Goal: Task Accomplishment & Management: Manage account settings

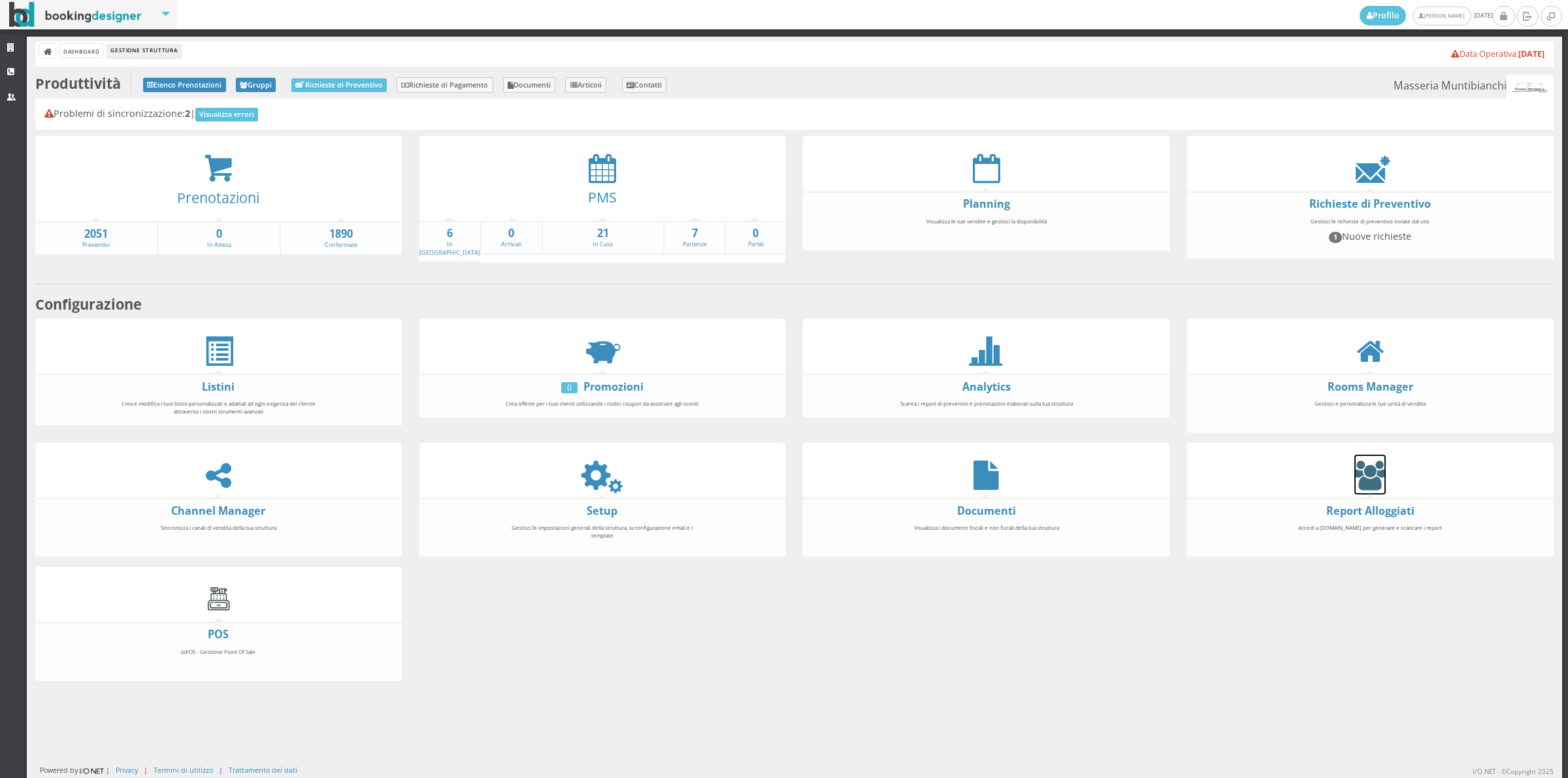
click at [1362, 475] on icon at bounding box center [1370, 475] width 31 height 29
click at [592, 462] on icon at bounding box center [602, 475] width 29 height 29
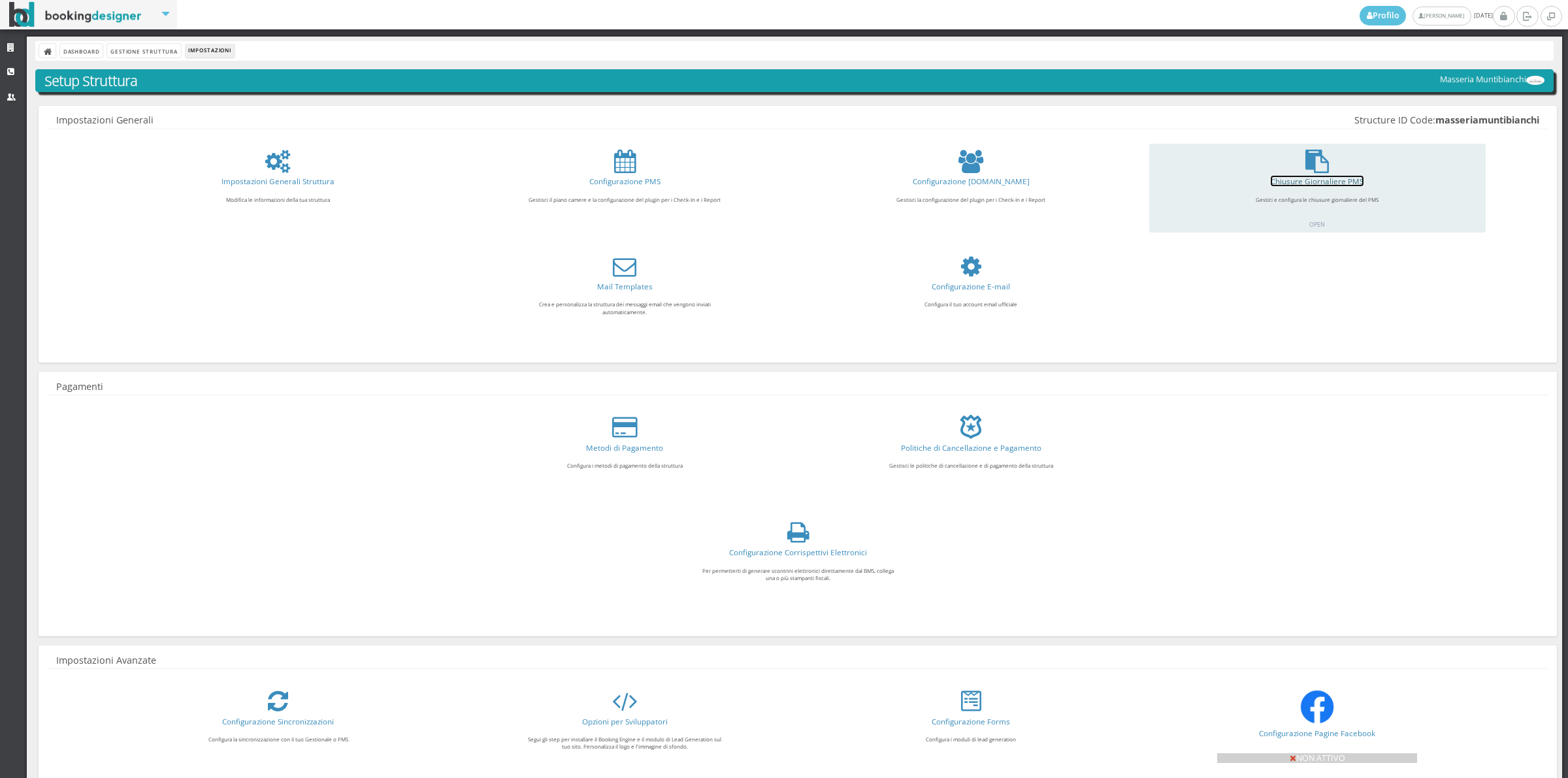
click at [1329, 184] on link "Chiusure Giornaliere PMS" at bounding box center [1318, 181] width 92 height 10
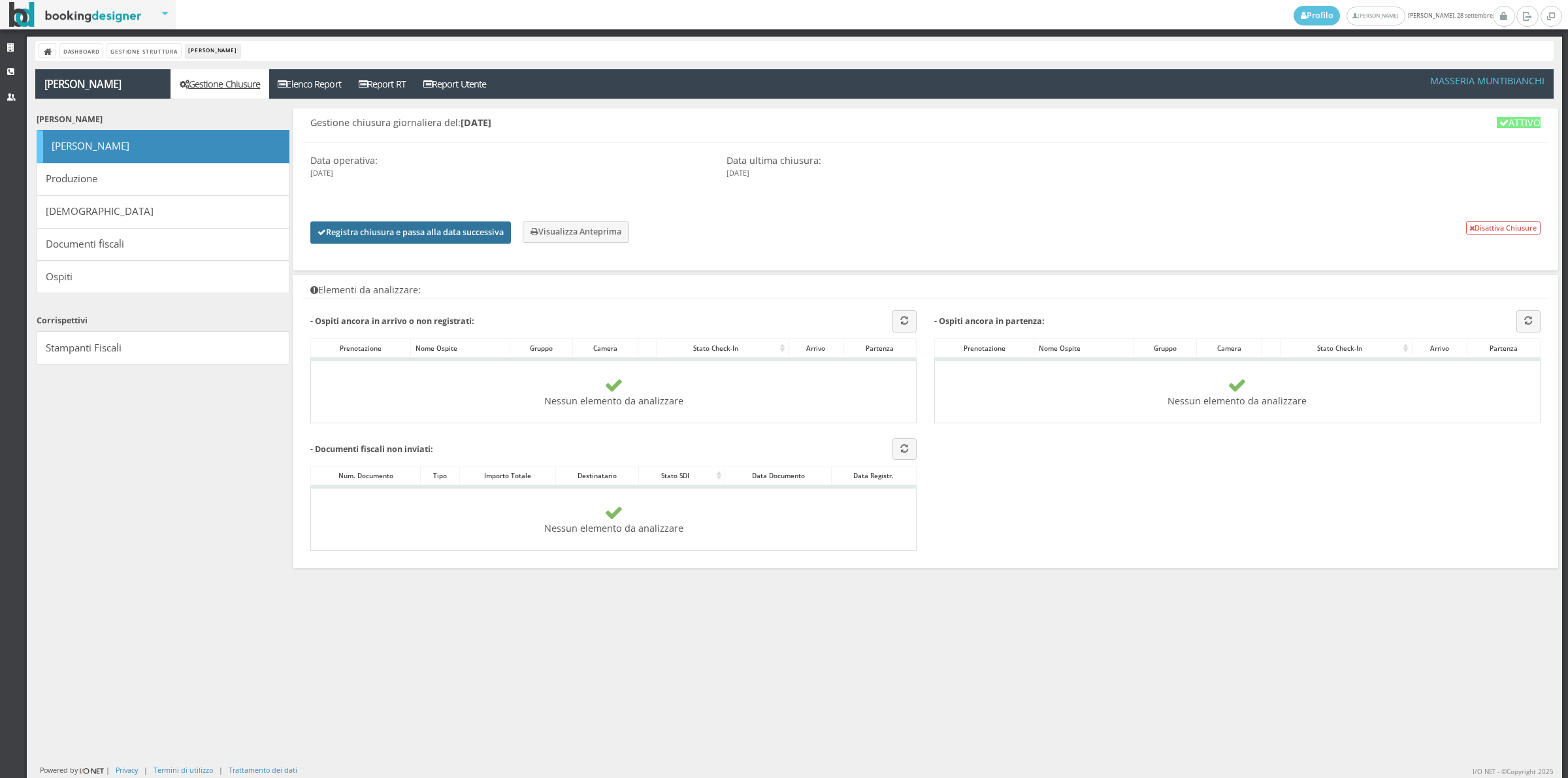
click at [433, 229] on button "Registra chiusura e passa alla data successiva" at bounding box center [410, 233] width 201 height 22
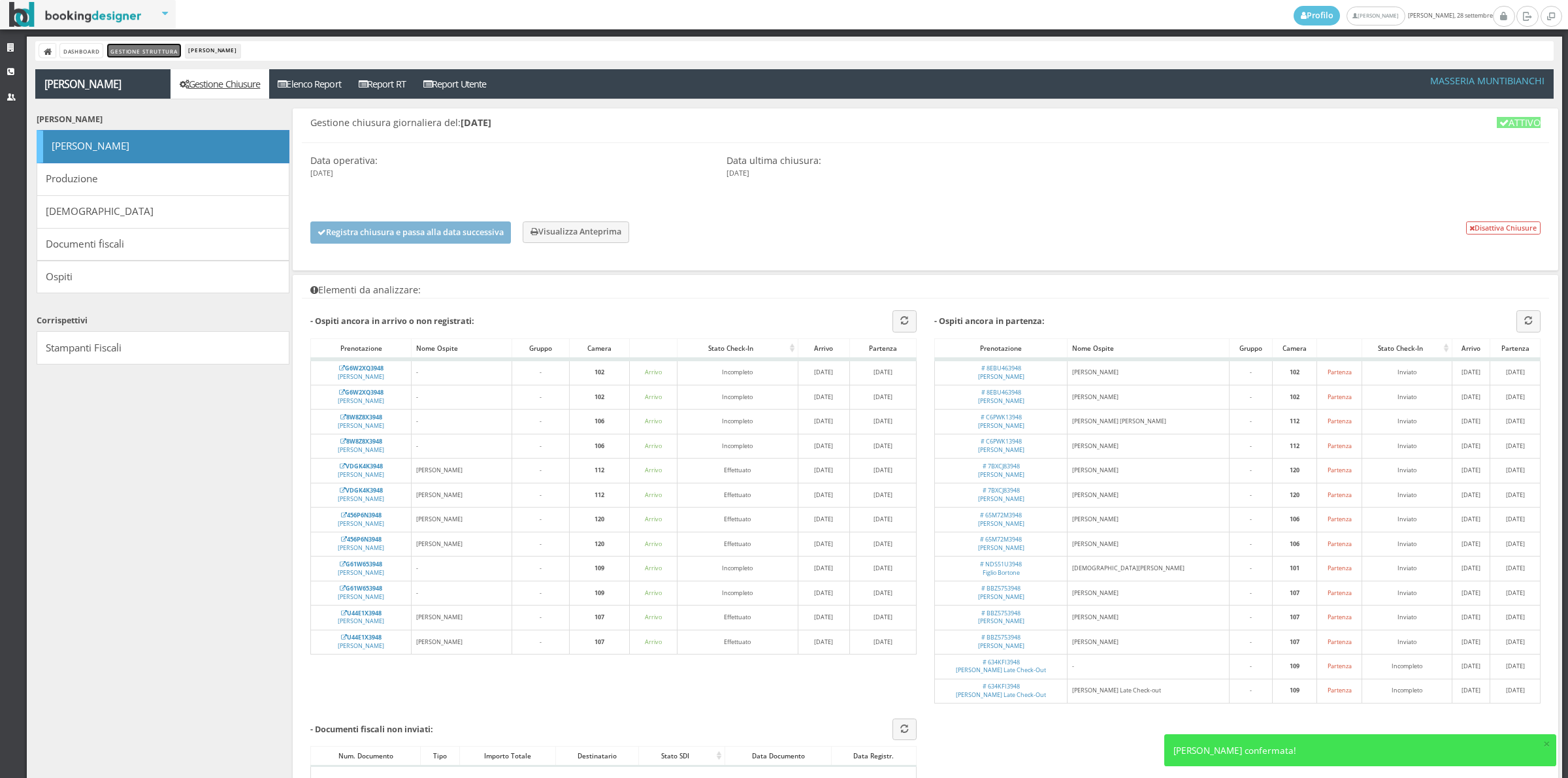
click at [128, 54] on link "Gestione Struttura" at bounding box center [144, 50] width 73 height 13
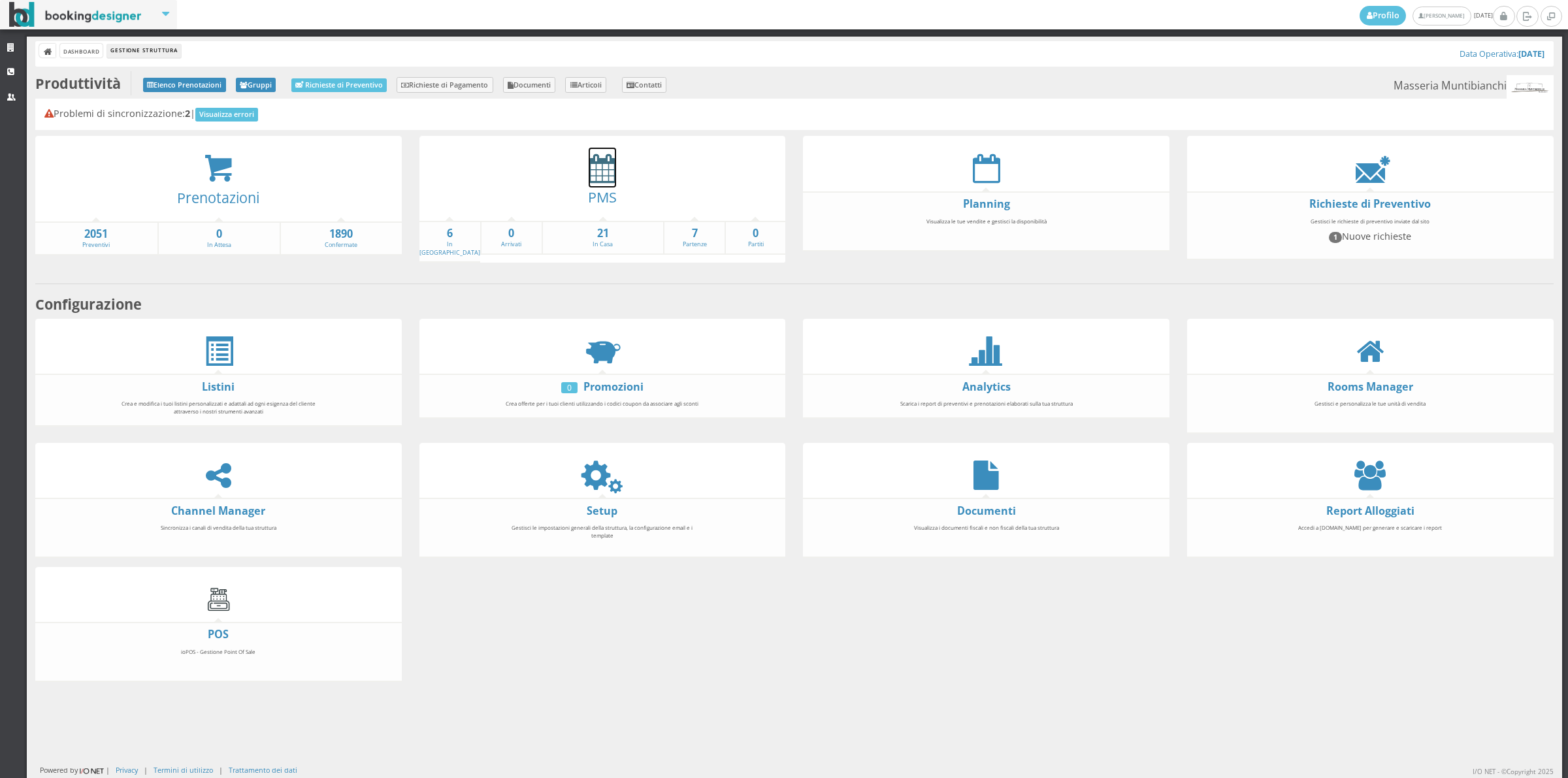
click at [590, 170] on icon at bounding box center [602, 168] width 28 height 29
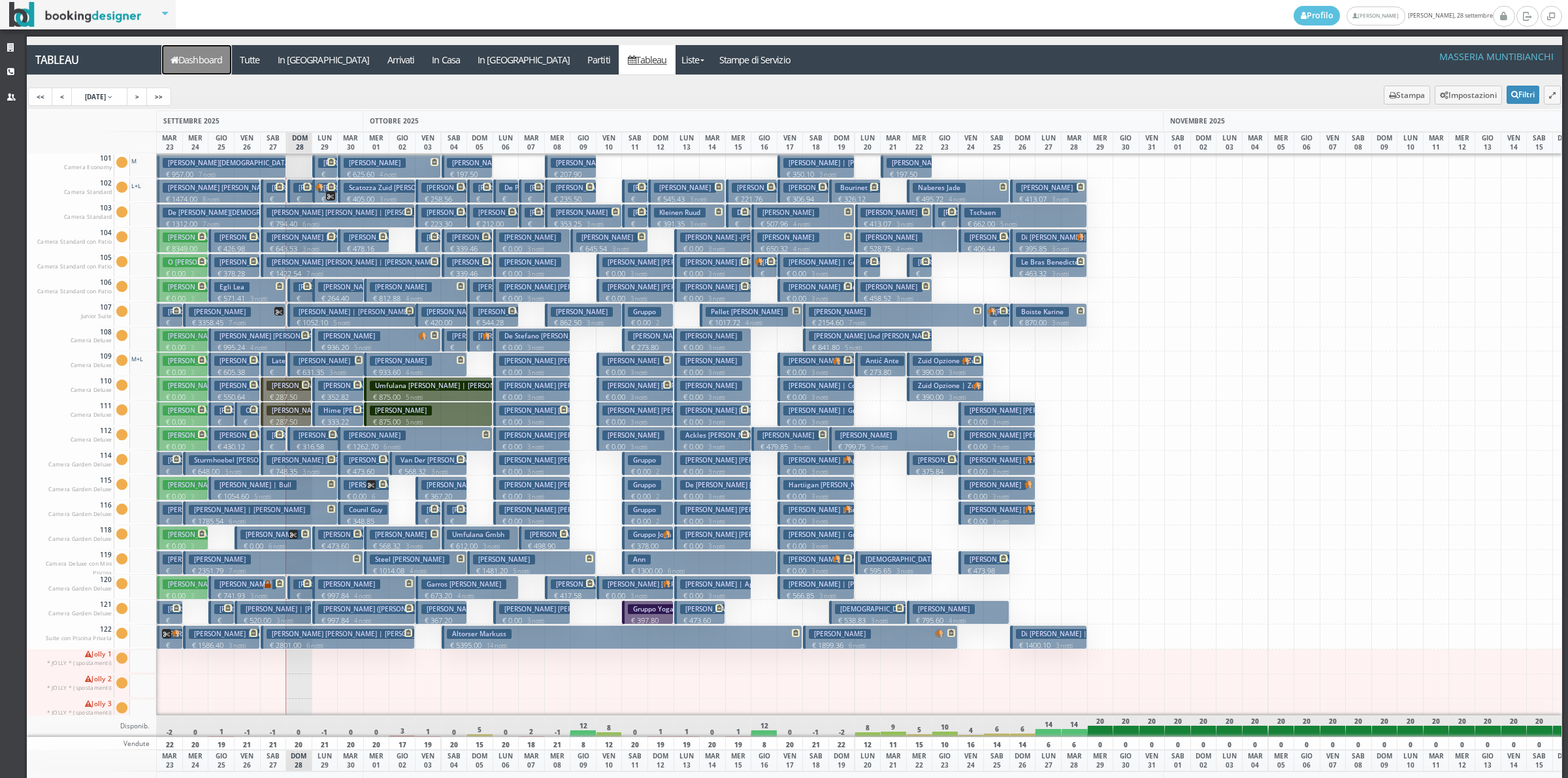
click at [206, 62] on link "Dashboard" at bounding box center [197, 60] width 69 height 29
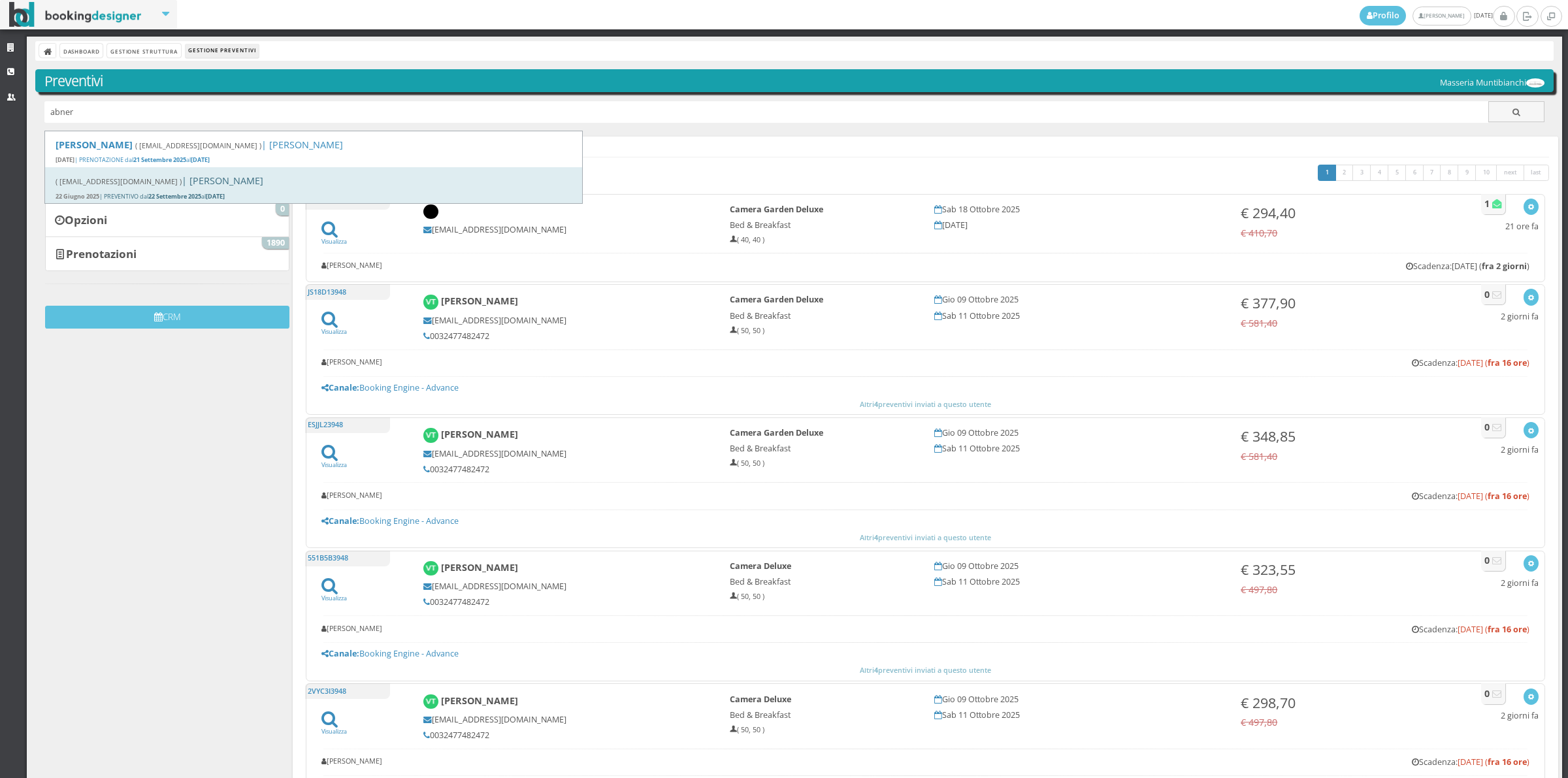
type input "abner"
click at [140, 191] on div "( gm@abnershotel.it ) | Masseria Muntibianchi 22 Giugno 2025 | PREVENTIVO dal 2…" at bounding box center [314, 185] width 538 height 36
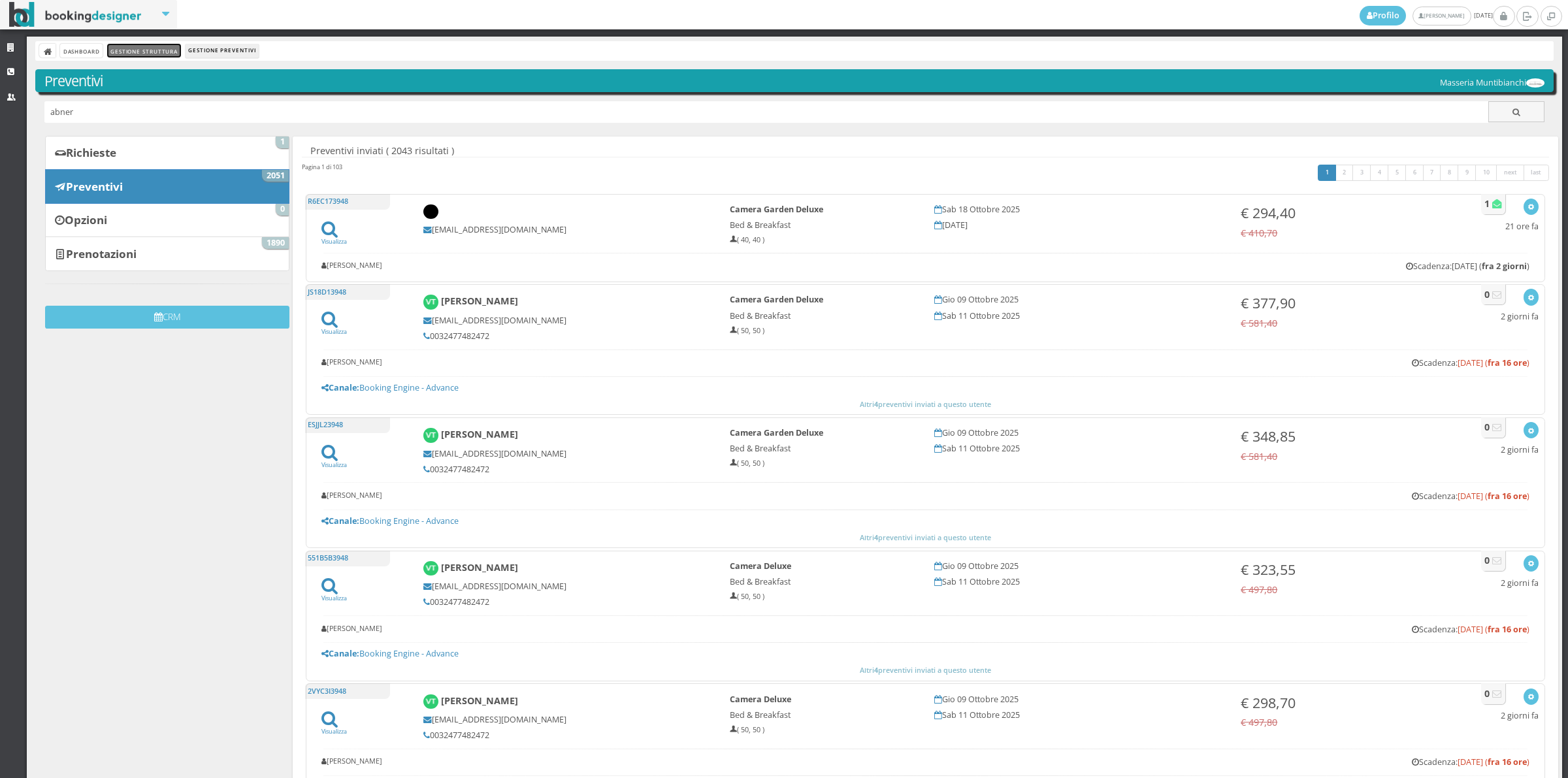
click at [161, 44] on link "Gestione Struttura" at bounding box center [144, 50] width 73 height 13
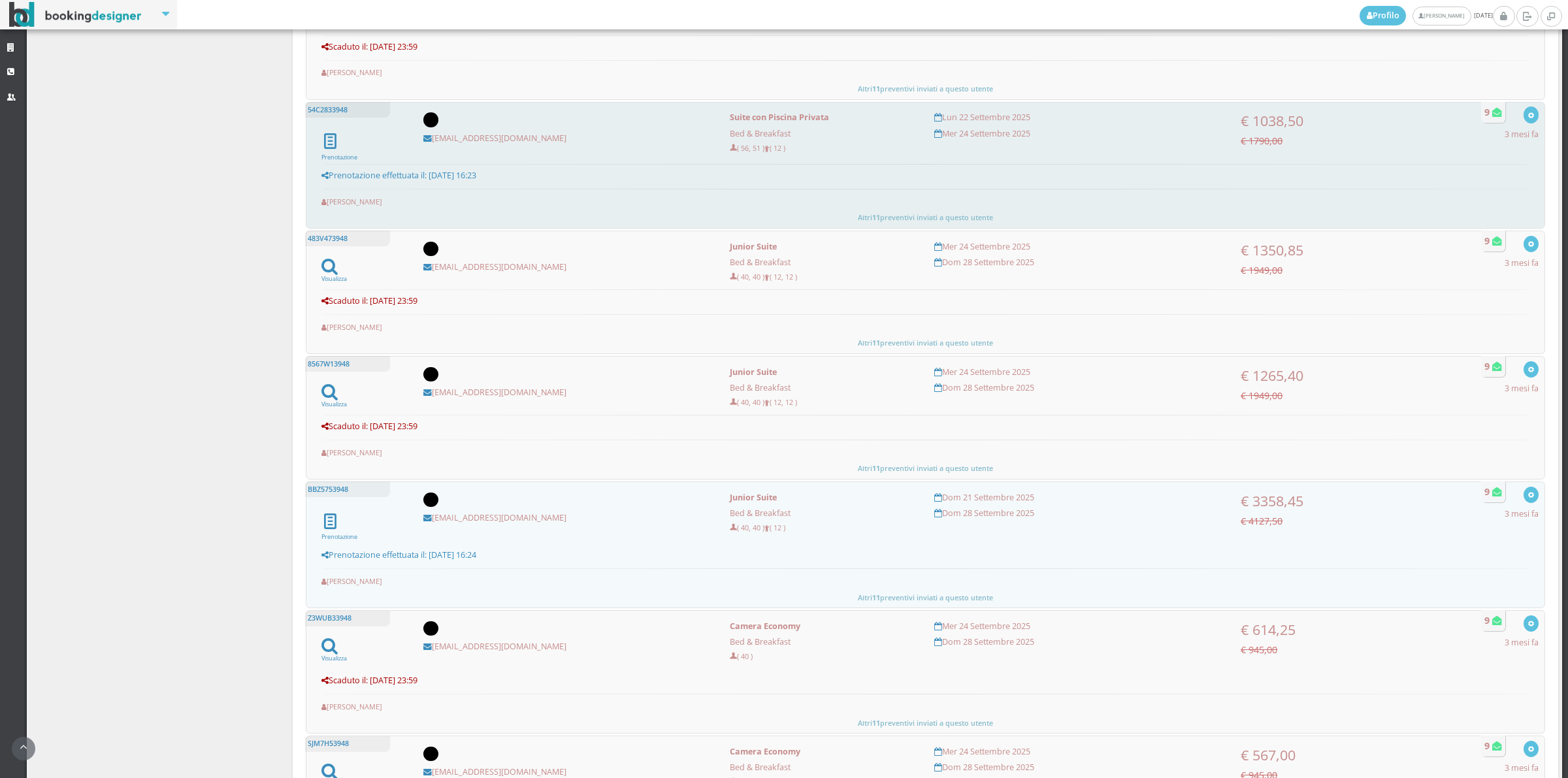
scroll to position [454, 0]
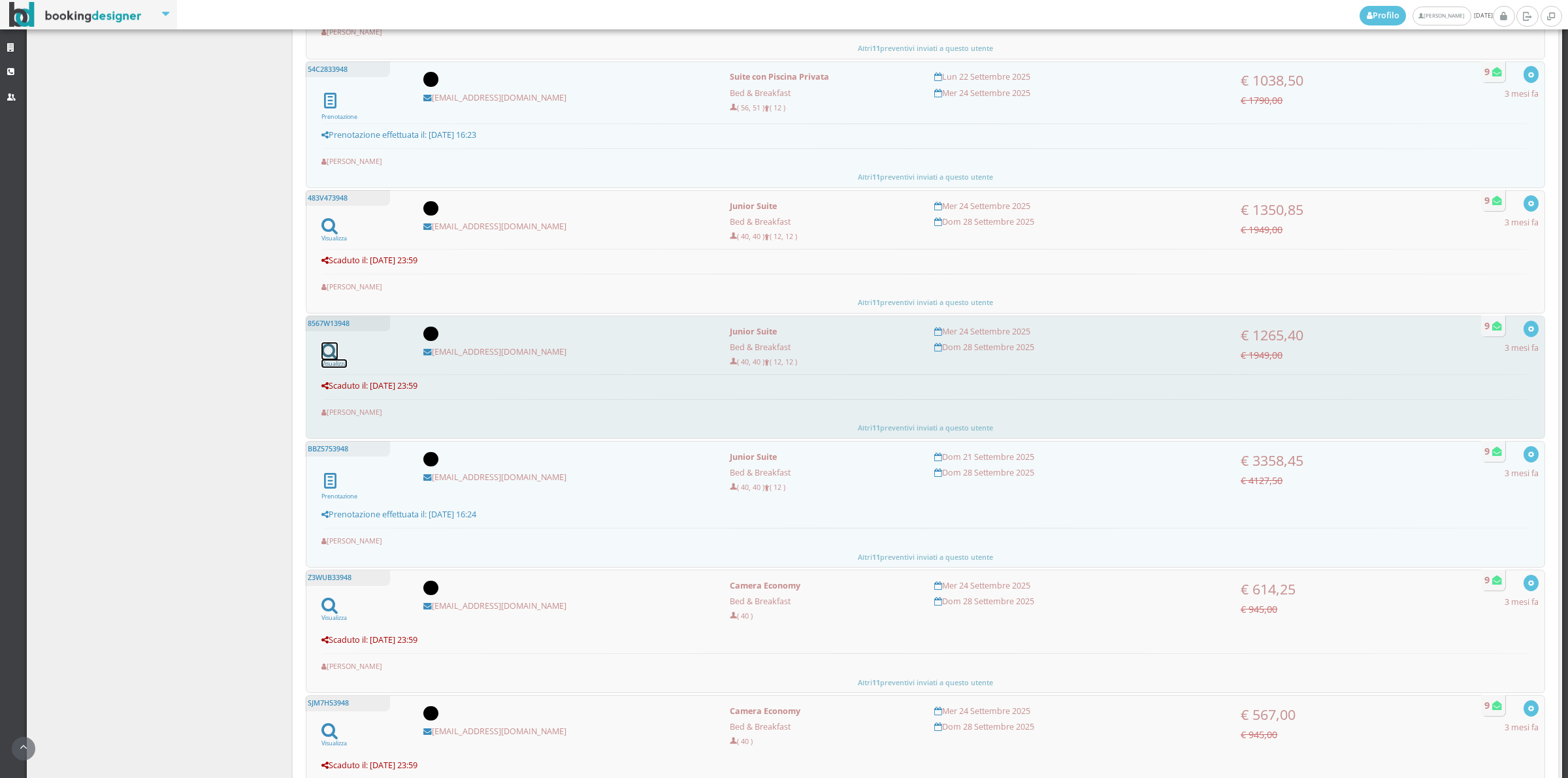
click at [322, 351] on icon at bounding box center [329, 351] width 16 height 18
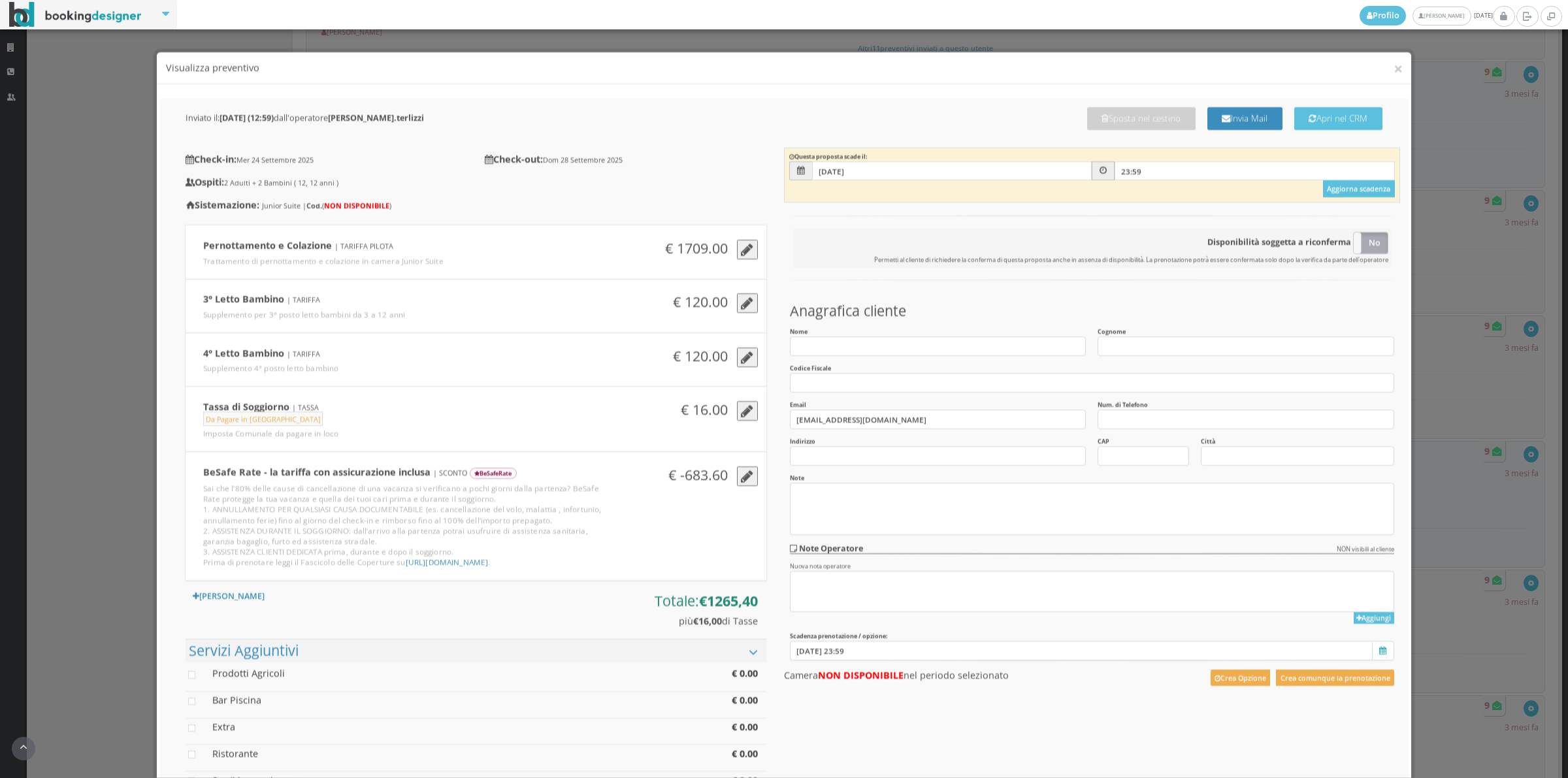
scroll to position [0, 0]
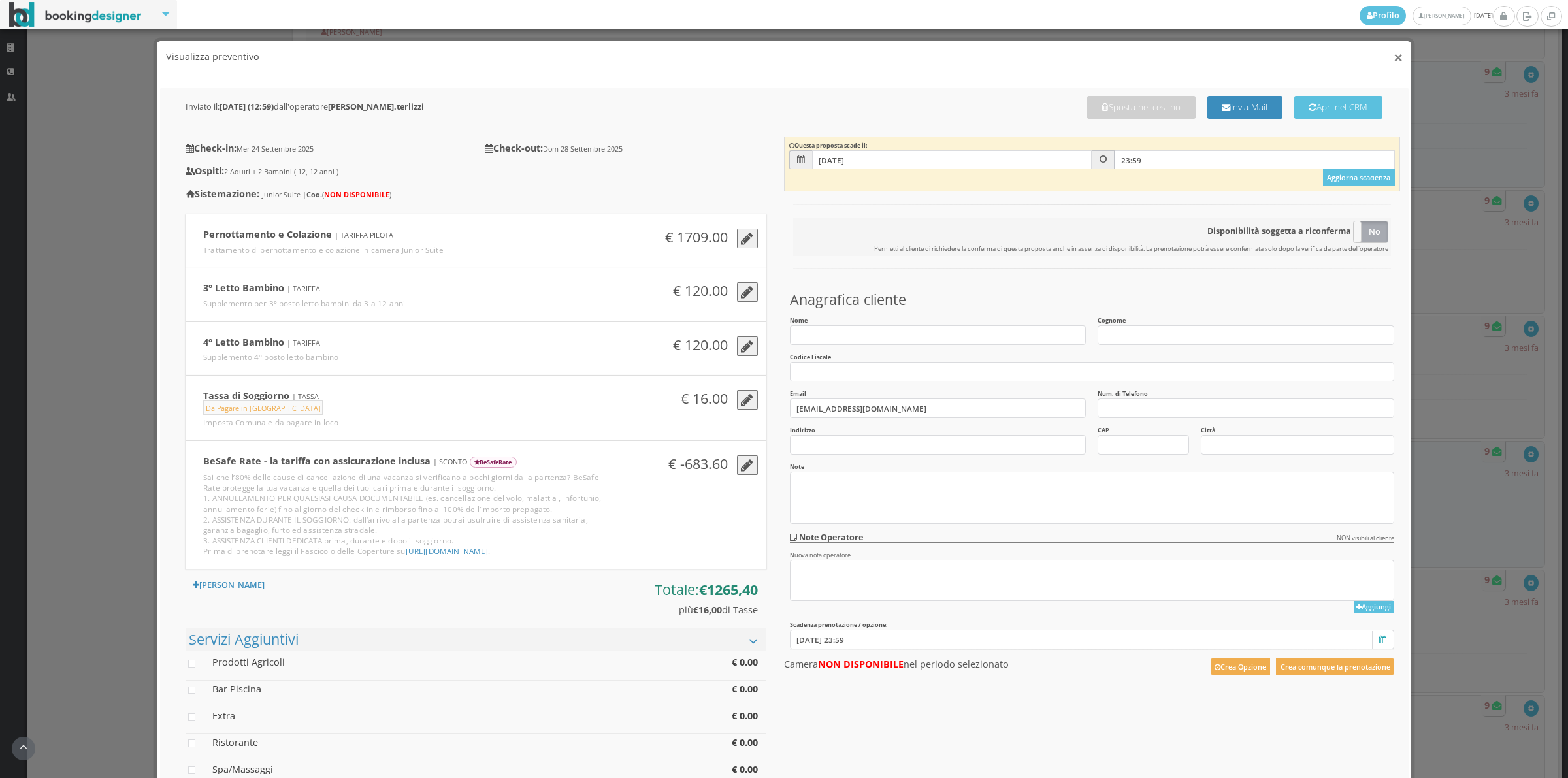
click at [1394, 60] on button "×" at bounding box center [1398, 56] width 9 height 16
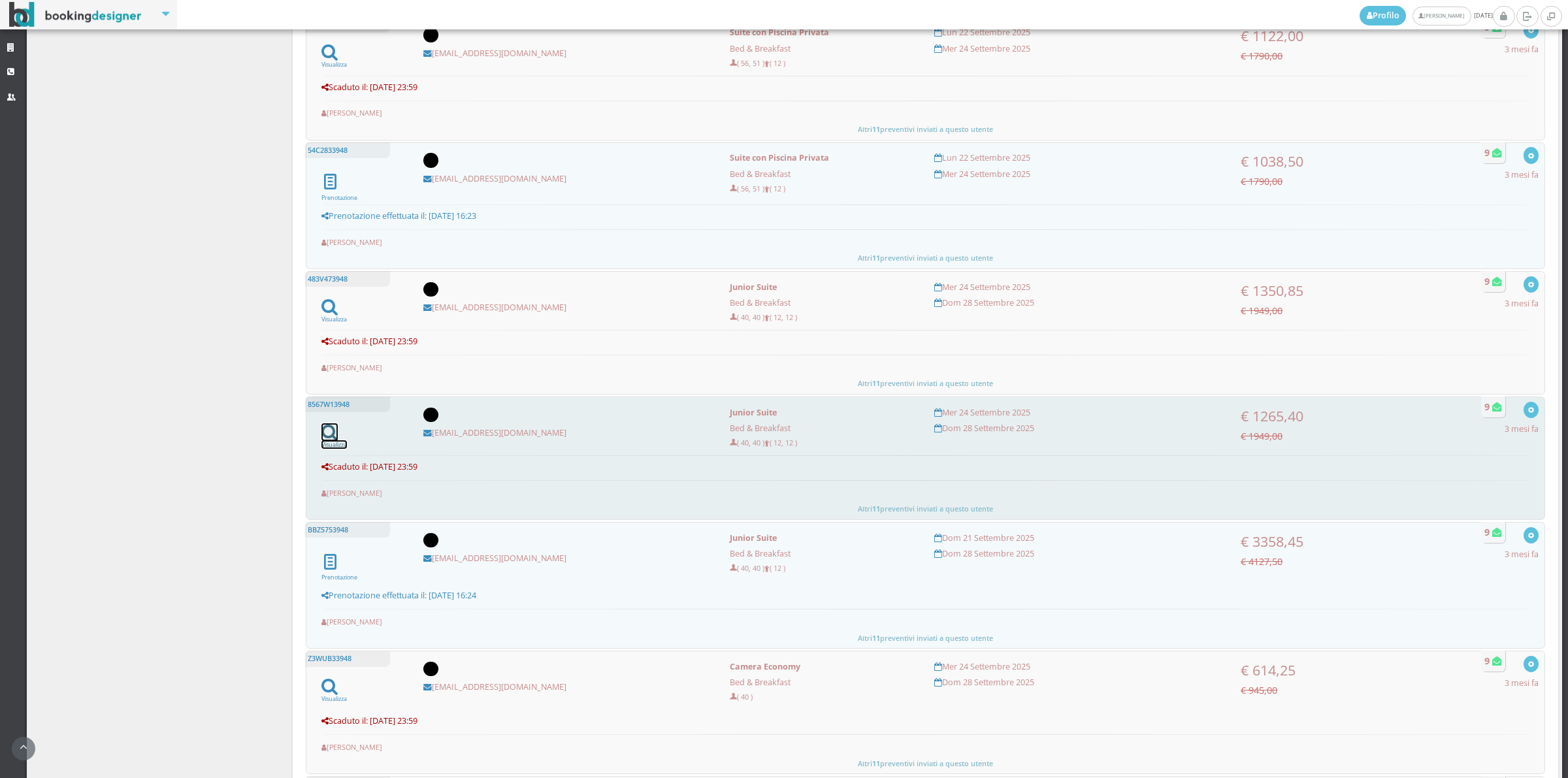
scroll to position [363, 0]
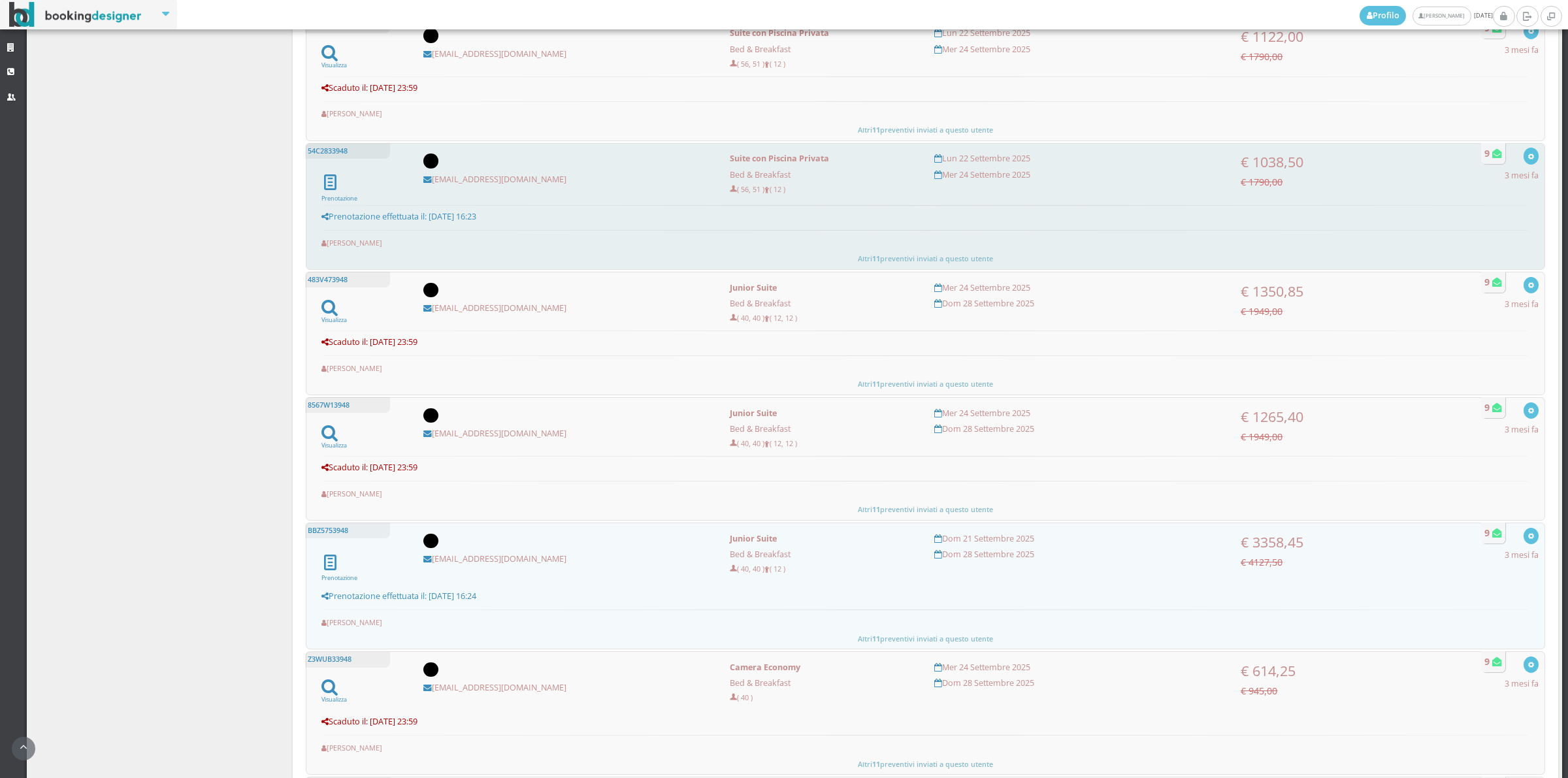
click at [581, 219] on h5 "Prenotazione effettuata il: 23 giugno 2025 alle 16:23" at bounding box center [926, 217] width 1209 height 10
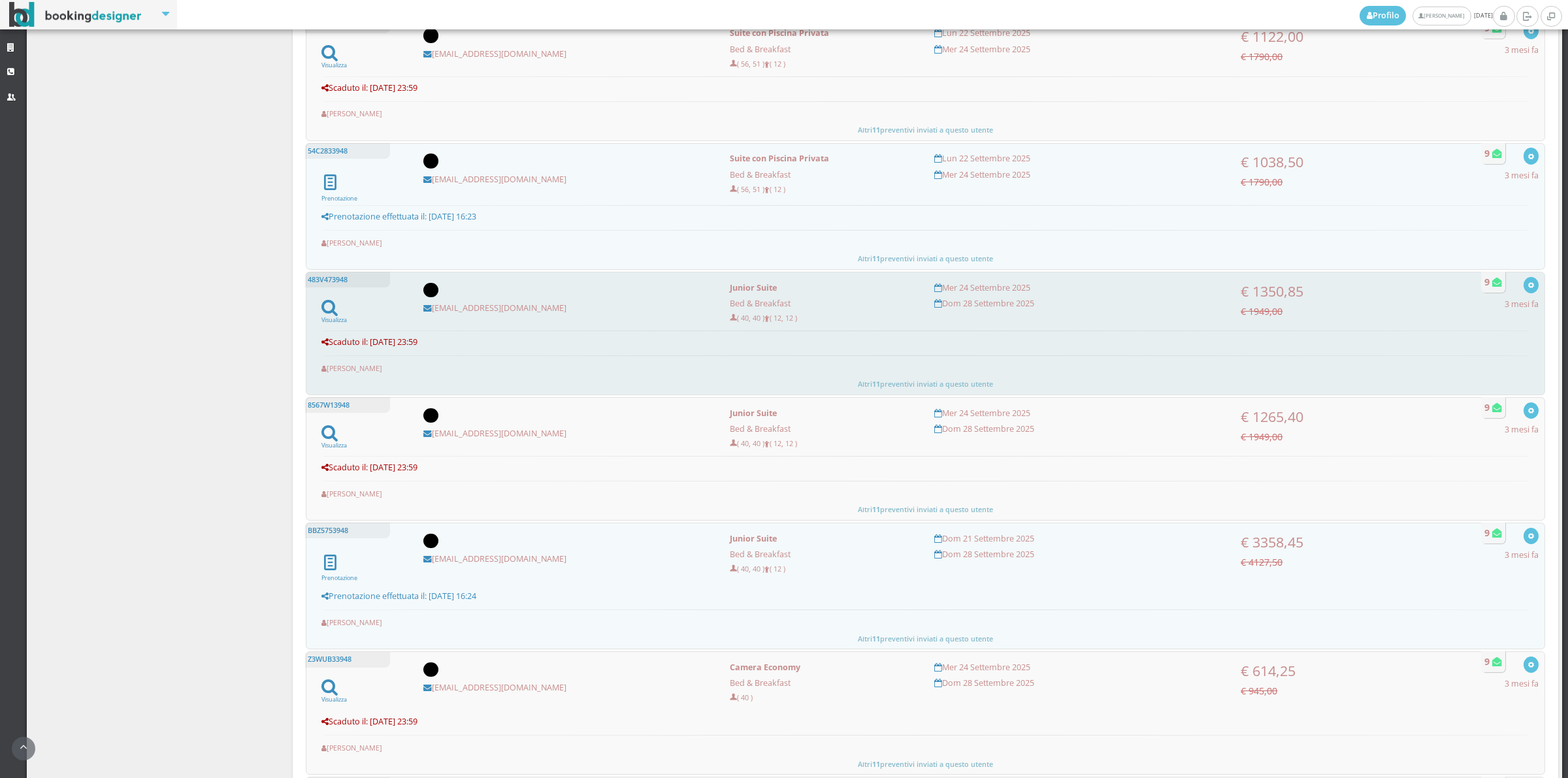
click at [560, 347] on h5 "Scaduto il: 24 giugno 2025 alle 23:59" at bounding box center [926, 342] width 1209 height 10
click at [322, 308] on icon at bounding box center [329, 307] width 16 height 18
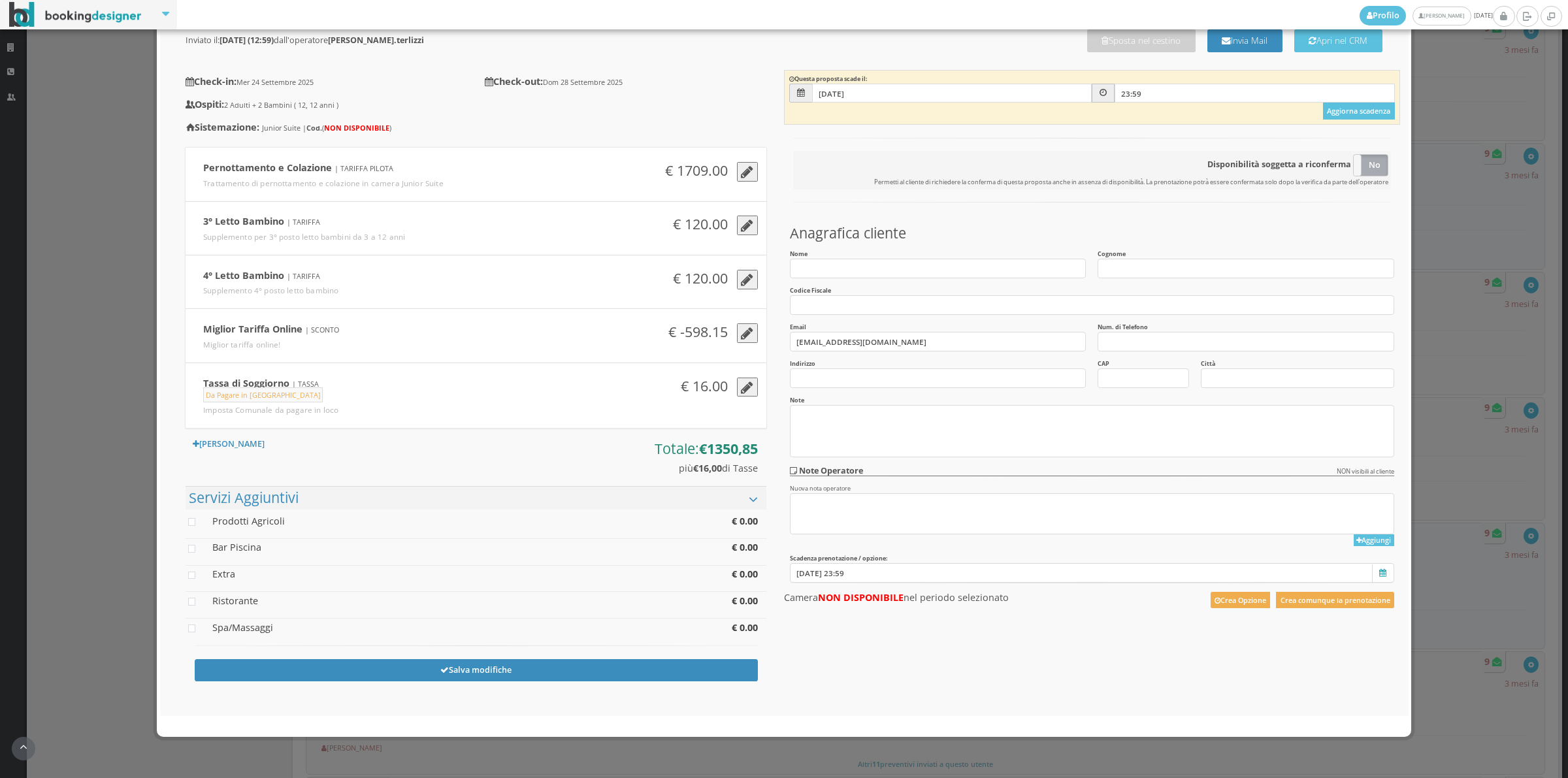
scroll to position [0, 0]
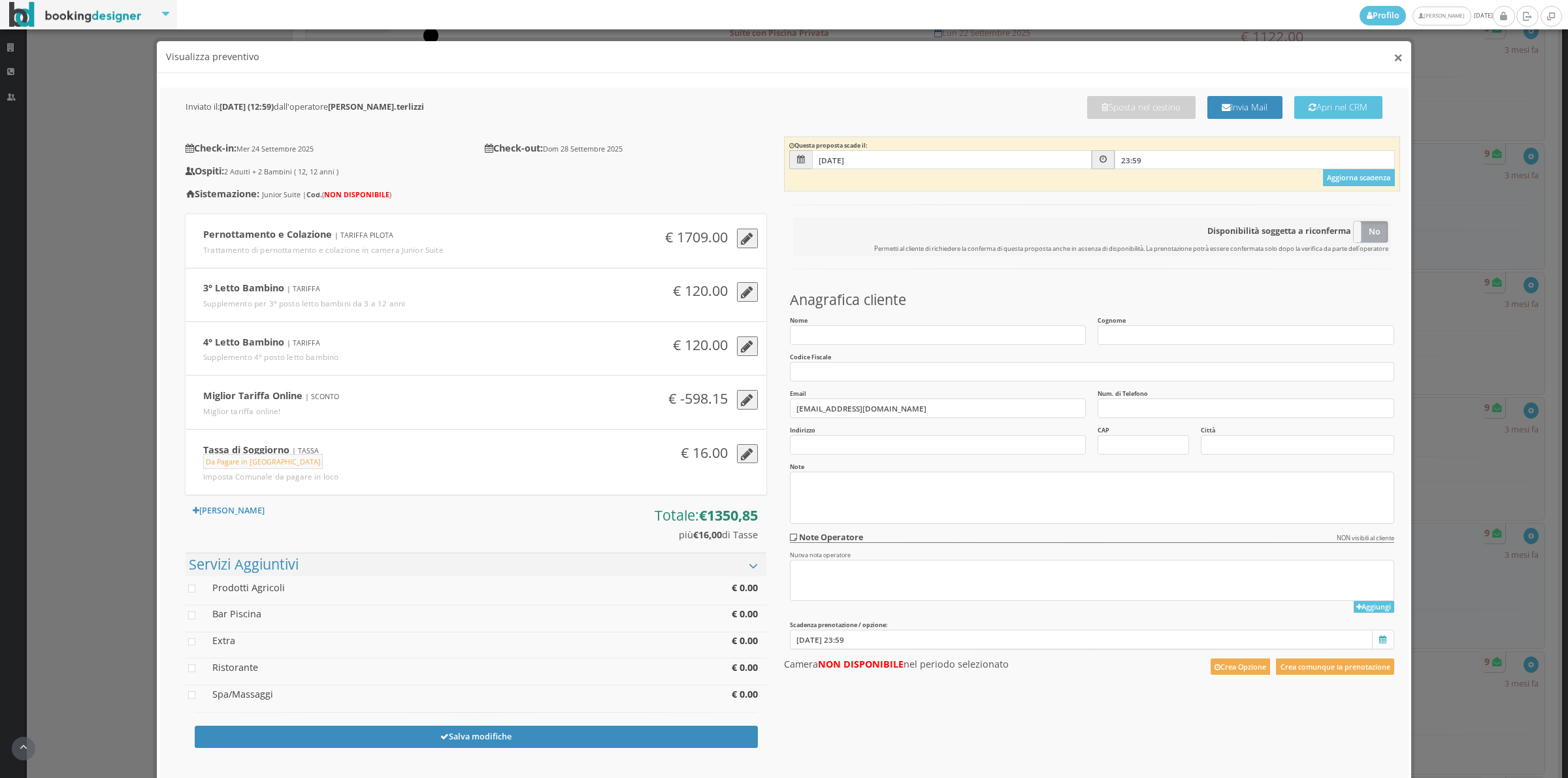
click at [1394, 57] on button "×" at bounding box center [1398, 56] width 9 height 16
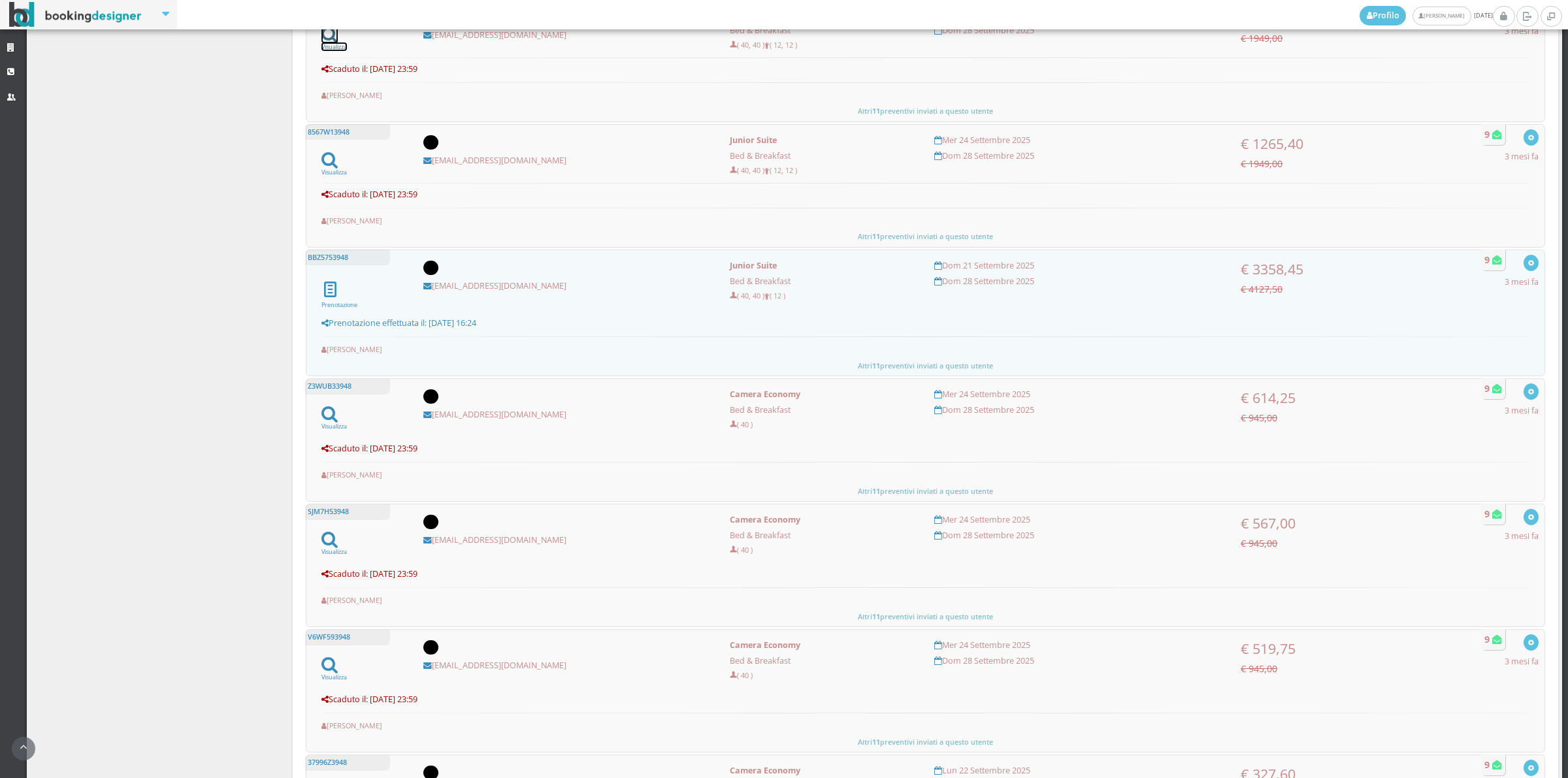
scroll to position [576, 0]
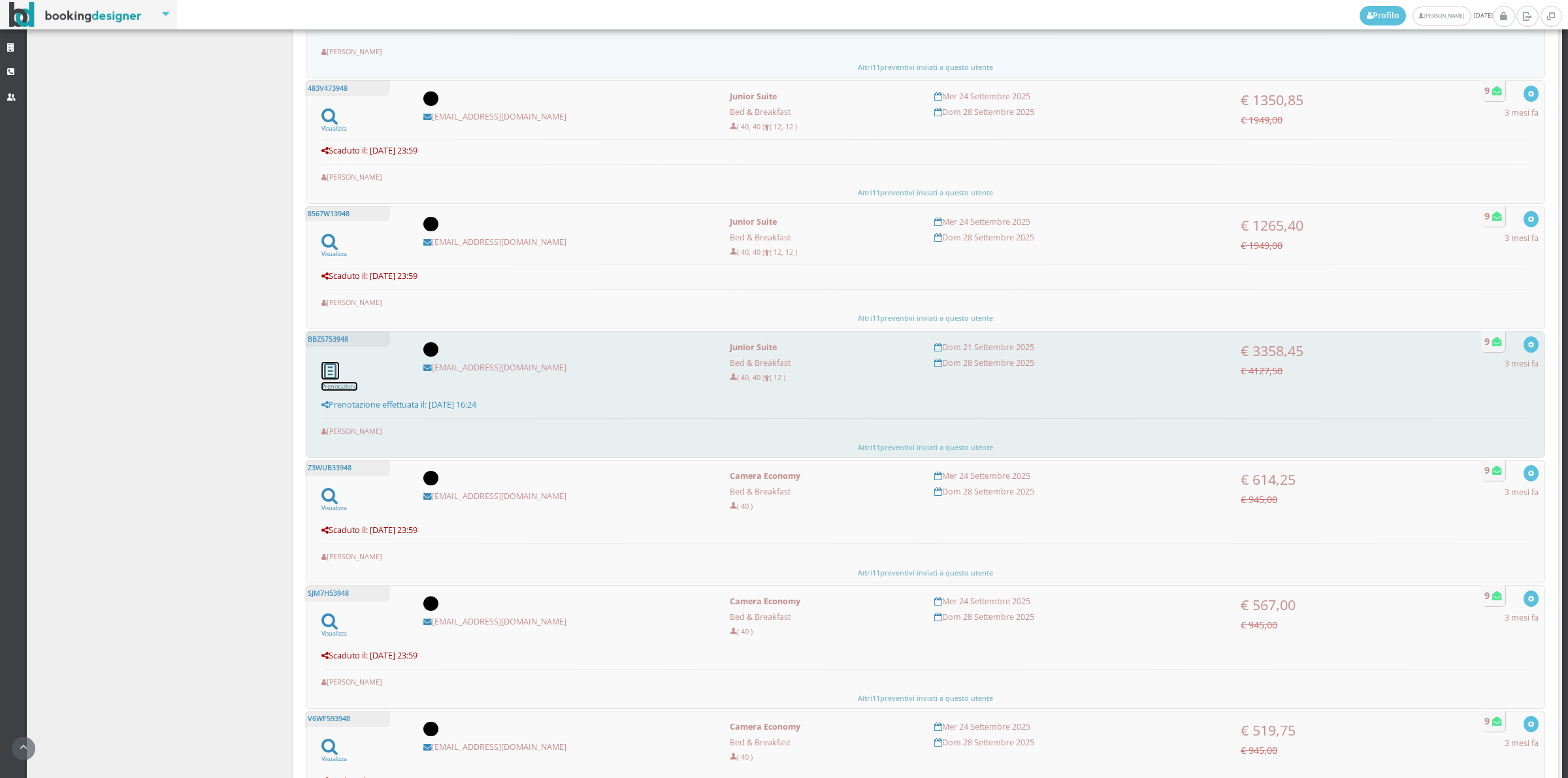
click at [331, 371] on icon at bounding box center [330, 370] width 18 height 24
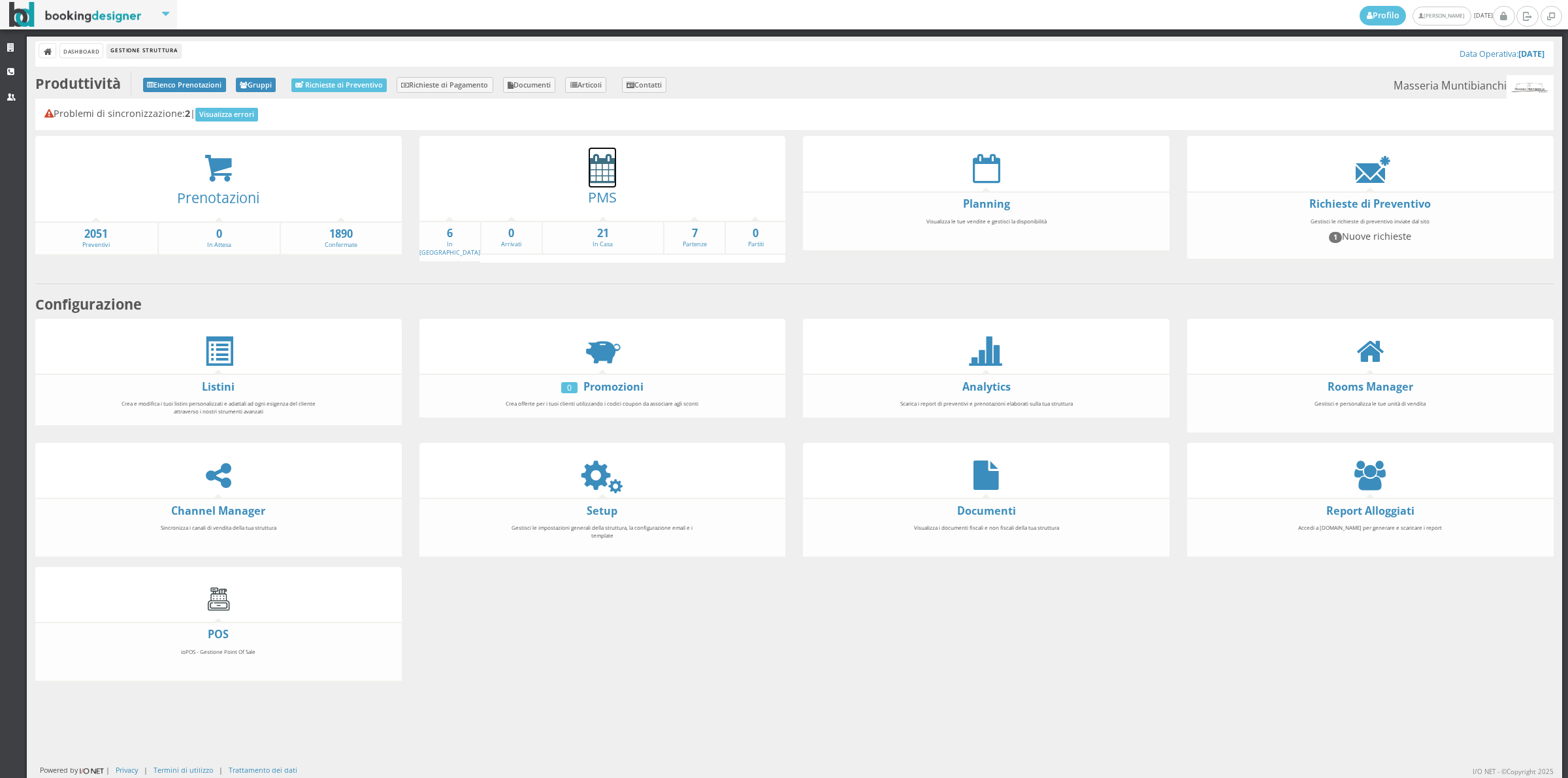
click at [607, 181] on icon at bounding box center [602, 168] width 28 height 29
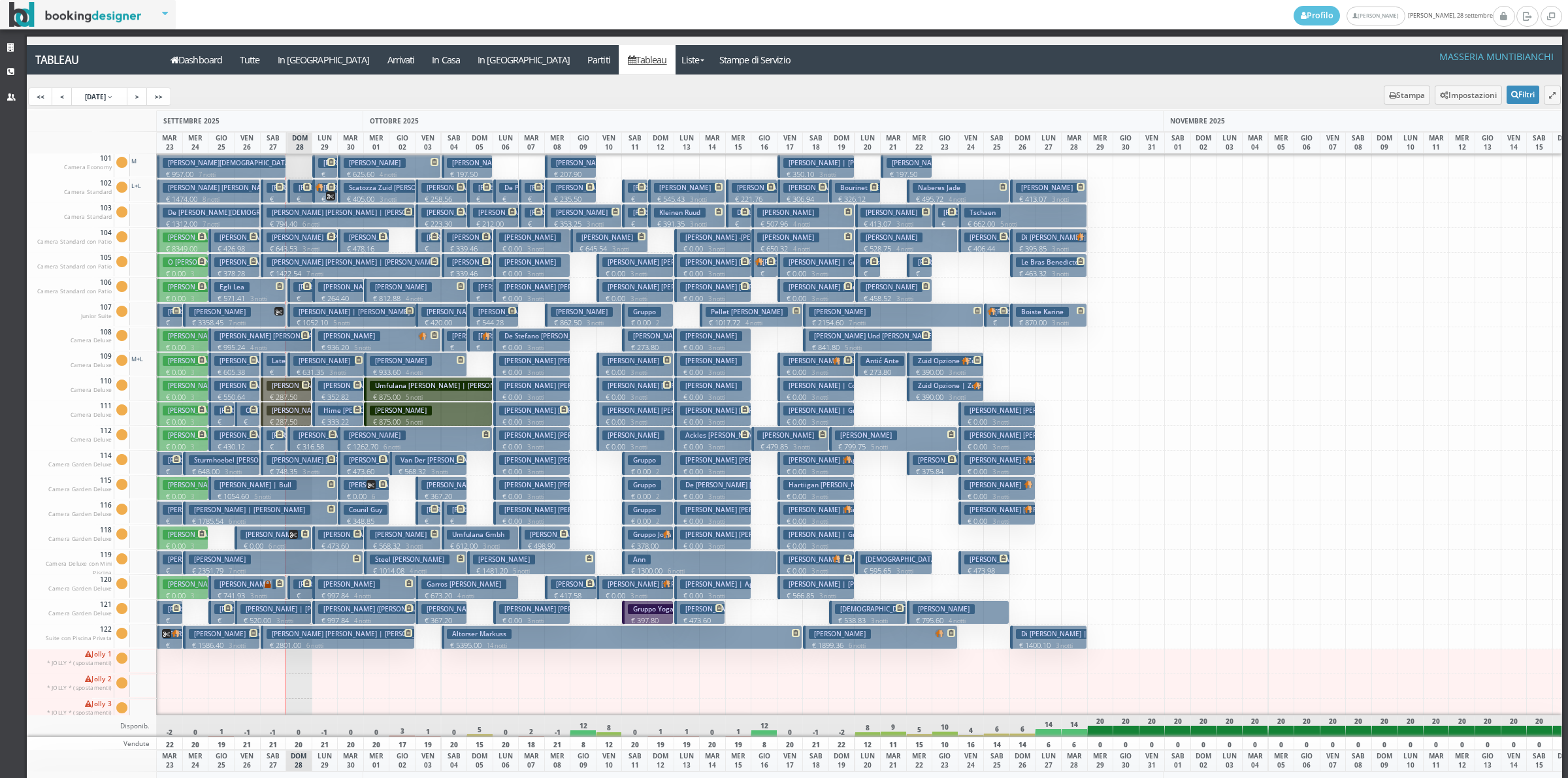
click at [224, 310] on h3 "Bortone Francesco" at bounding box center [220, 313] width 62 height 10
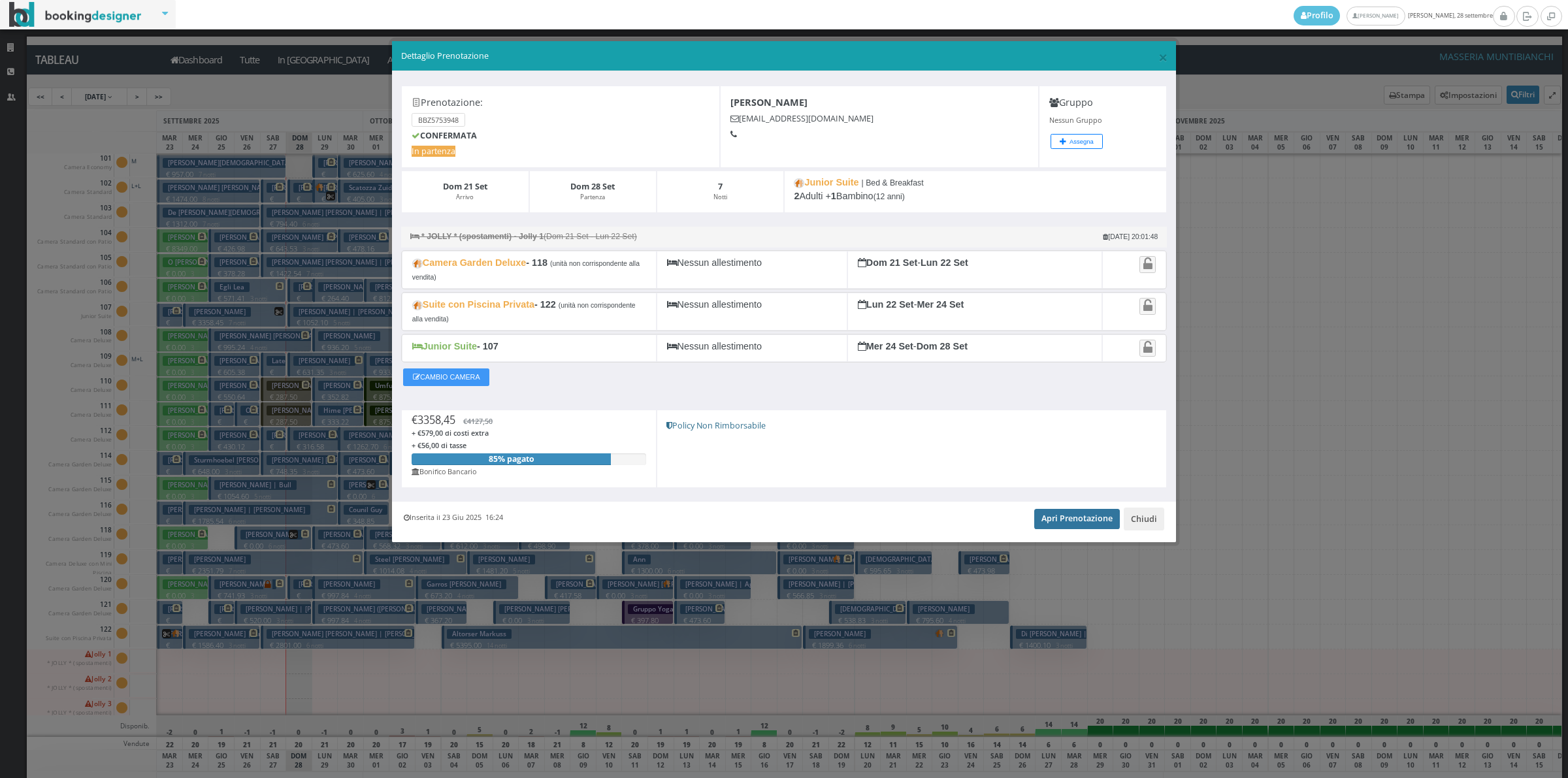
click at [1059, 521] on link "Apri Prenotazione" at bounding box center [1077, 518] width 86 height 19
click at [1144, 524] on button "Chiudi" at bounding box center [1144, 518] width 40 height 22
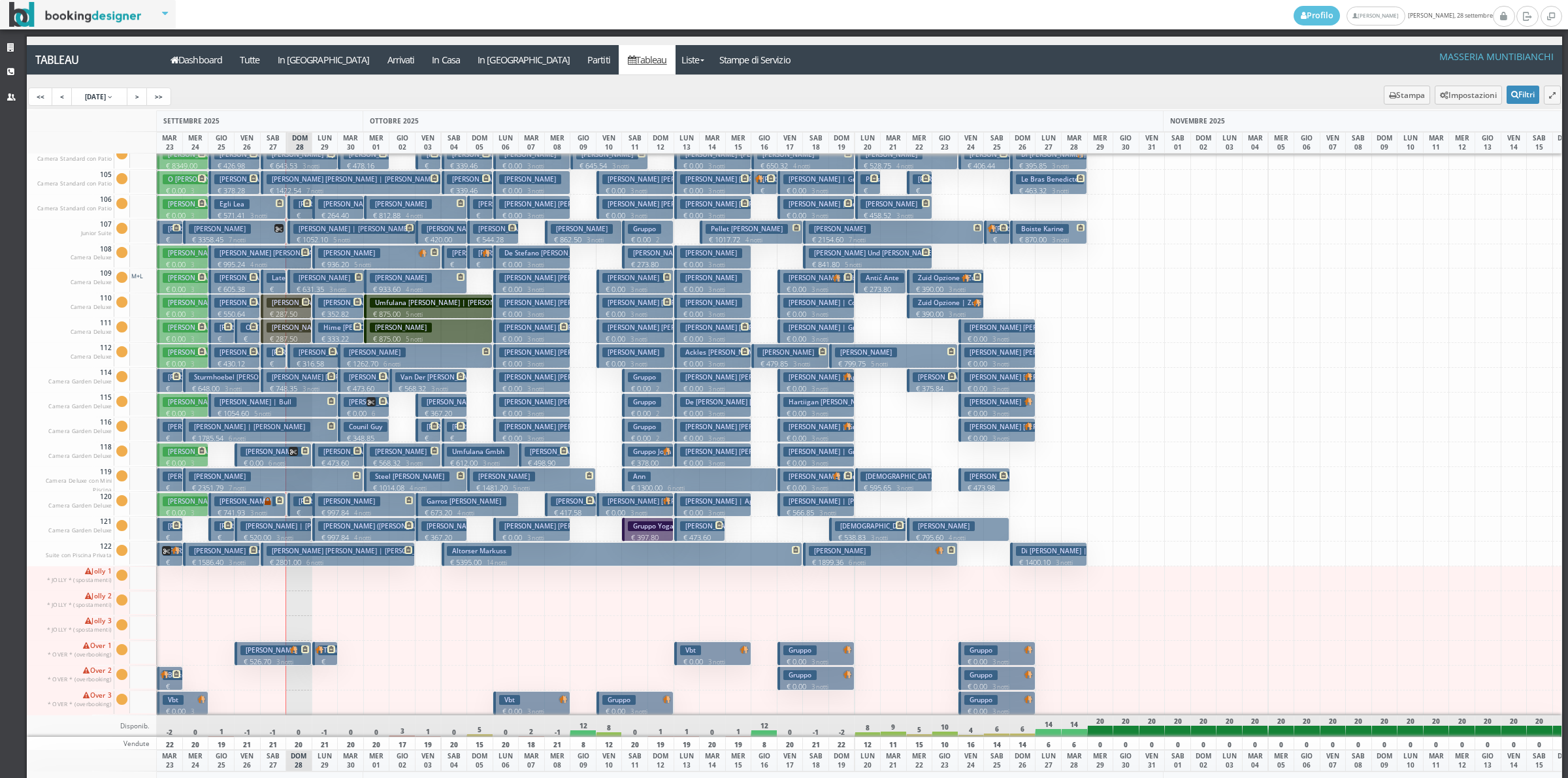
scroll to position [45, 0]
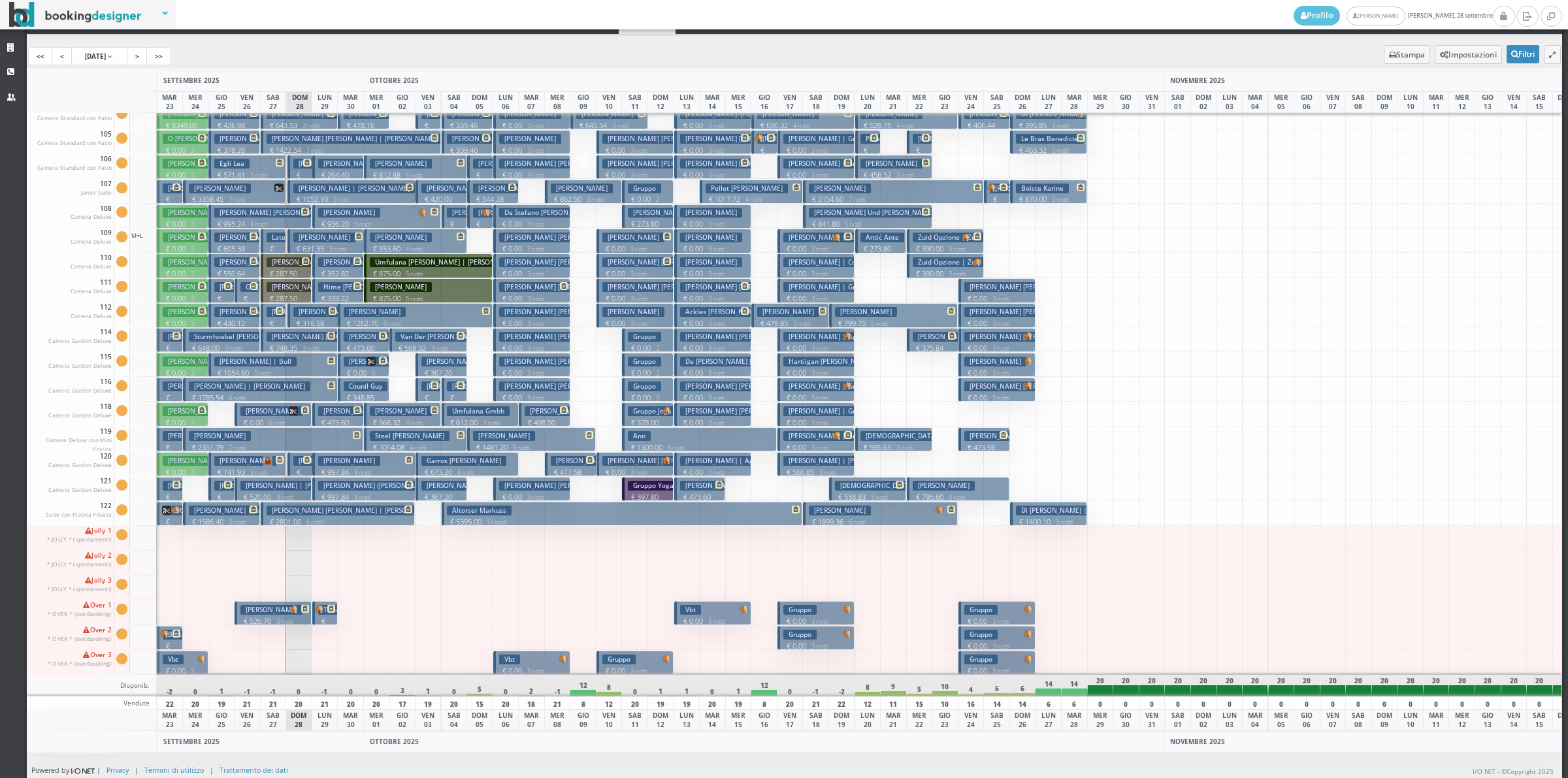
click at [172, 641] on p "€ 1038.50 2 notti" at bounding box center [171, 661] width 16 height 41
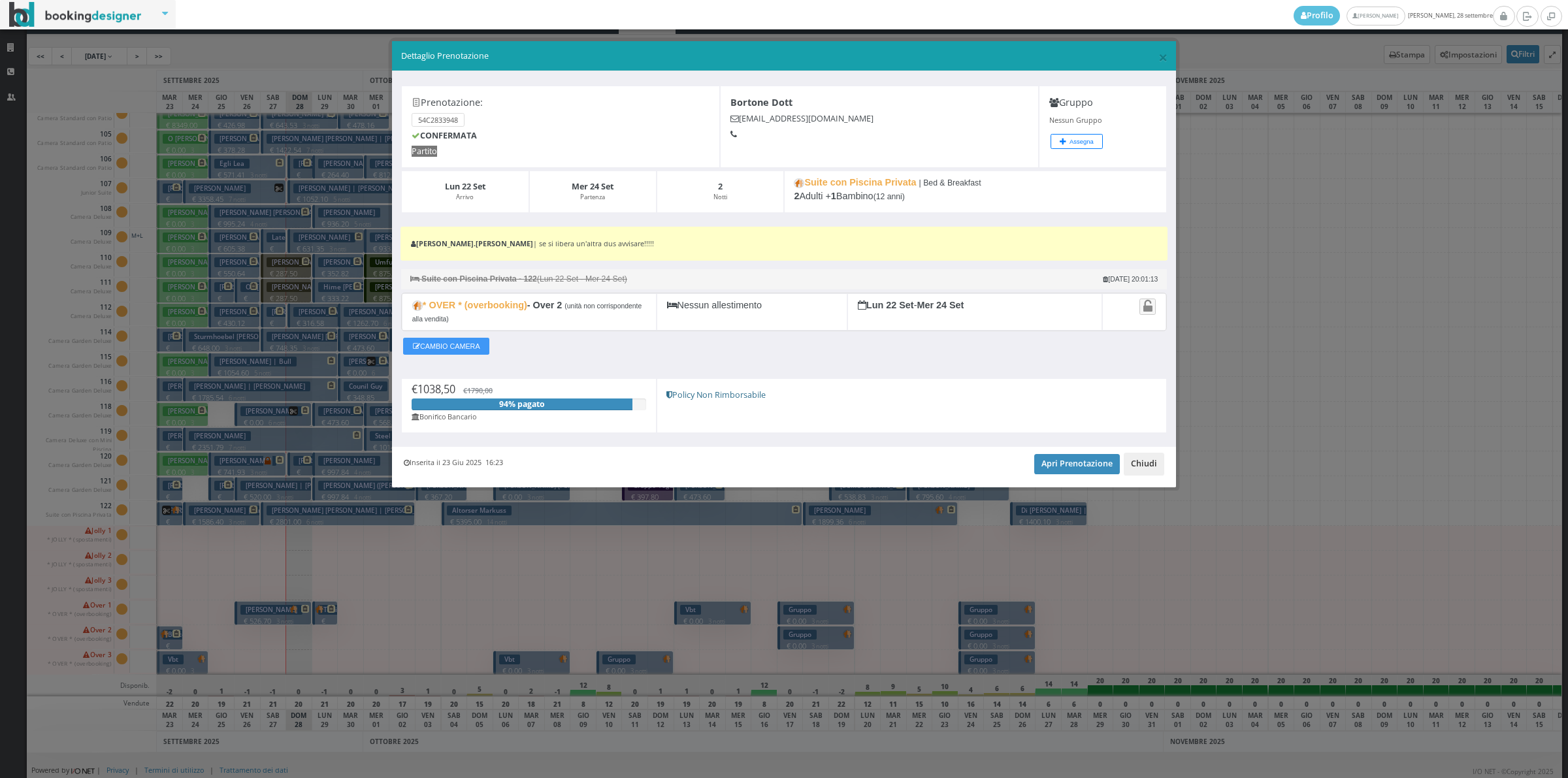
click at [1148, 470] on button "Chiudi" at bounding box center [1144, 464] width 40 height 22
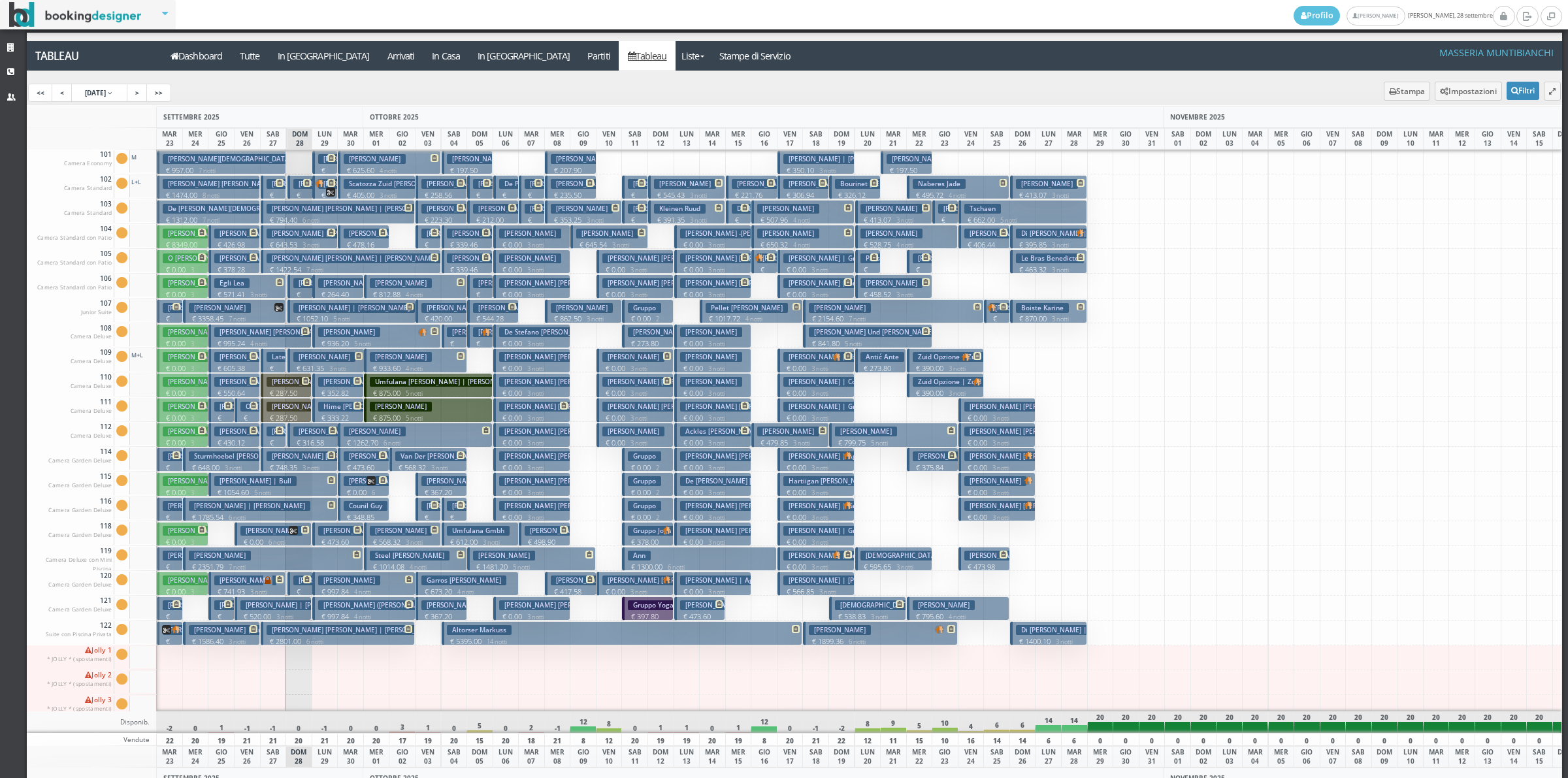
scroll to position [0, 0]
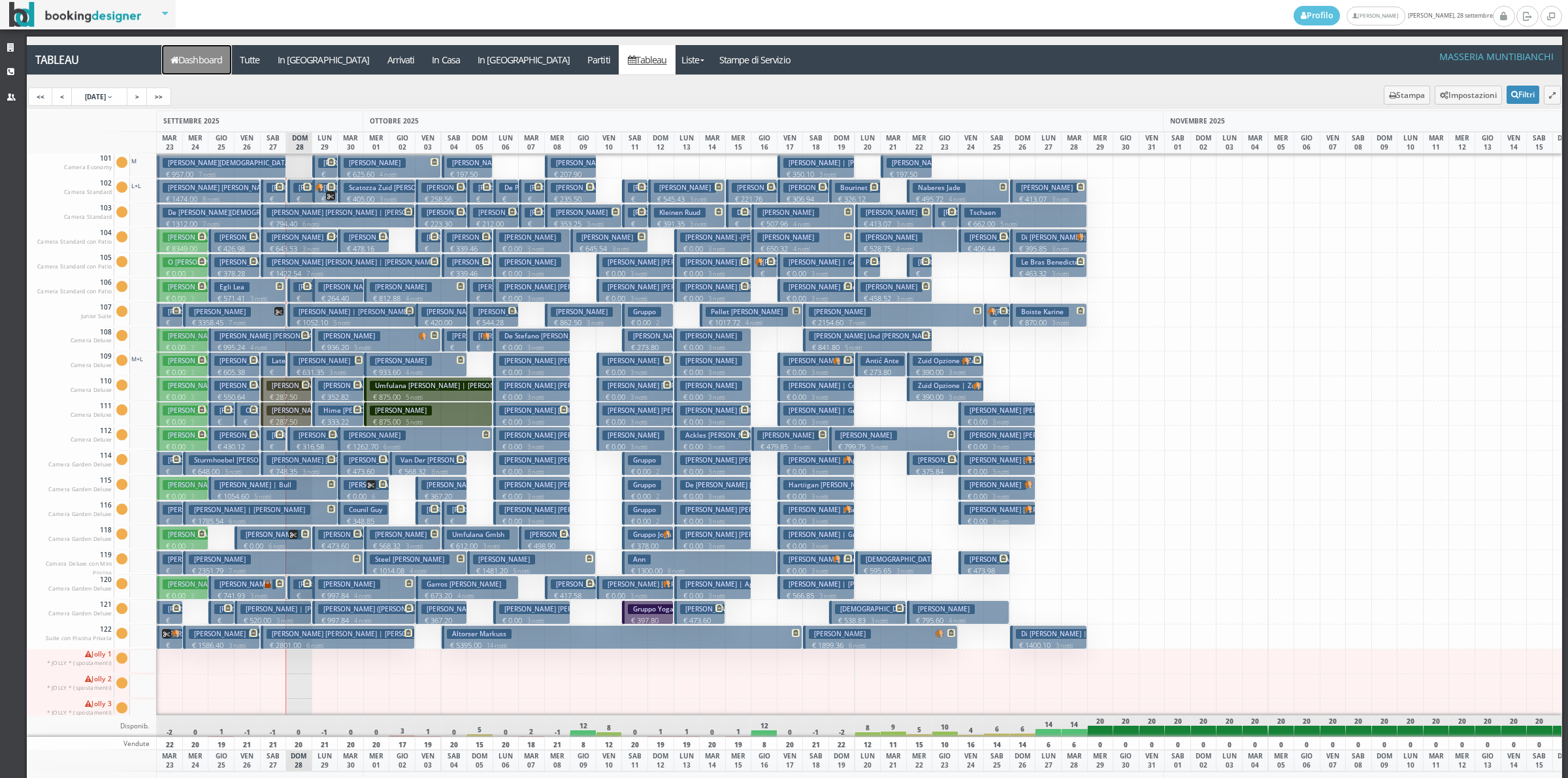
click at [187, 60] on link "Dashboard" at bounding box center [197, 60] width 69 height 29
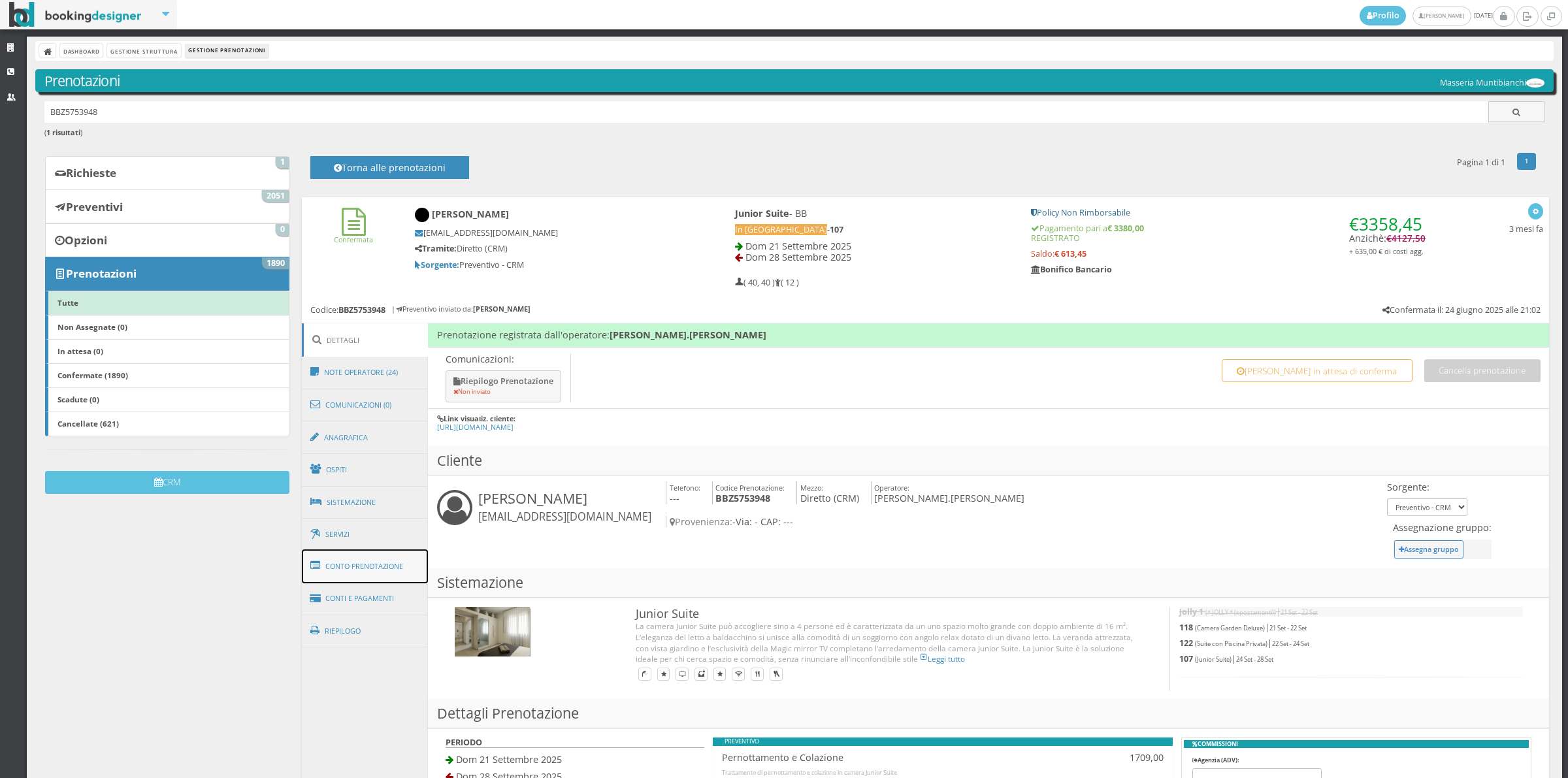
click at [383, 567] on link "Conto Prenotazione" at bounding box center [365, 566] width 127 height 34
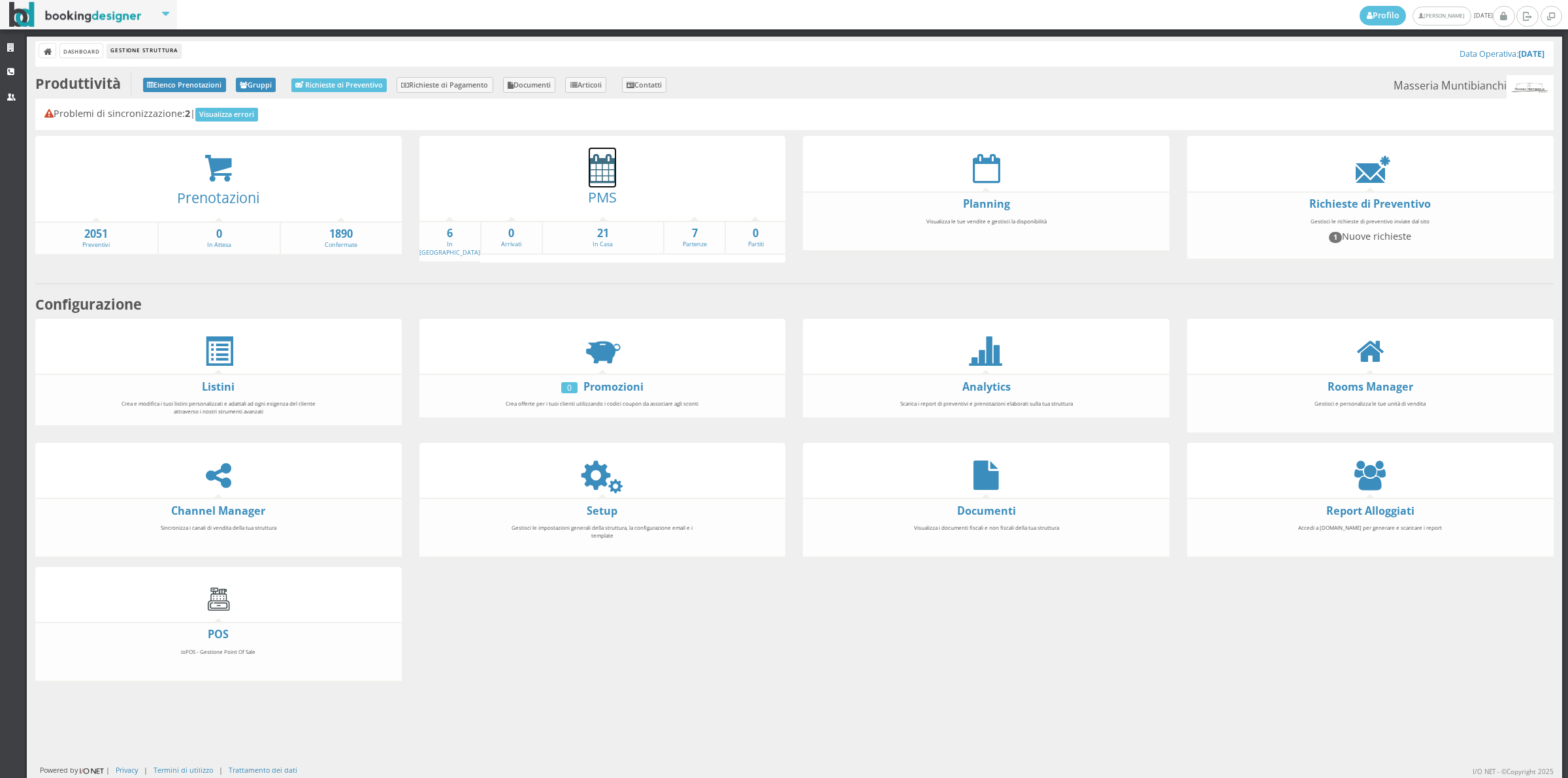
click at [593, 175] on icon at bounding box center [602, 168] width 28 height 29
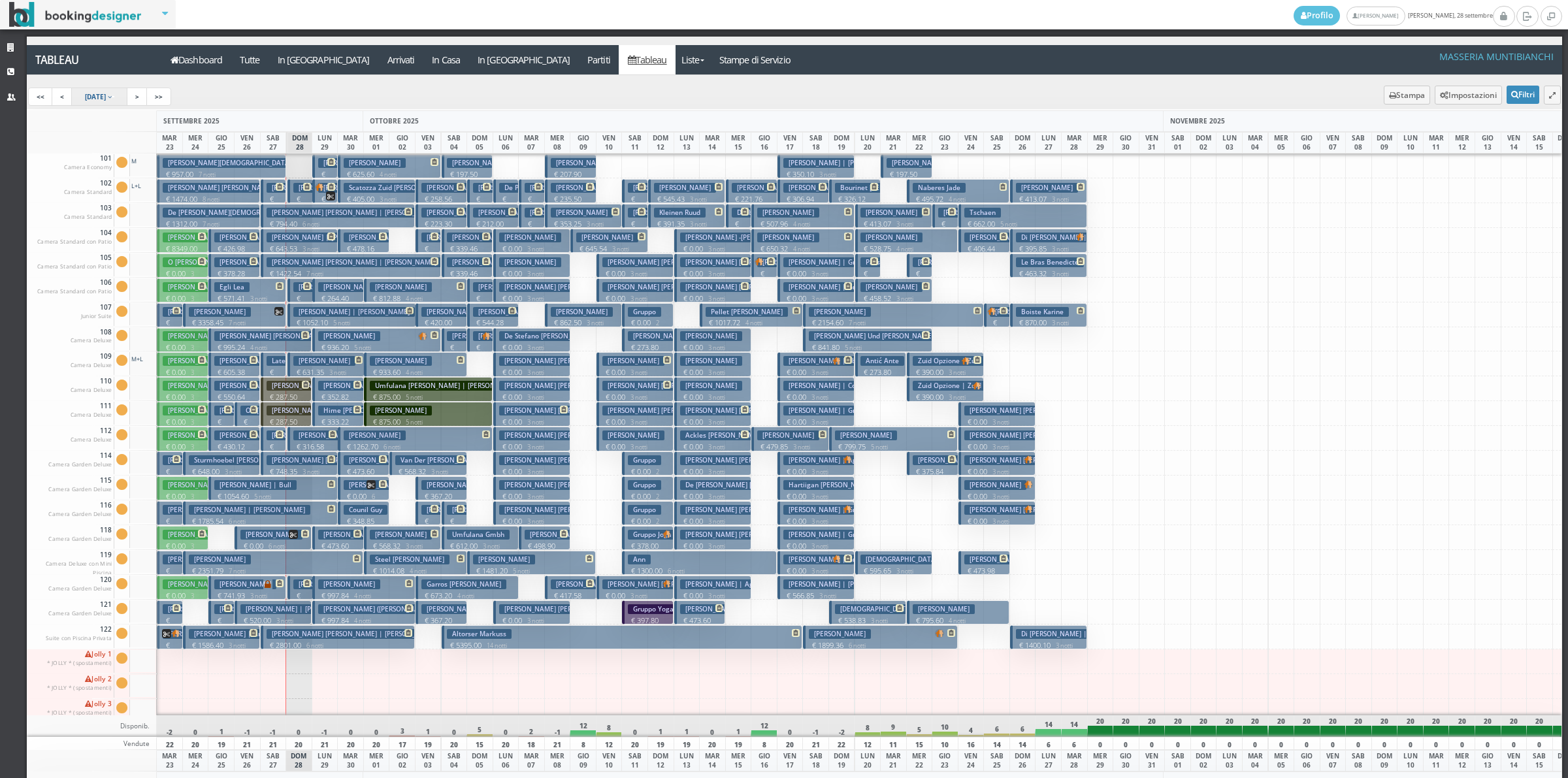
click at [106, 98] on span "[DATE]" at bounding box center [95, 97] width 21 height 9
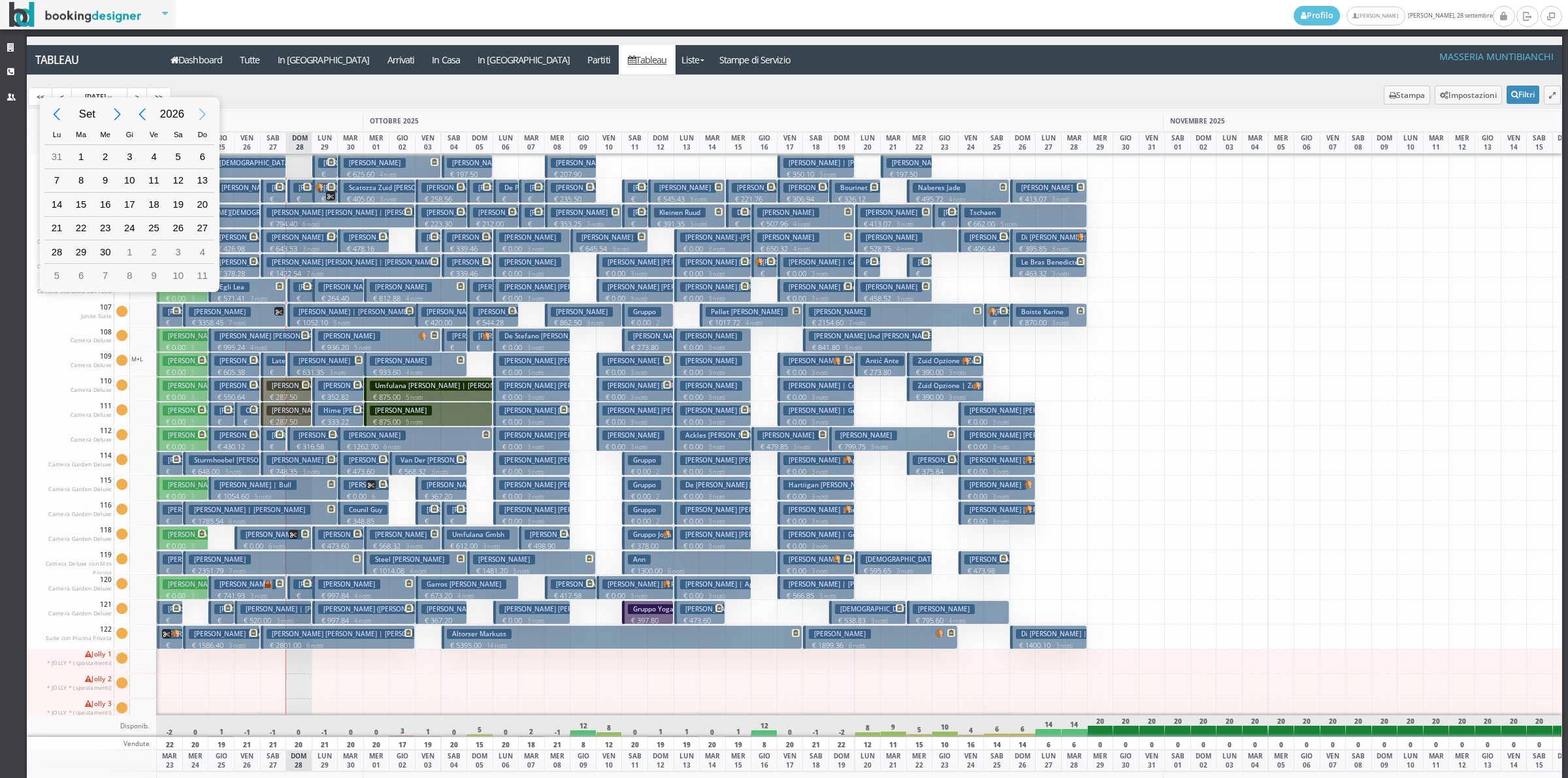
click at [201, 116] on div "Next Year" at bounding box center [203, 114] width 29 height 29
click at [60, 113] on div "Previous Month" at bounding box center [57, 114] width 29 height 29
click at [55, 113] on div "Previous Month" at bounding box center [57, 114] width 29 height 29
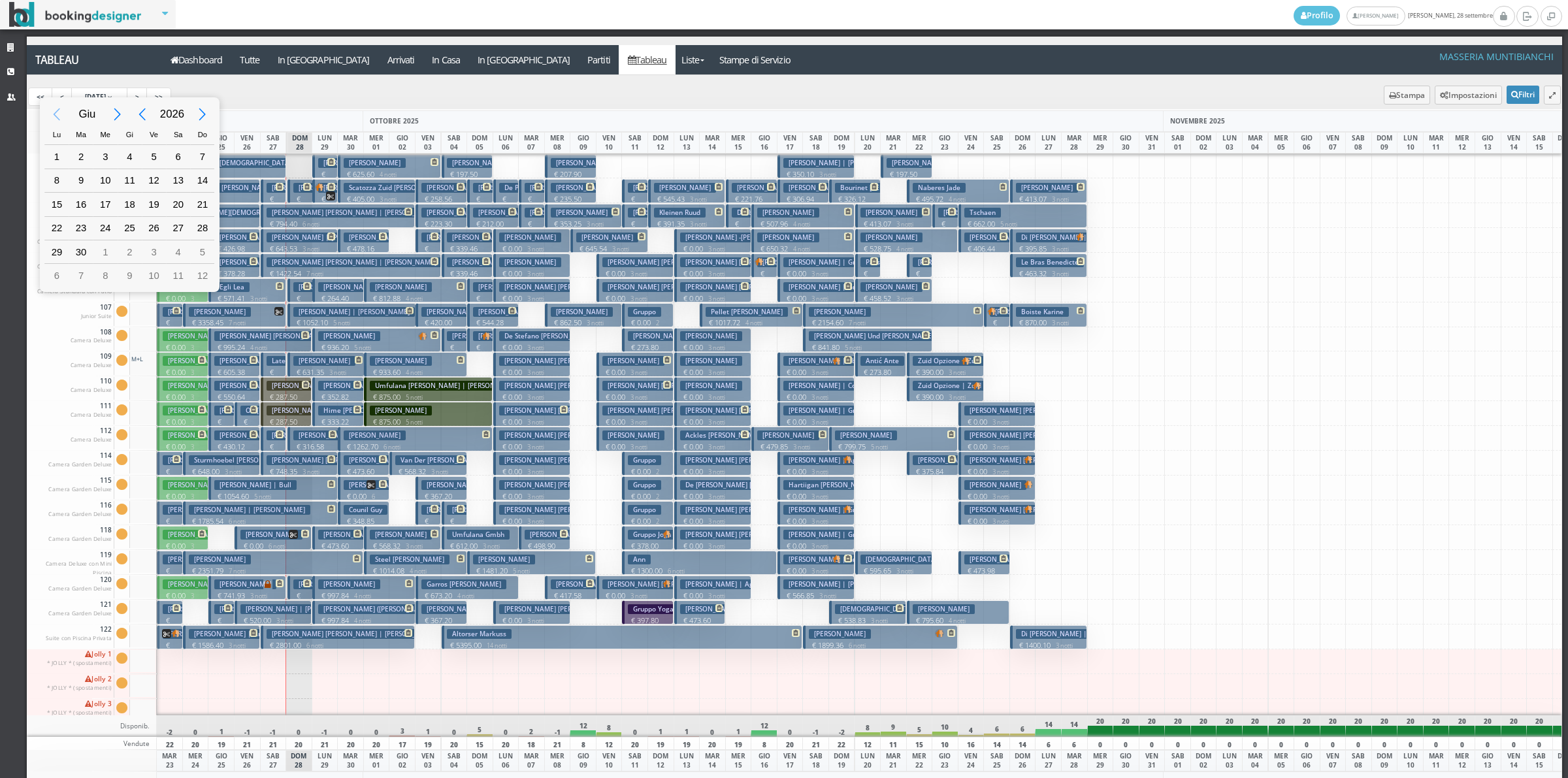
click at [55, 113] on div "Previous Month" at bounding box center [57, 114] width 29 height 29
click at [98, 178] on div "6" at bounding box center [105, 181] width 17 height 17
type input "06/05/2026"
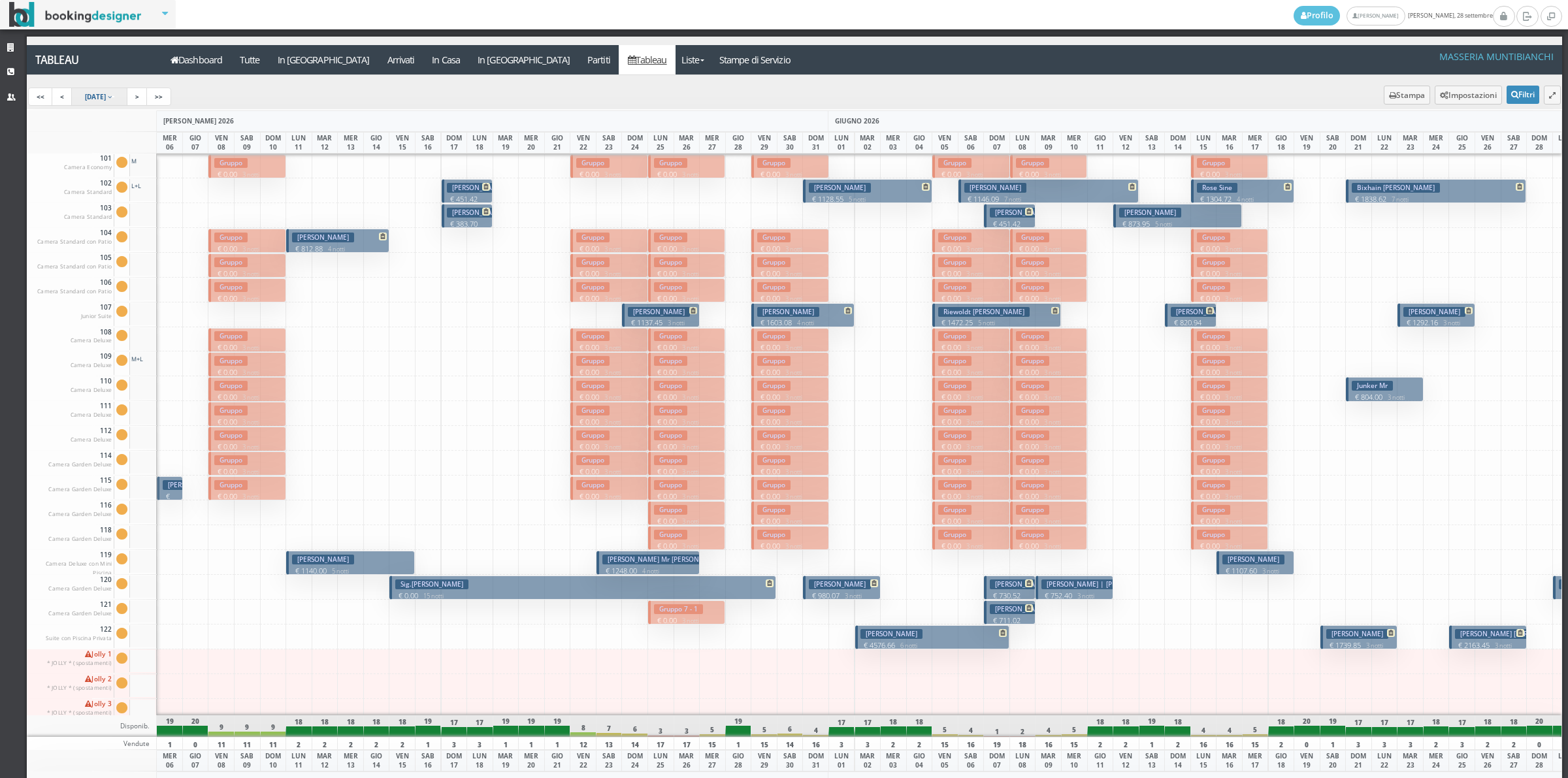
click at [106, 97] on span "[DATE]" at bounding box center [95, 97] width 21 height 9
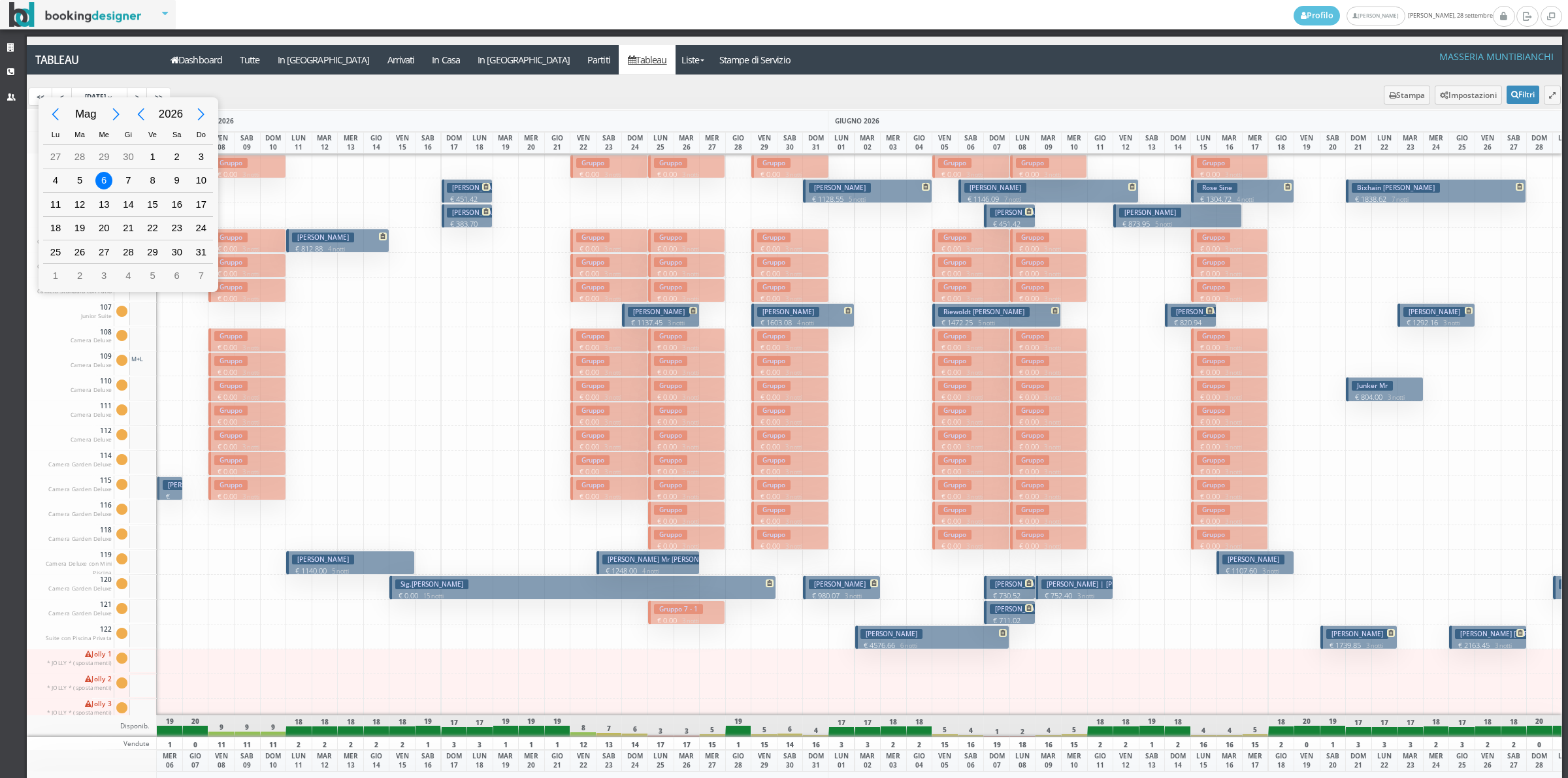
click at [147, 116] on div "Previous Year" at bounding box center [140, 114] width 29 height 29
click at [114, 118] on div "Next Month" at bounding box center [116, 114] width 29 height 29
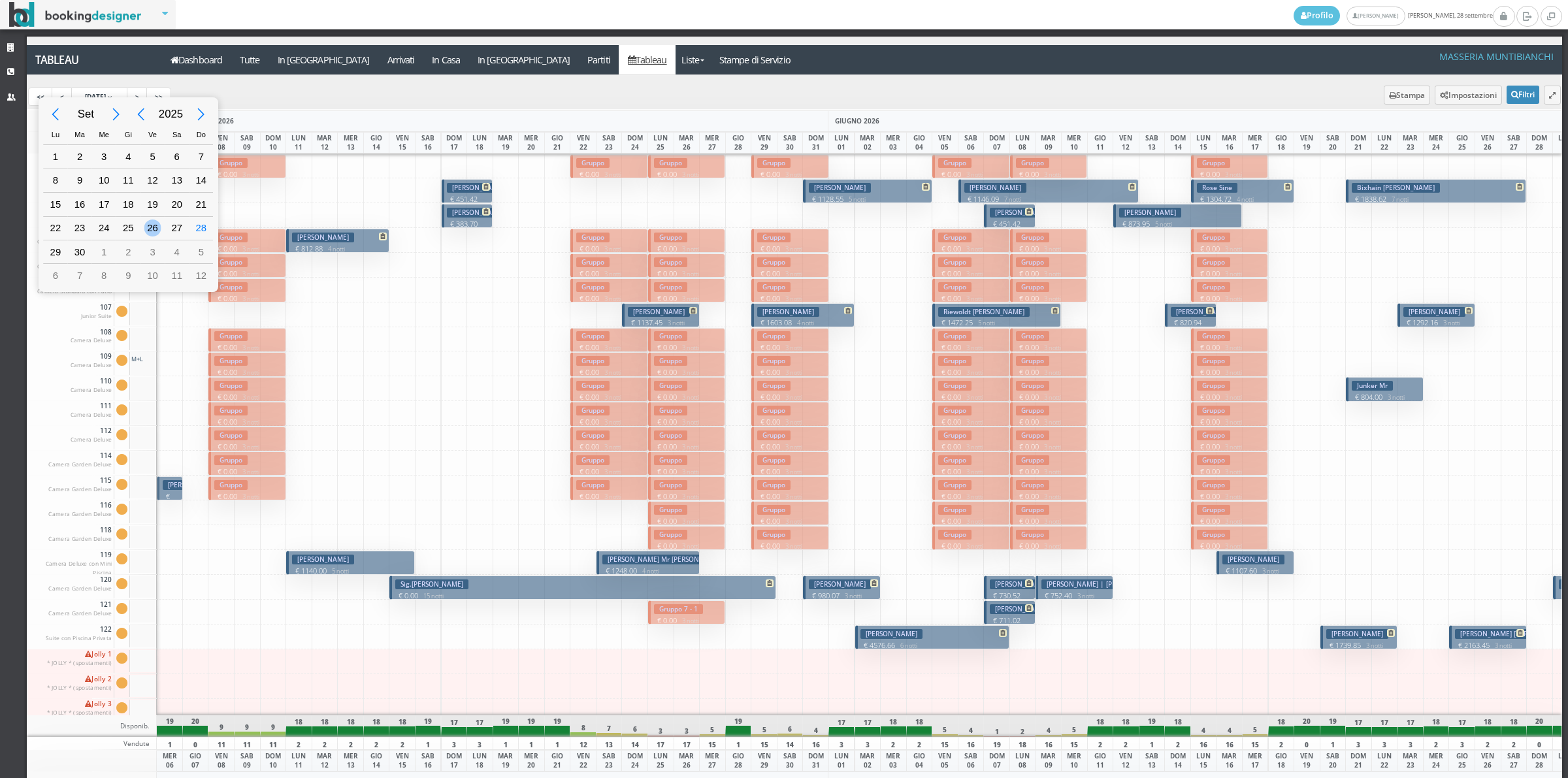
click at [155, 232] on div "26" at bounding box center [152, 228] width 17 height 17
type input "26/09/2025"
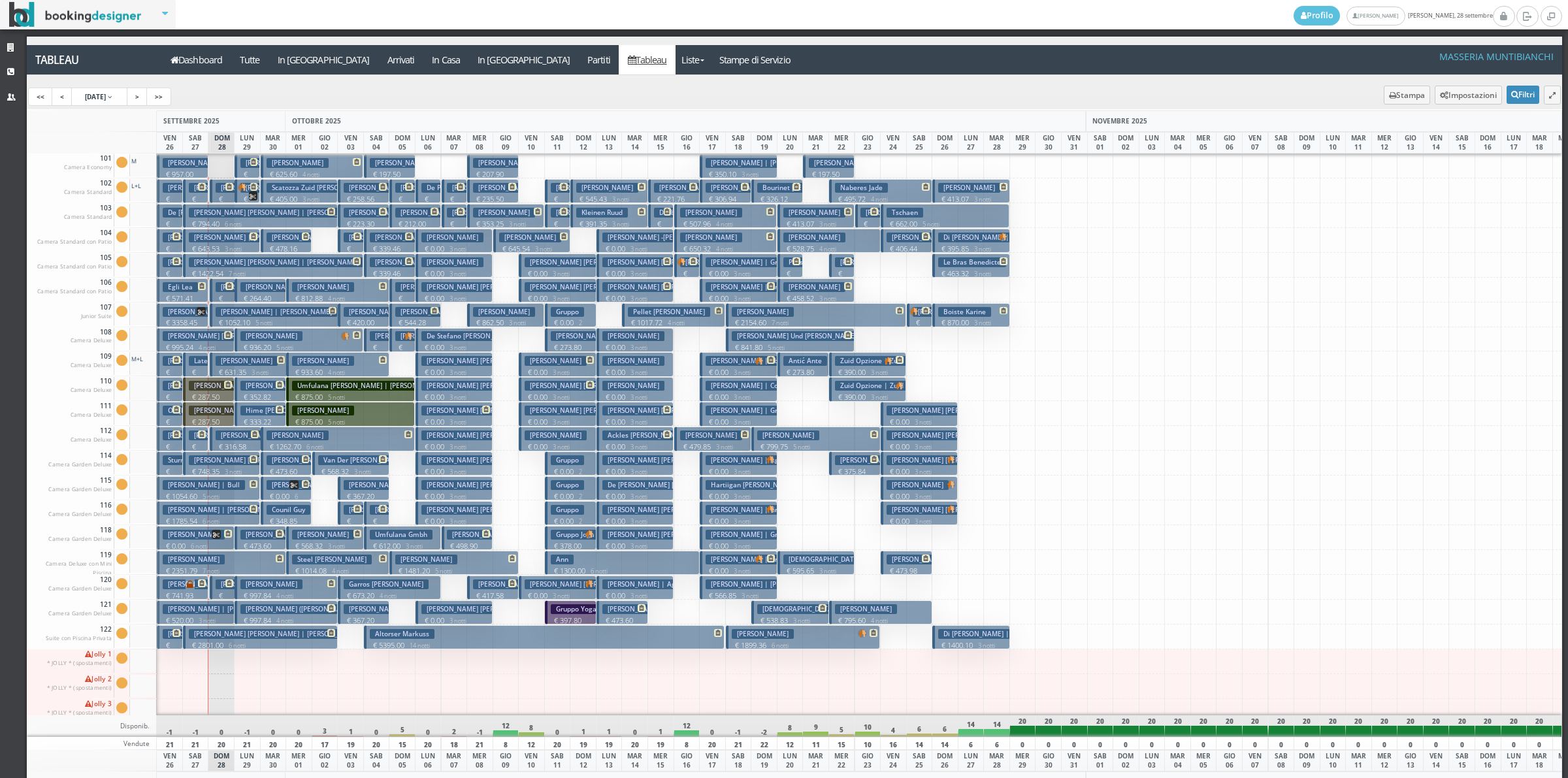
click at [192, 322] on p "€ 3358.45 7 notti" at bounding box center [184, 328] width 42 height 20
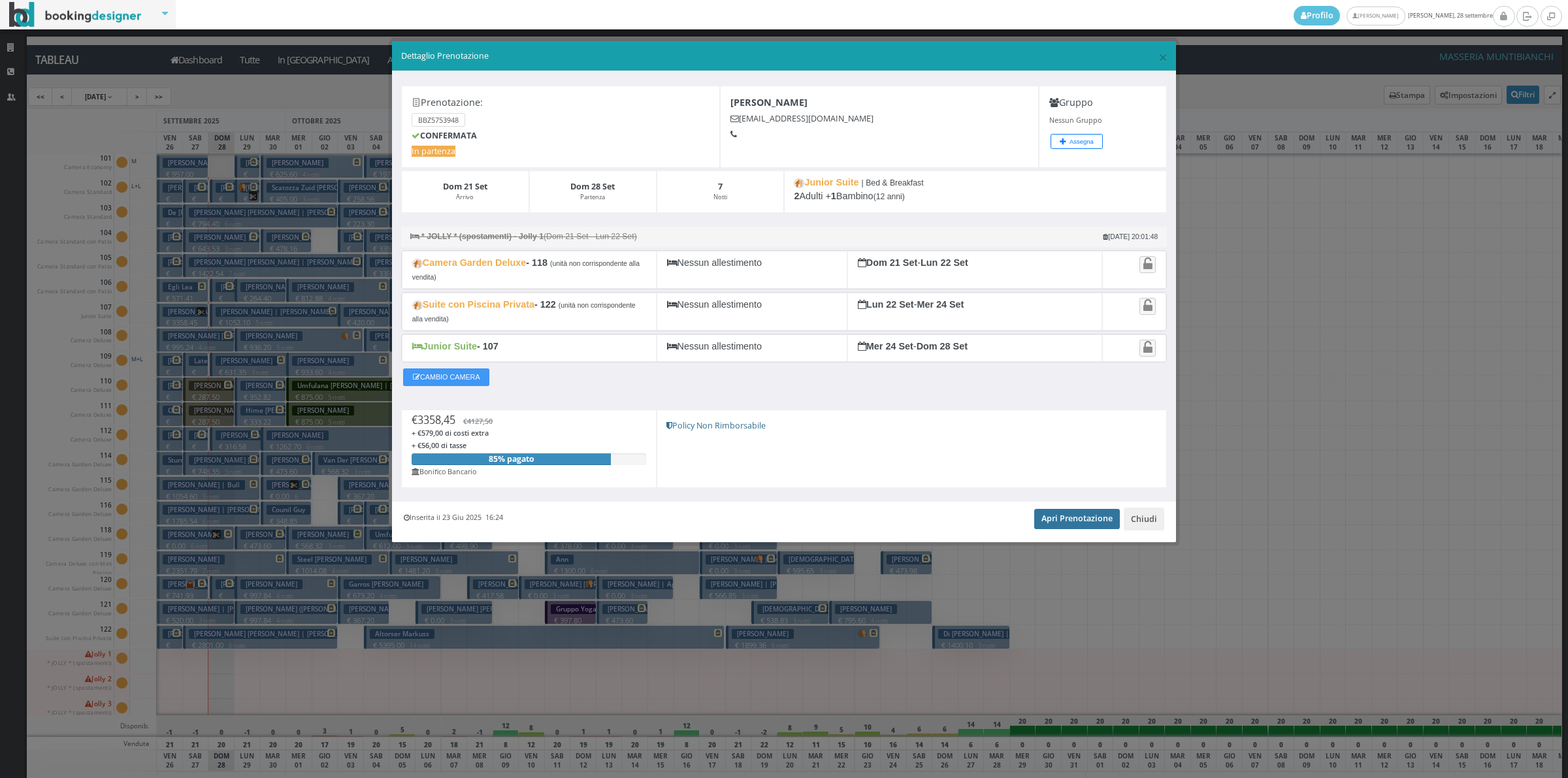
click at [1073, 521] on link "Apri Prenotazione" at bounding box center [1077, 518] width 86 height 19
click at [1154, 527] on button "Chiudi" at bounding box center [1144, 518] width 40 height 22
click at [1154, 527] on div at bounding box center [1152, 538] width 27 height 25
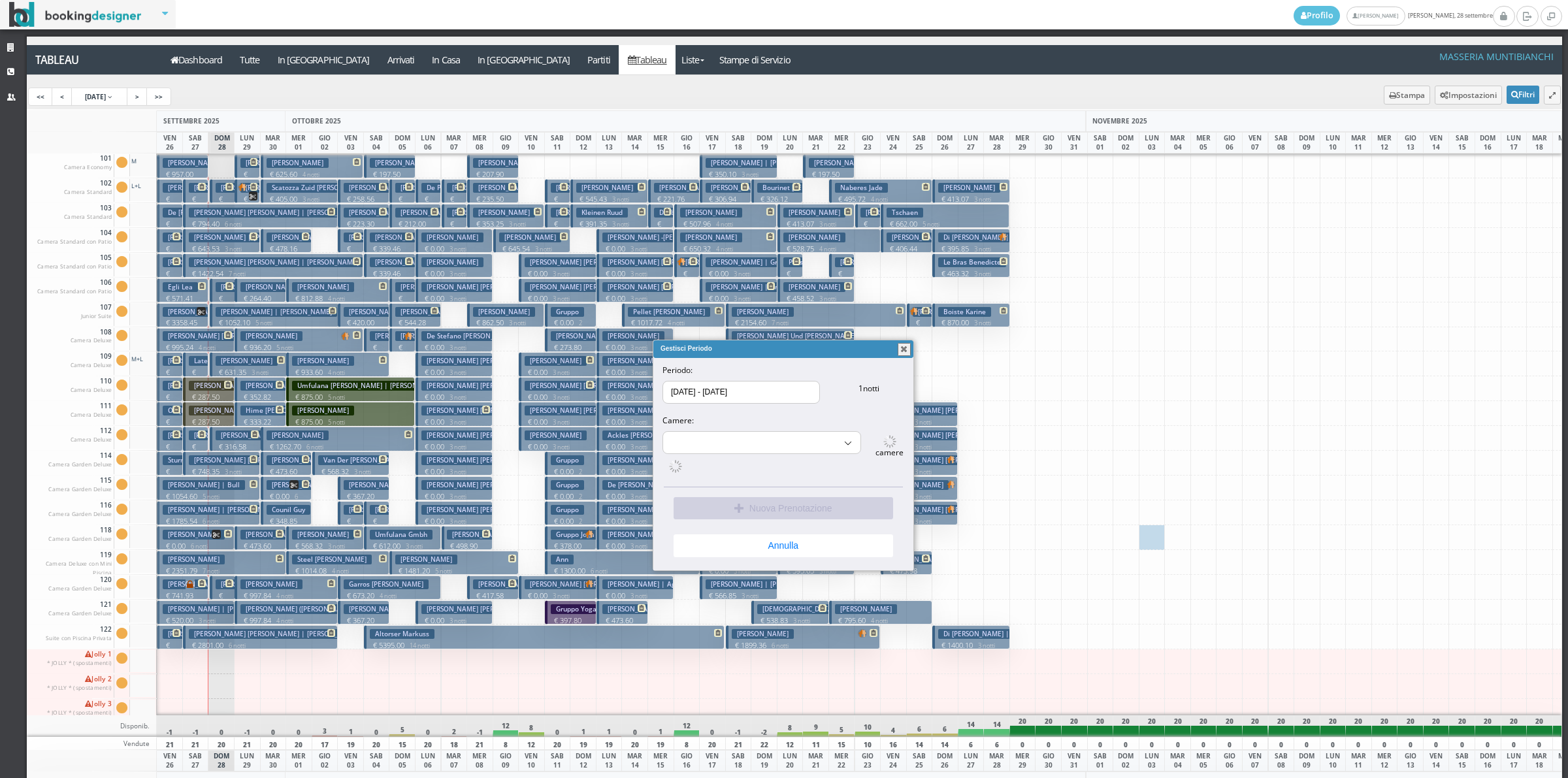
select select "15515"
click at [739, 554] on button "Annulla" at bounding box center [783, 542] width 219 height 22
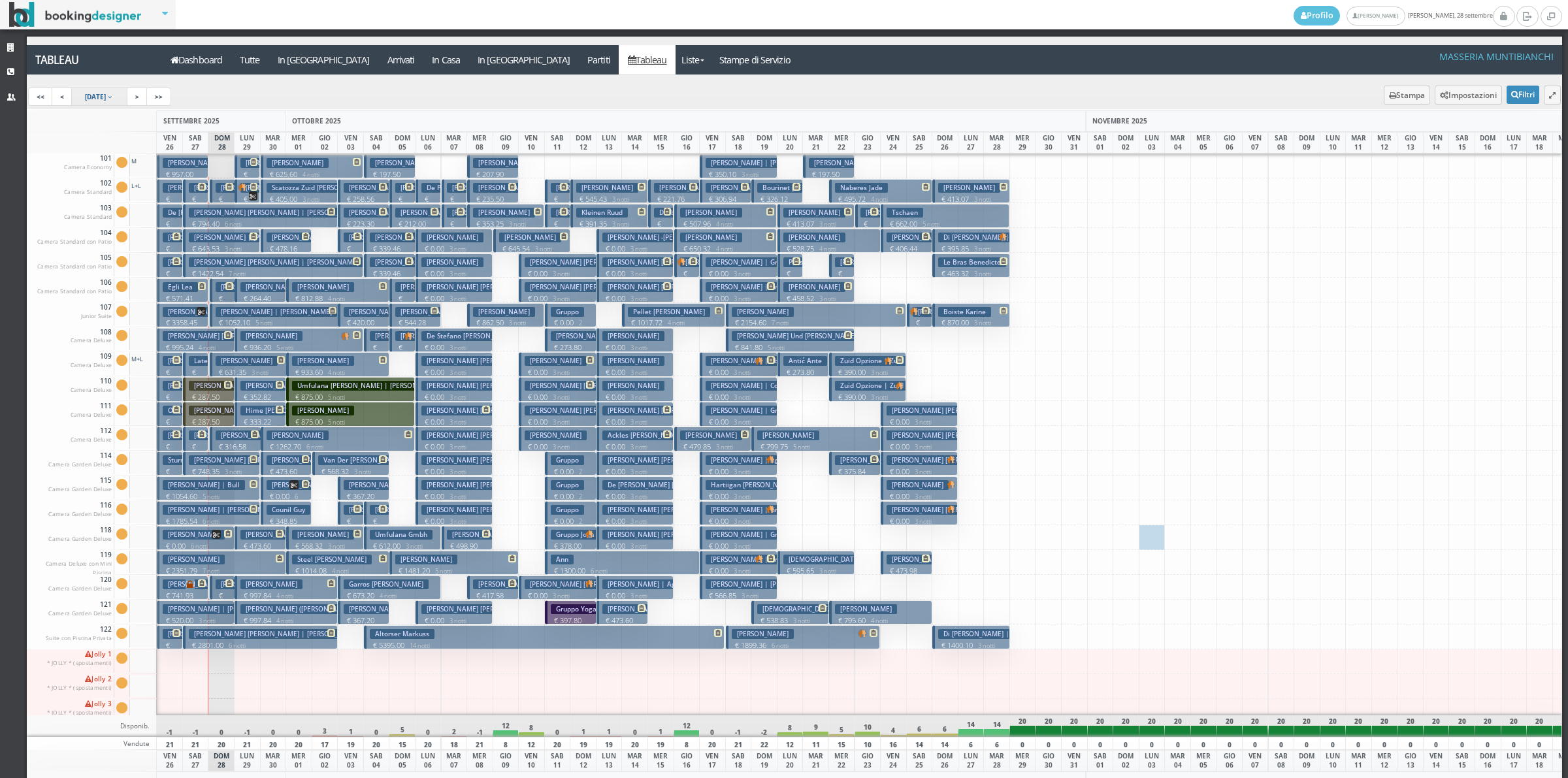
click at [106, 96] on span "[DATE]" at bounding box center [95, 97] width 21 height 9
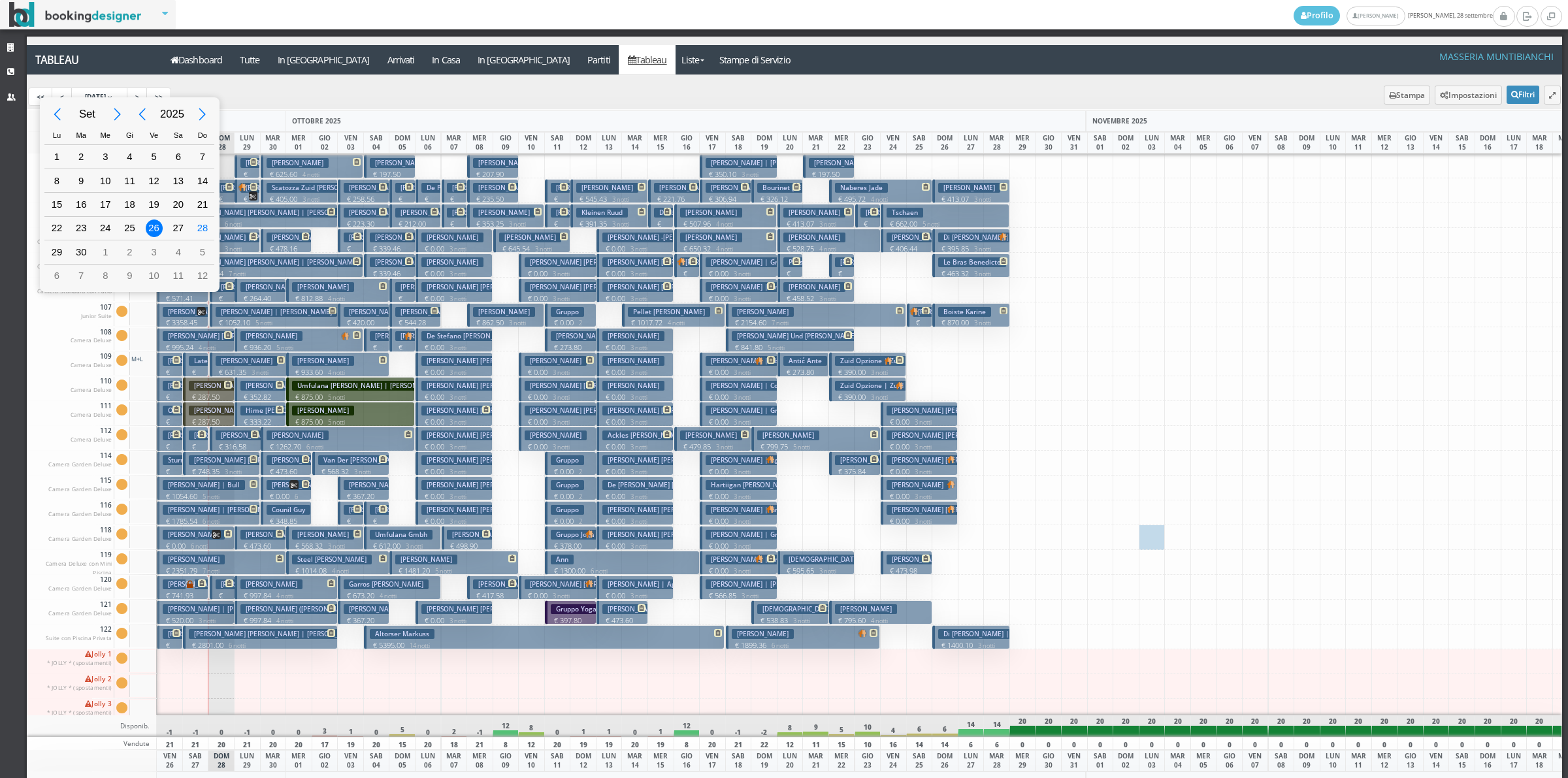
click at [201, 114] on div "Next Year" at bounding box center [203, 114] width 29 height 29
click at [61, 113] on div "Previous Month" at bounding box center [57, 114] width 29 height 29
click at [60, 113] on div "Previous Month" at bounding box center [57, 114] width 29 height 29
click at [105, 208] on div "17" at bounding box center [105, 204] width 17 height 17
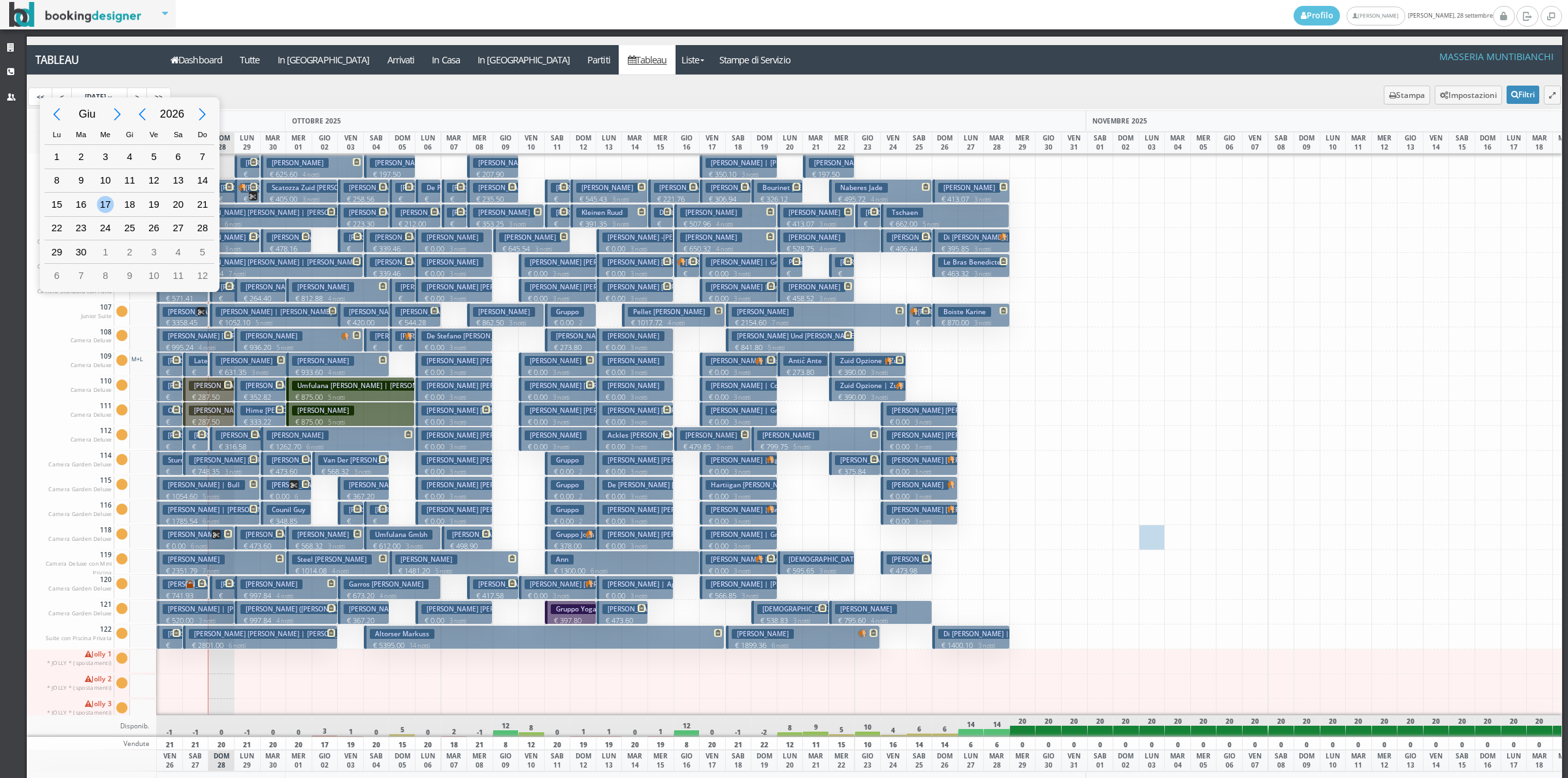
type input "17/06/2026"
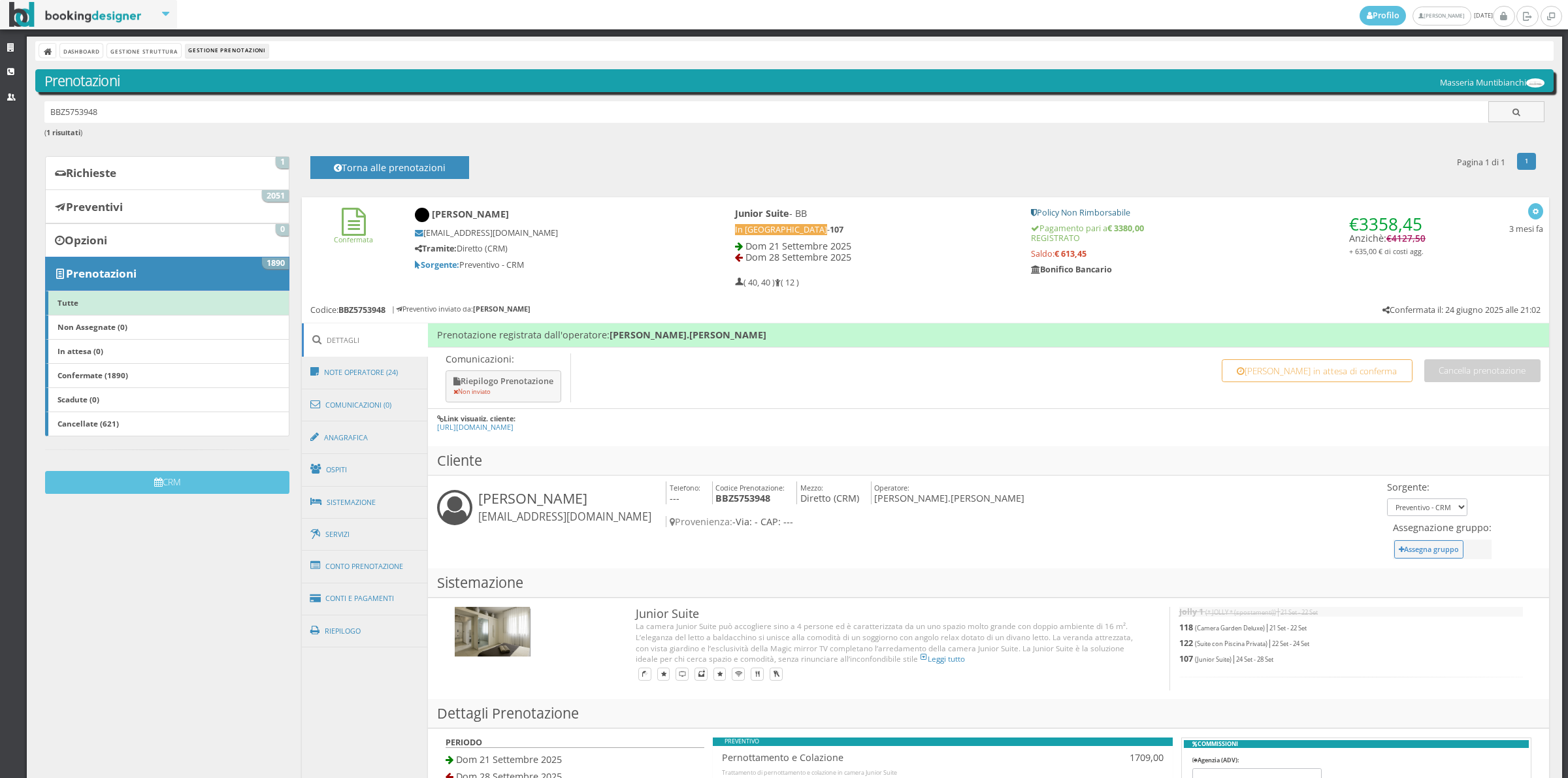
click at [346, 606] on link "Conti e Pagamenti" at bounding box center [365, 599] width 127 height 34
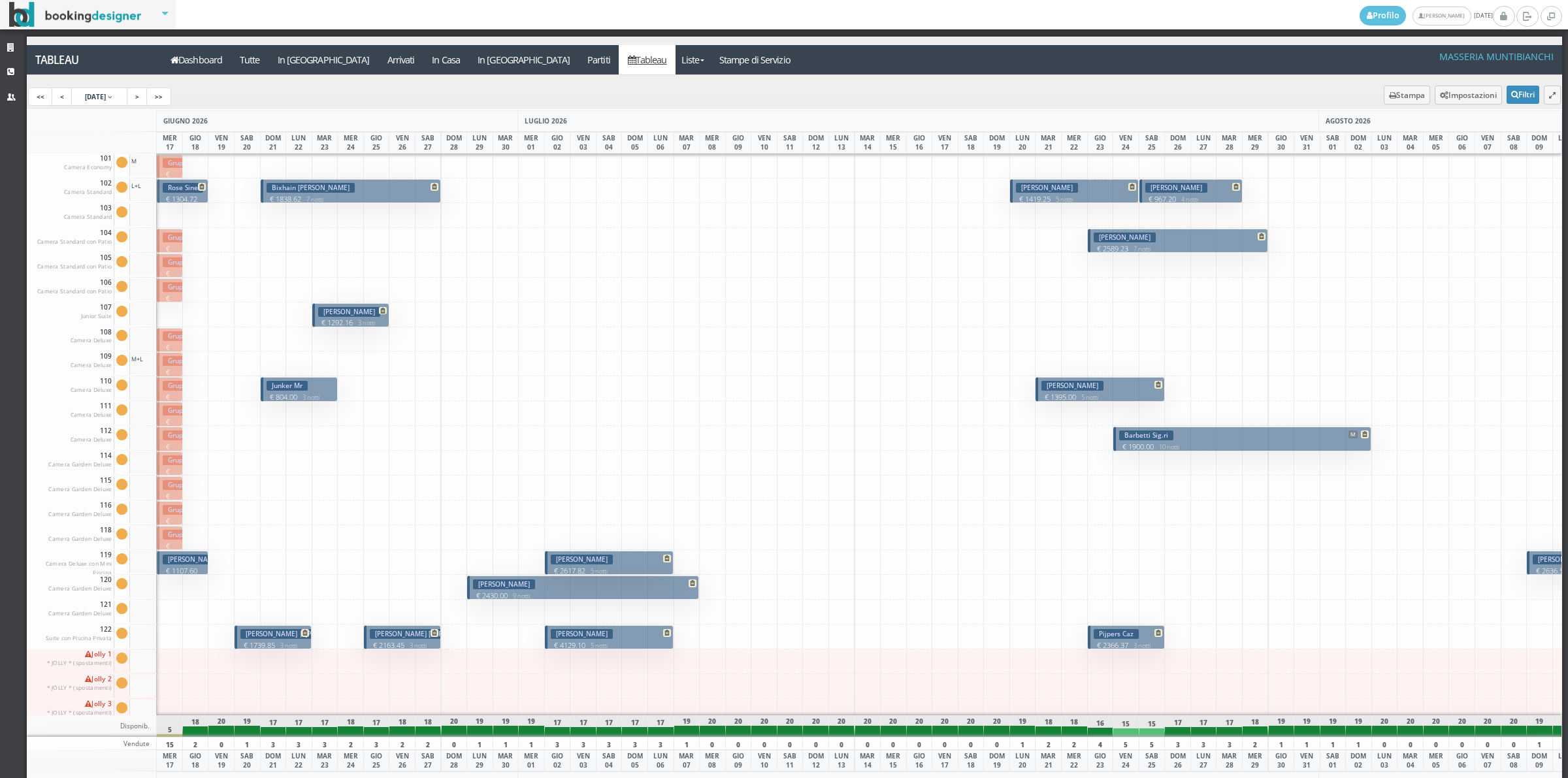
click at [168, 595] on div at bounding box center [170, 587] width 27 height 25
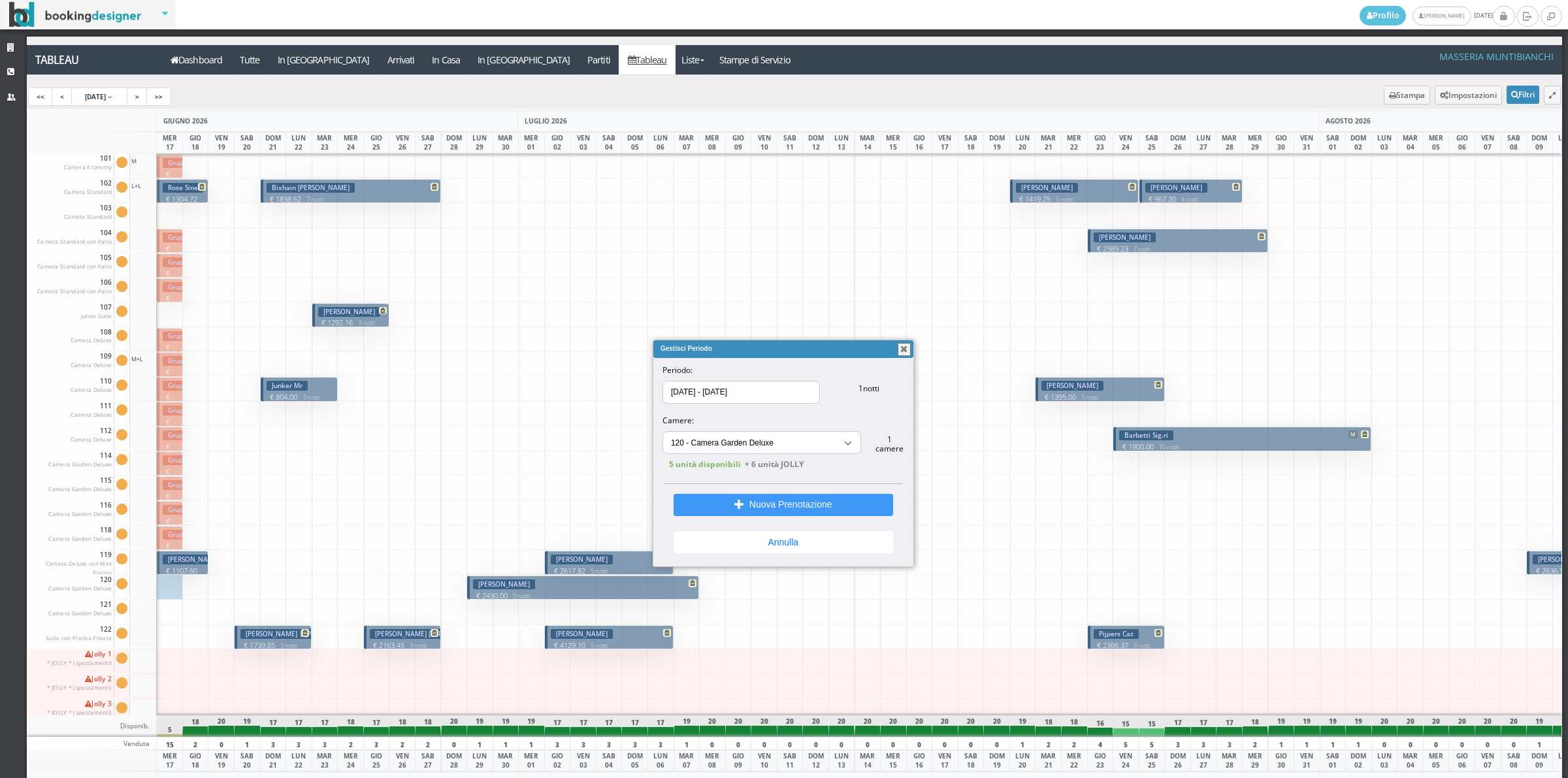
click at [734, 392] on input "17/06/2026 - 18/06/2026" at bounding box center [741, 392] width 156 height 22
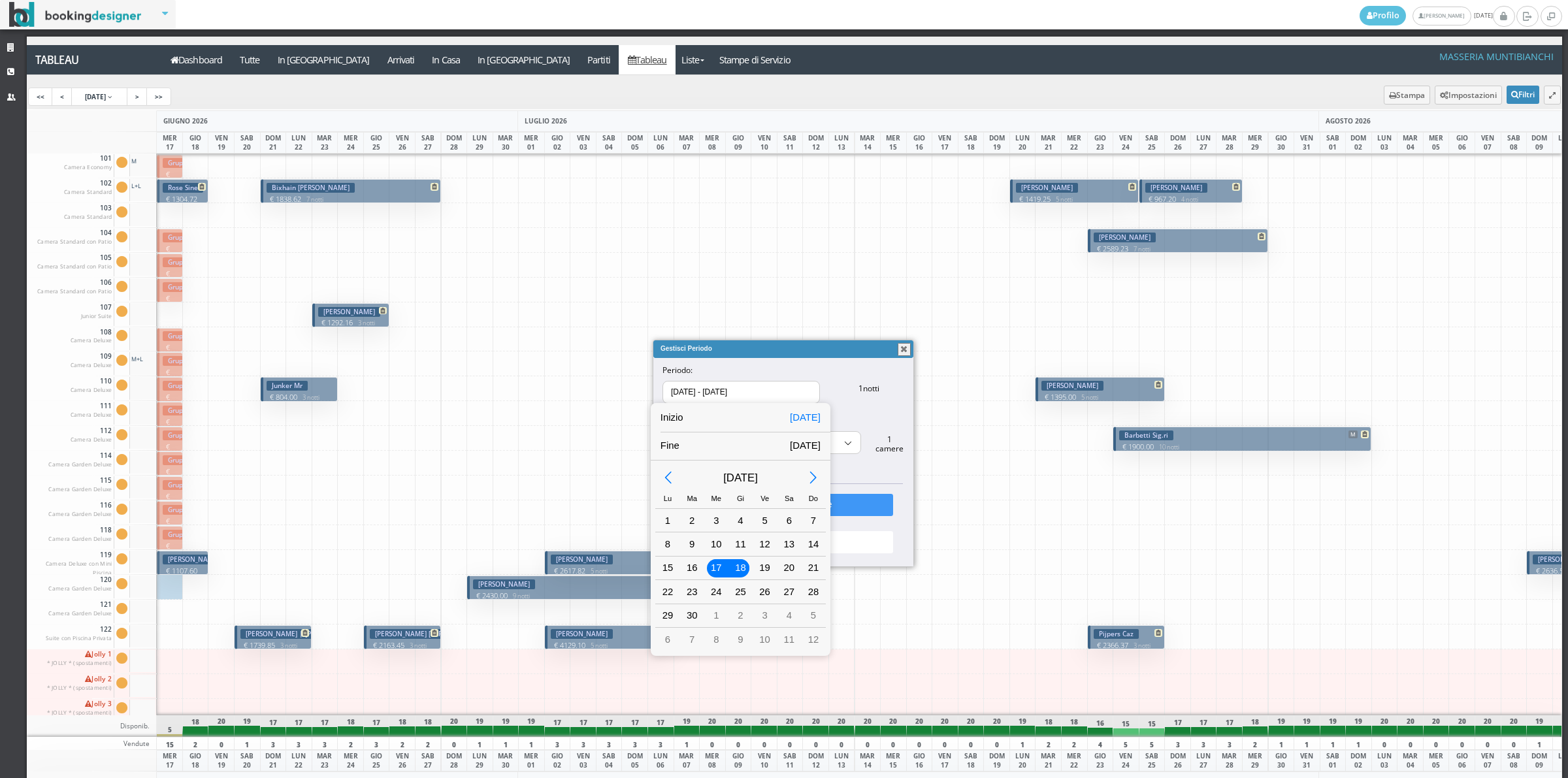
click at [713, 573] on div "17" at bounding box center [716, 568] width 17 height 17
click at [802, 565] on div "21" at bounding box center [813, 568] width 24 height 23
type input "17/06/2026 - 21/06/2026"
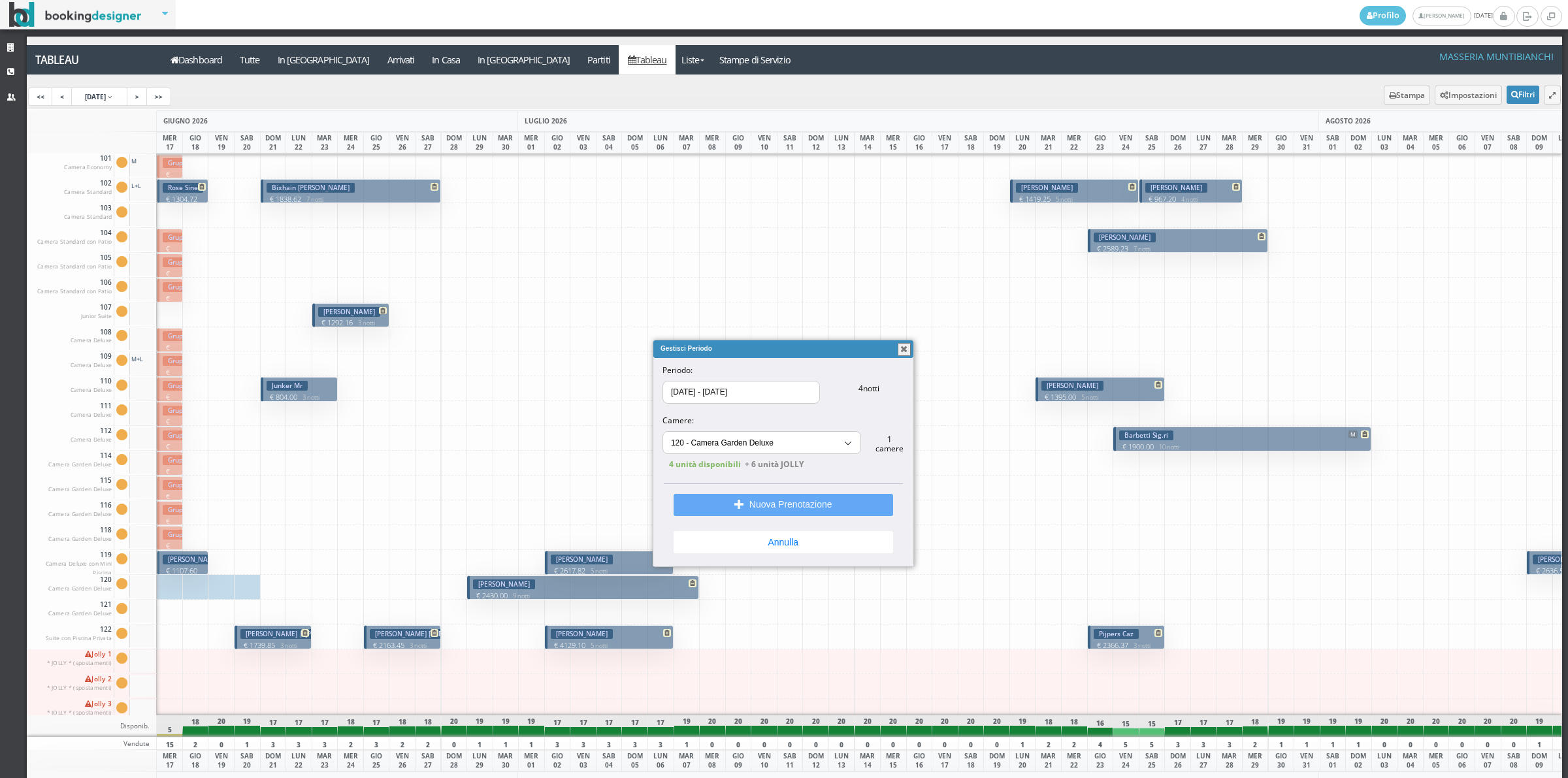
click at [750, 501] on button "Nuova Prenotazione" at bounding box center [783, 505] width 219 height 22
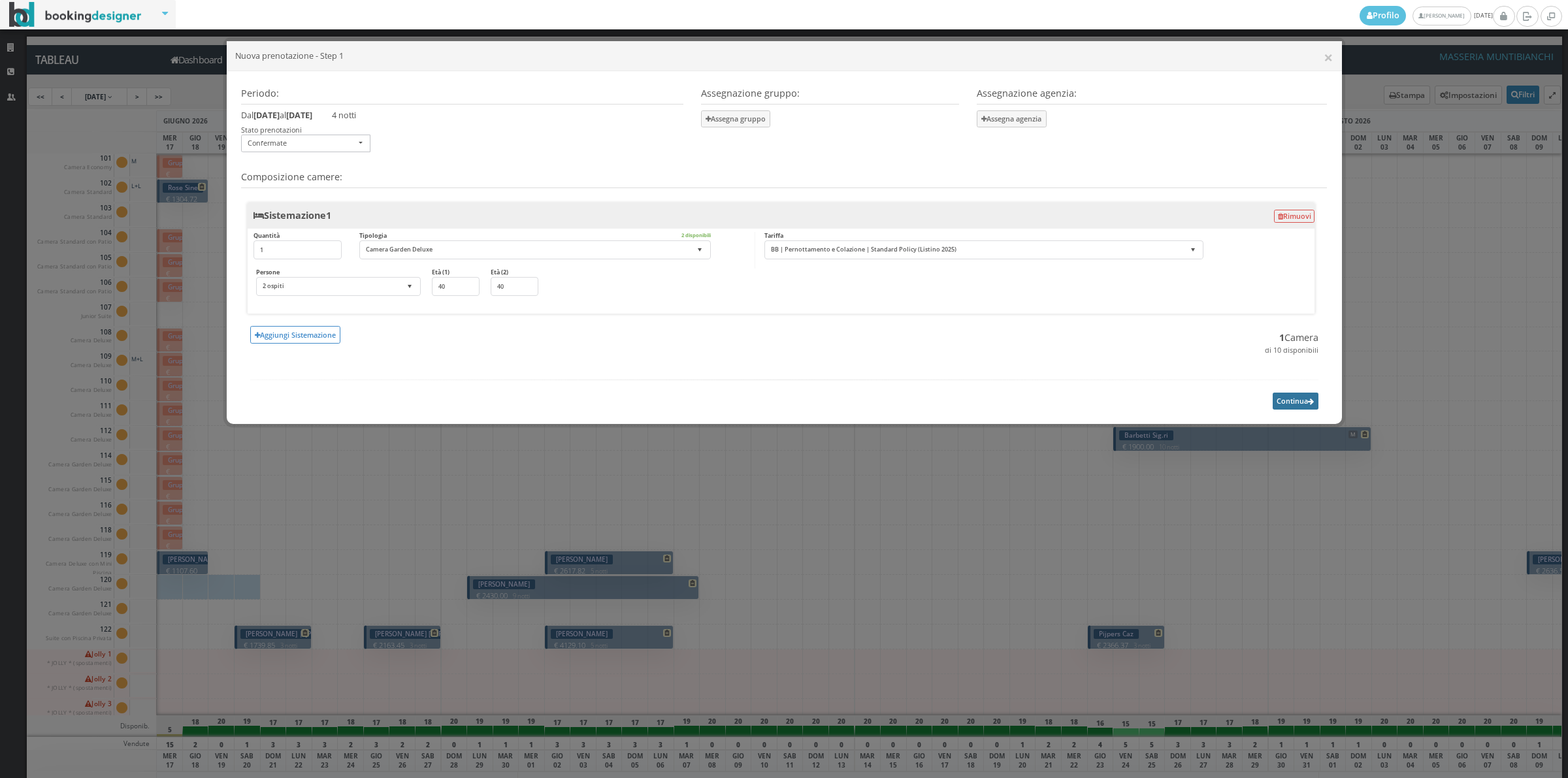
click at [1292, 403] on button "Continua" at bounding box center [1296, 400] width 45 height 16
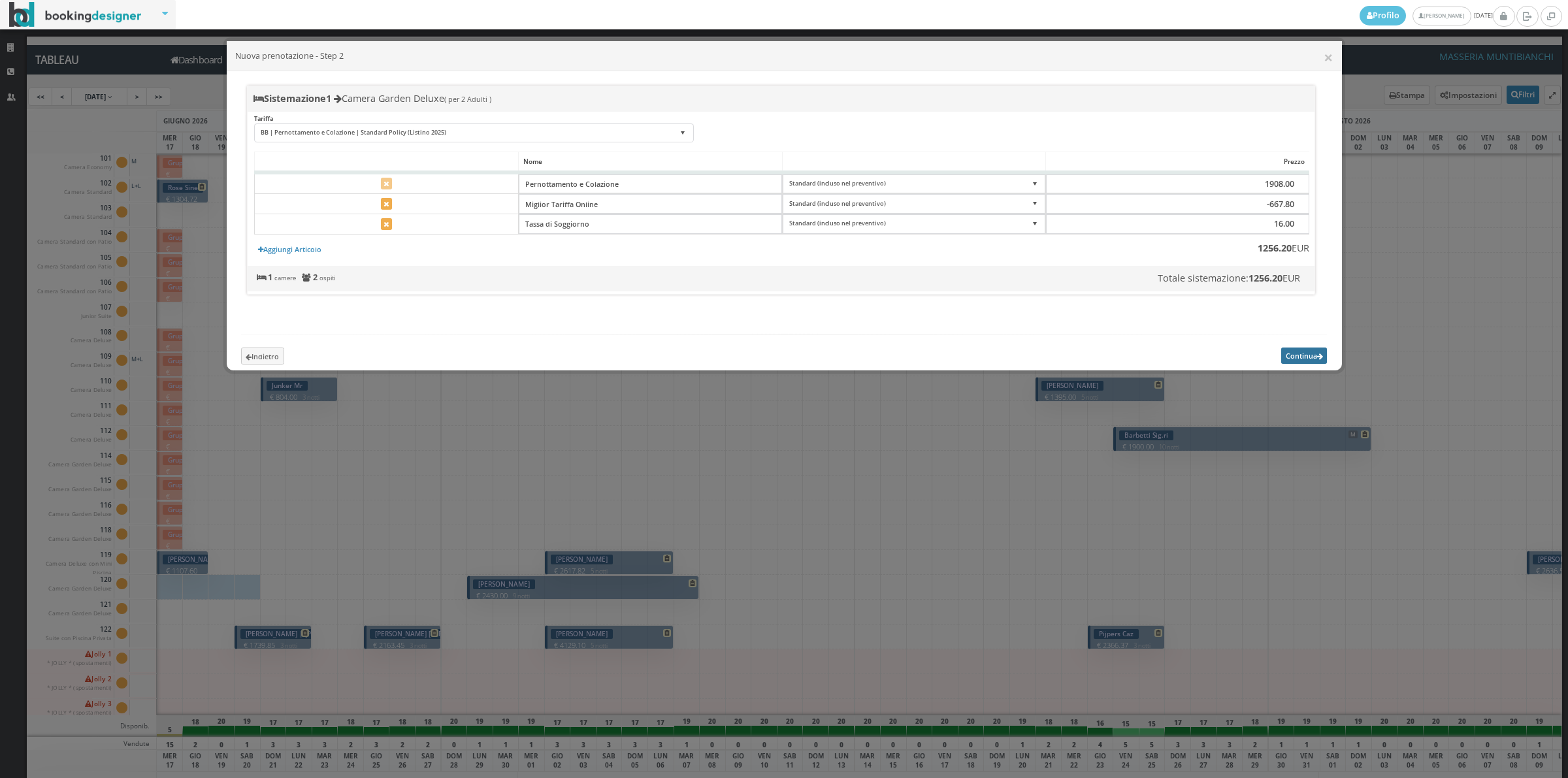
click at [1298, 364] on button "Continua" at bounding box center [1304, 355] width 45 height 16
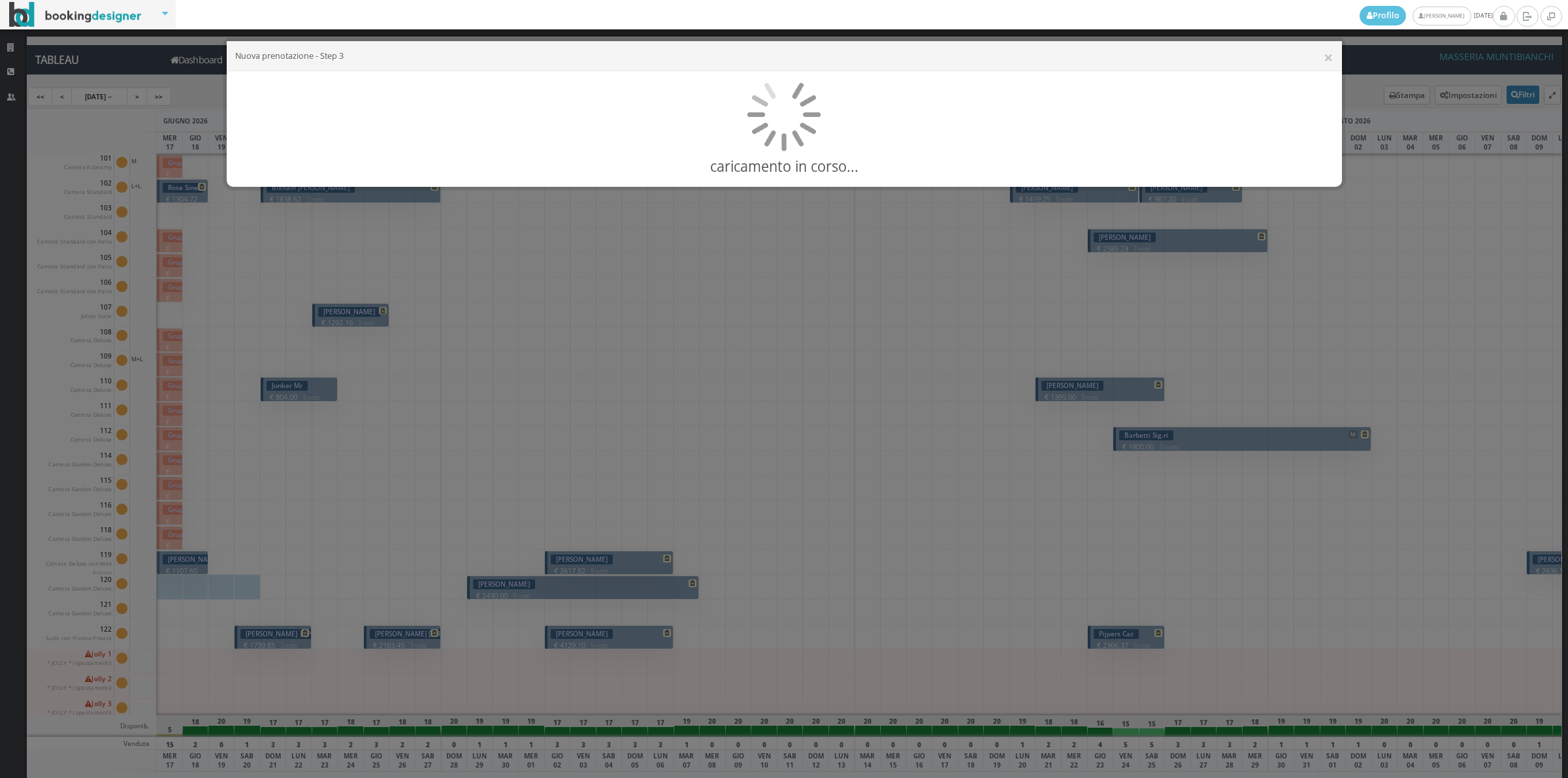
select select"] "15516"
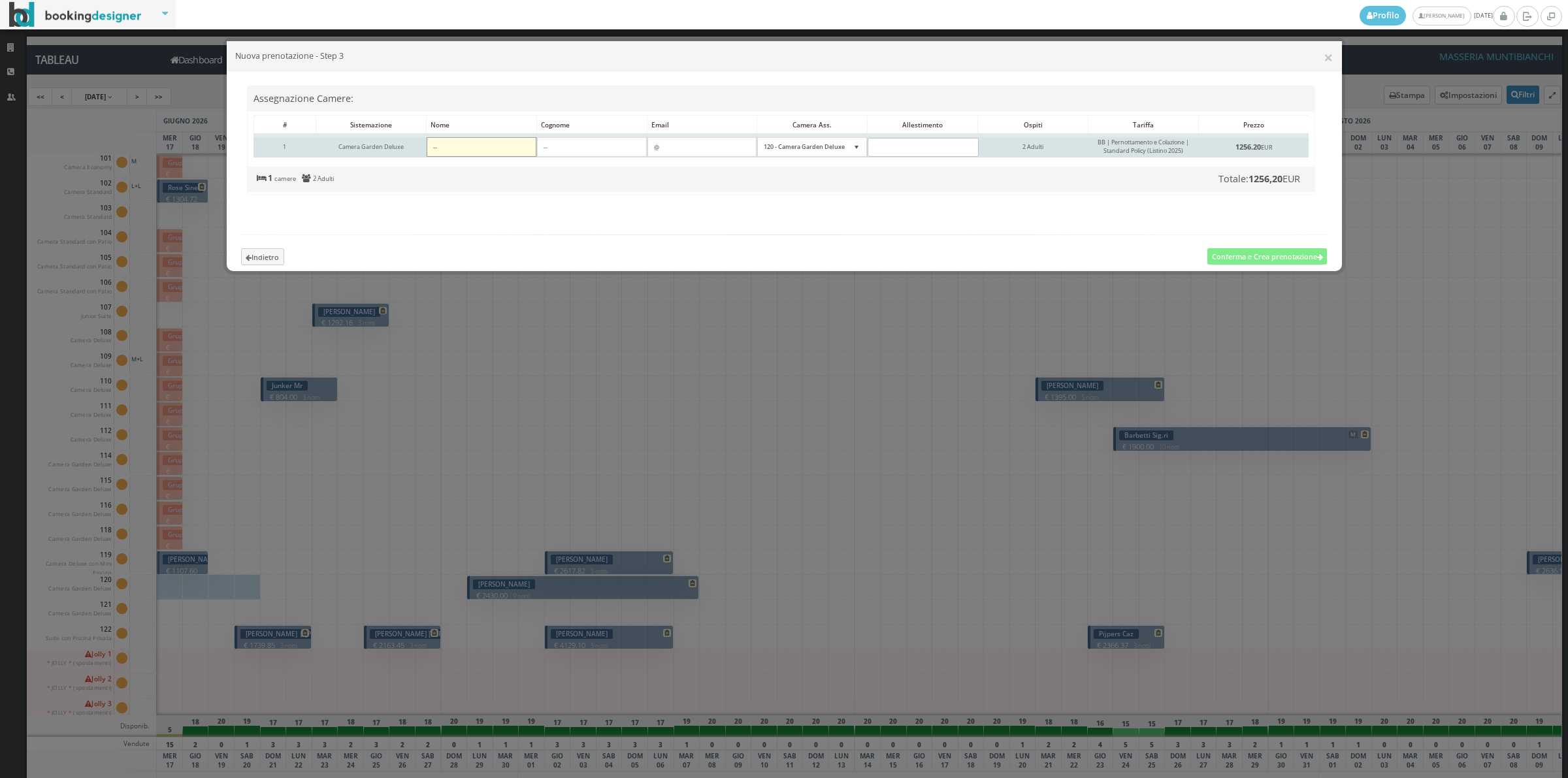
click at [451, 148] on input"] at bounding box center [481, 146] width 110 height 19
type input"] "Blattner"
click at [569, 147] on input"] at bounding box center [592, 146] width 110 height 19
click at [551, 151] on input"] "barbara" at bounding box center [592, 146] width 110 height 19
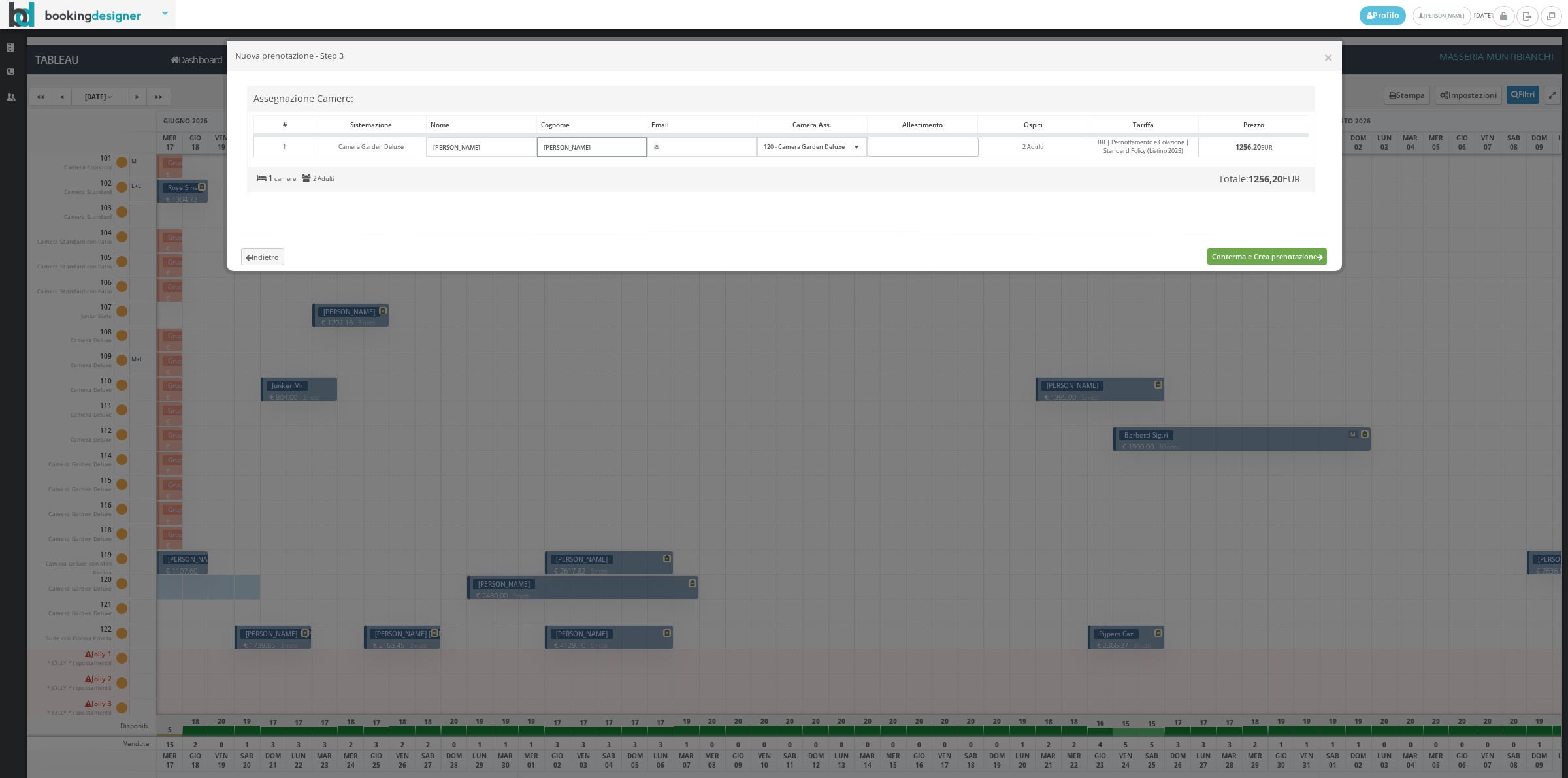
type input"] "Barbara"
click at [1262, 265] on button "Conferma e Crea prenotazione" at bounding box center [1267, 256] width 119 height 16
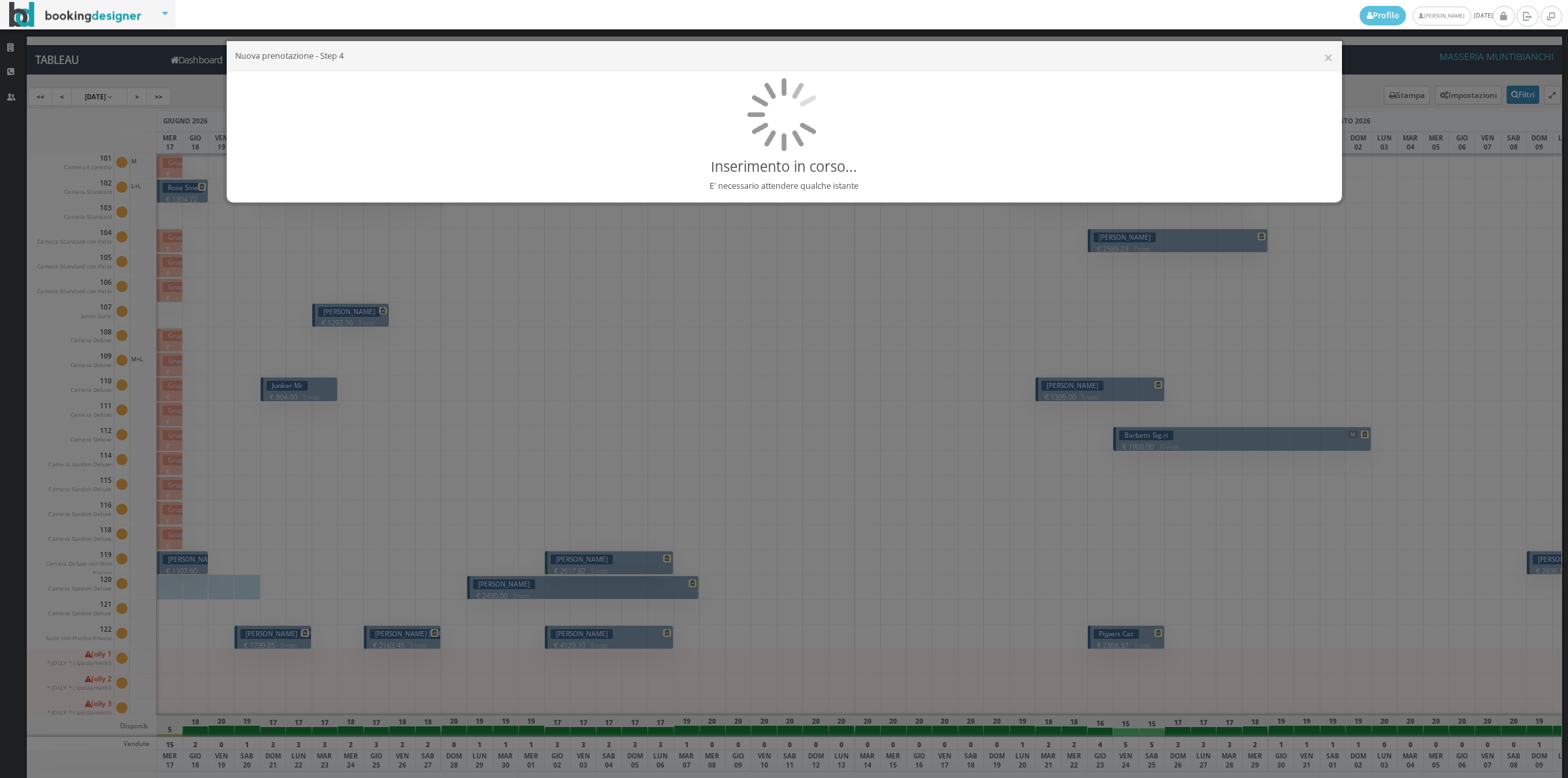
click at [850, 76] on div "Inserimento in corso... E' necessario attendere qualche istante" at bounding box center [785, 137] width 1116 height 131
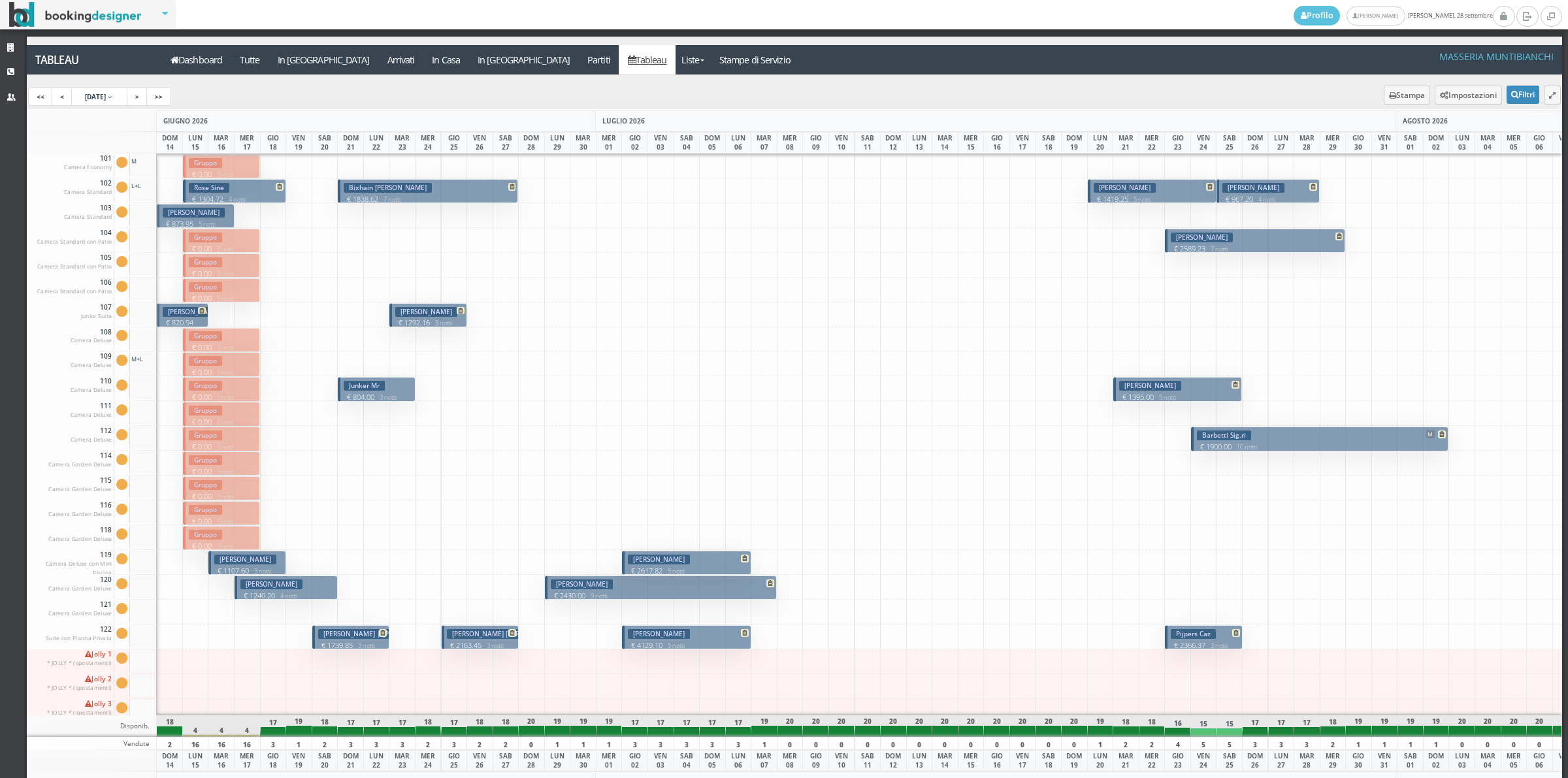
click at [251, 593] on p "€ 1240.20 4 notti" at bounding box center [287, 596] width 93 height 10
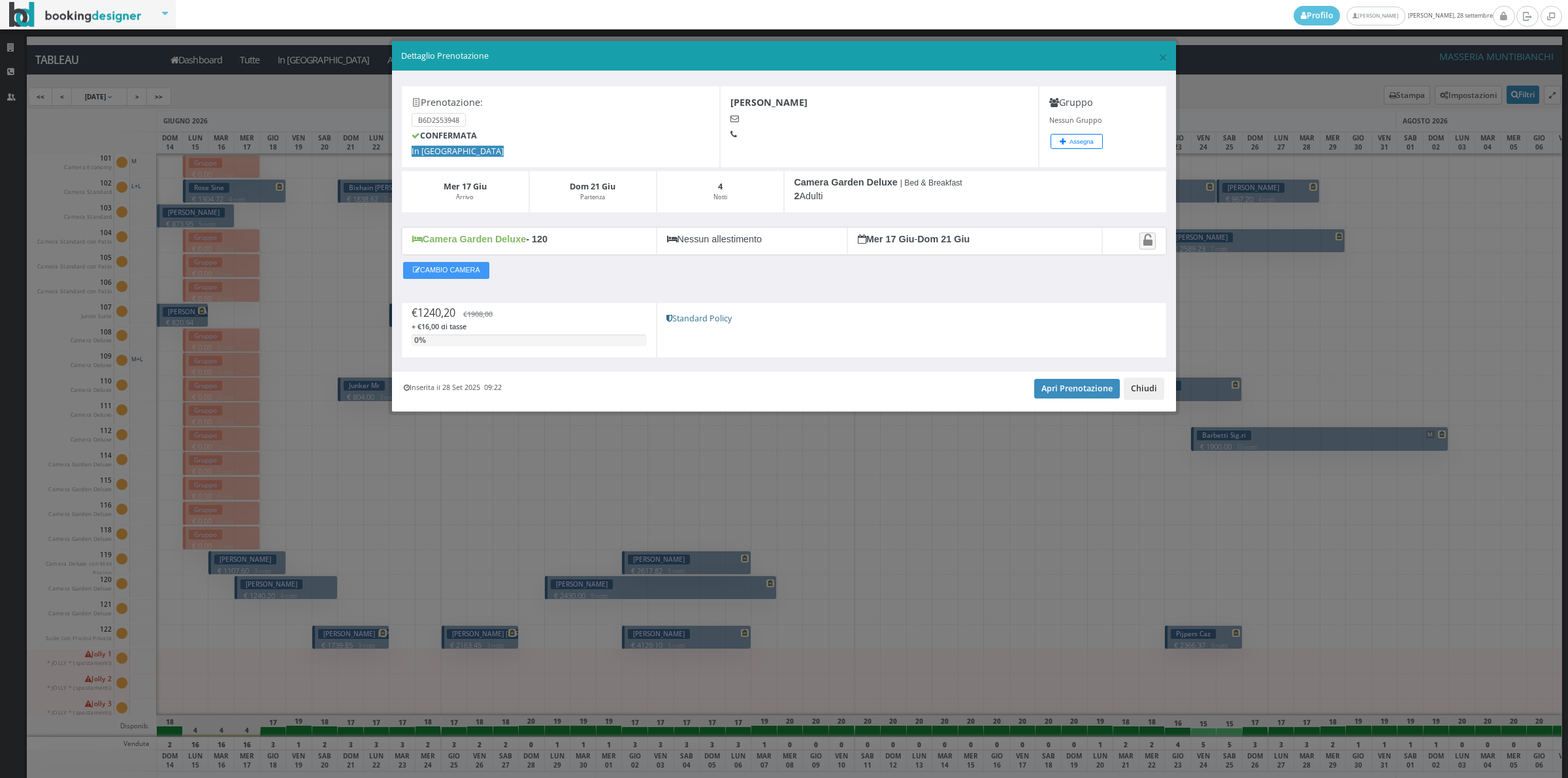
click at [1132, 386] on button "Chiudi" at bounding box center [1144, 388] width 40 height 22
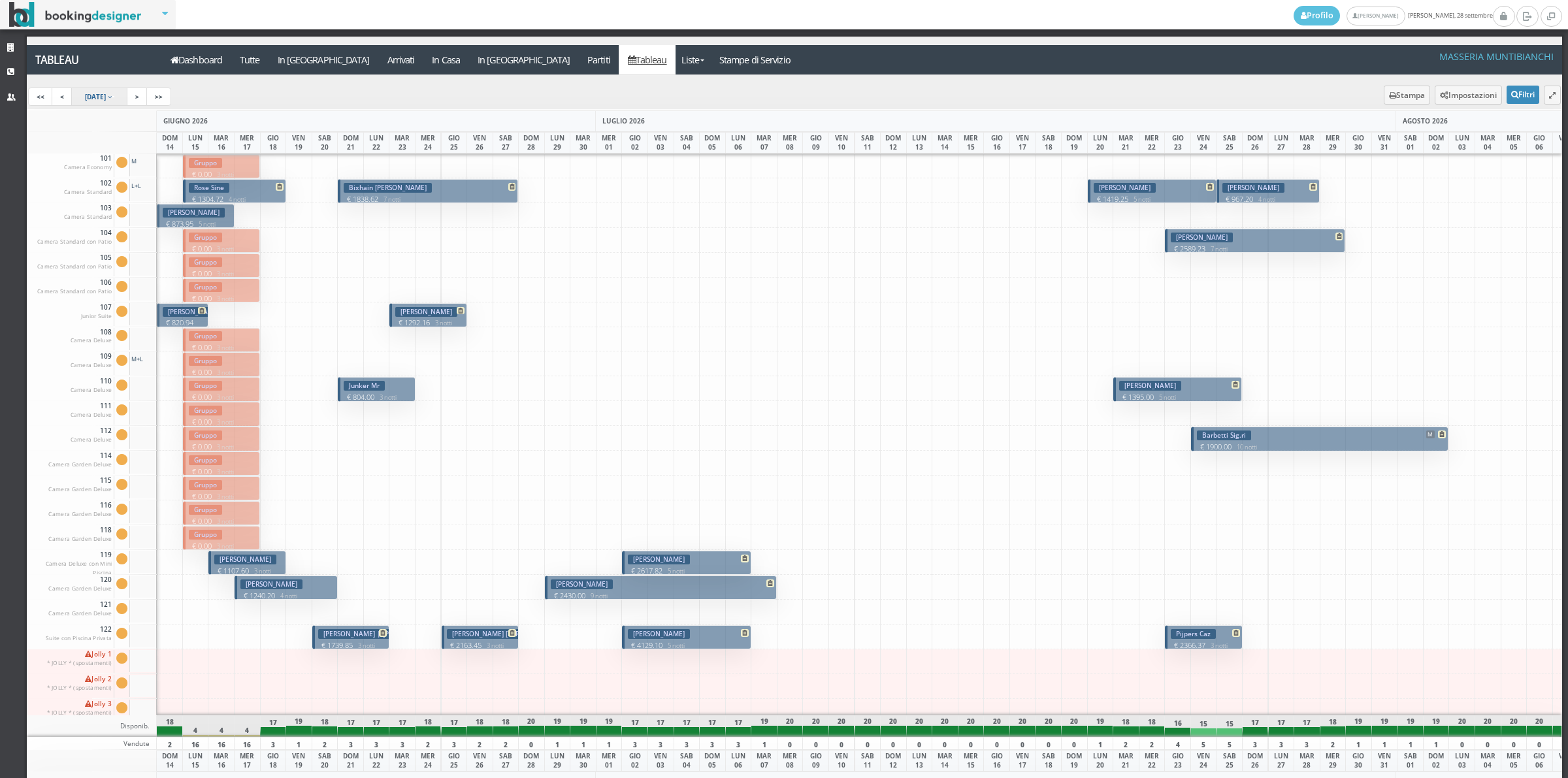
click at [128, 92] on link "[DATE]" at bounding box center [100, 97] width 57 height 18
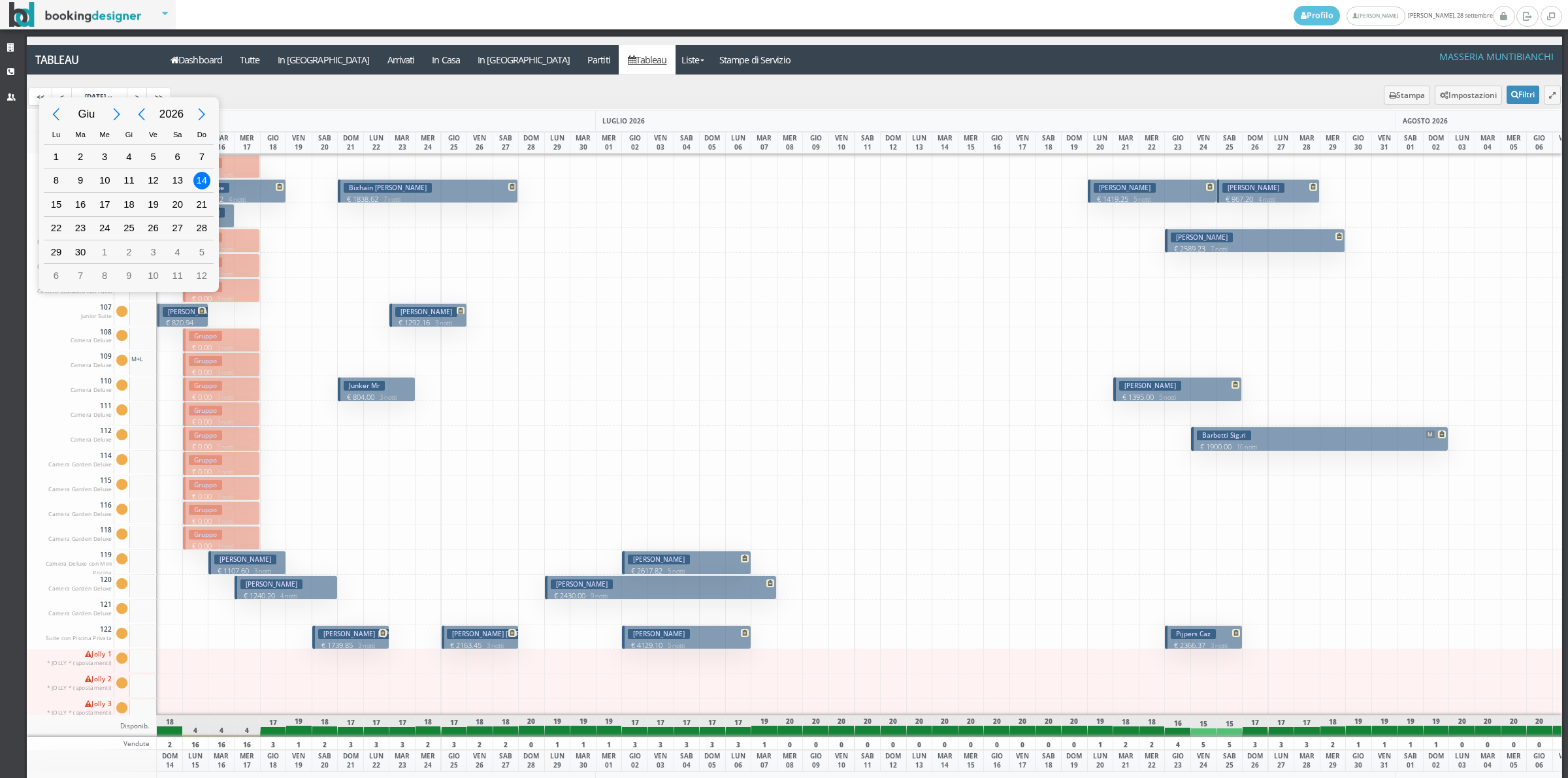
click at [143, 113] on div "Previous Year" at bounding box center [141, 114] width 29 height 29
click at [61, 116] on div "Previous Month" at bounding box center [56, 114] width 29 height 29
click at [108, 113] on div "Next Month" at bounding box center [117, 114] width 29 height 29
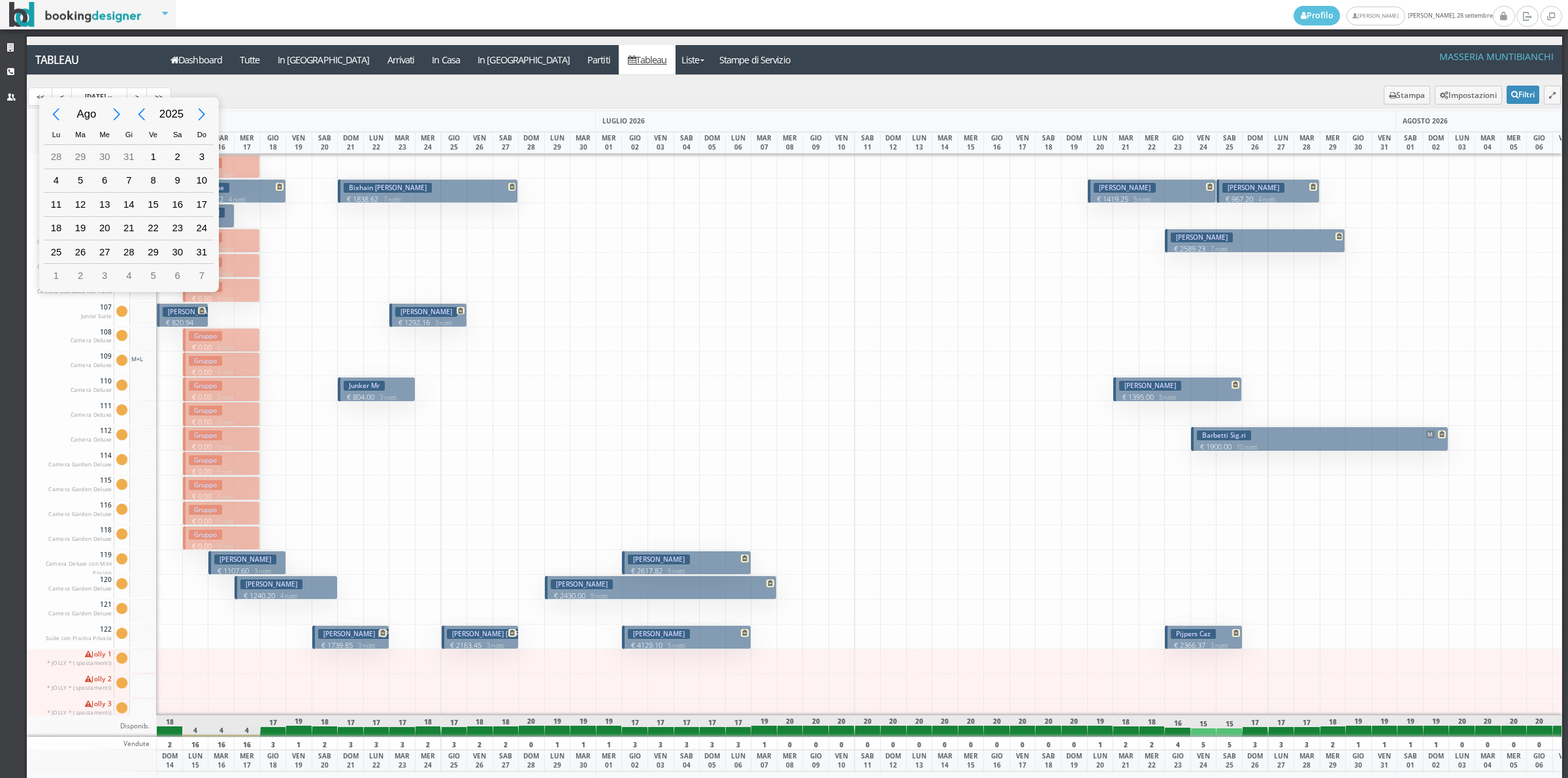
click at [108, 113] on div "Next Month" at bounding box center [117, 114] width 29 height 29
click at [154, 235] on div "26" at bounding box center [153, 228] width 17 height 17
type input "[DATE]"
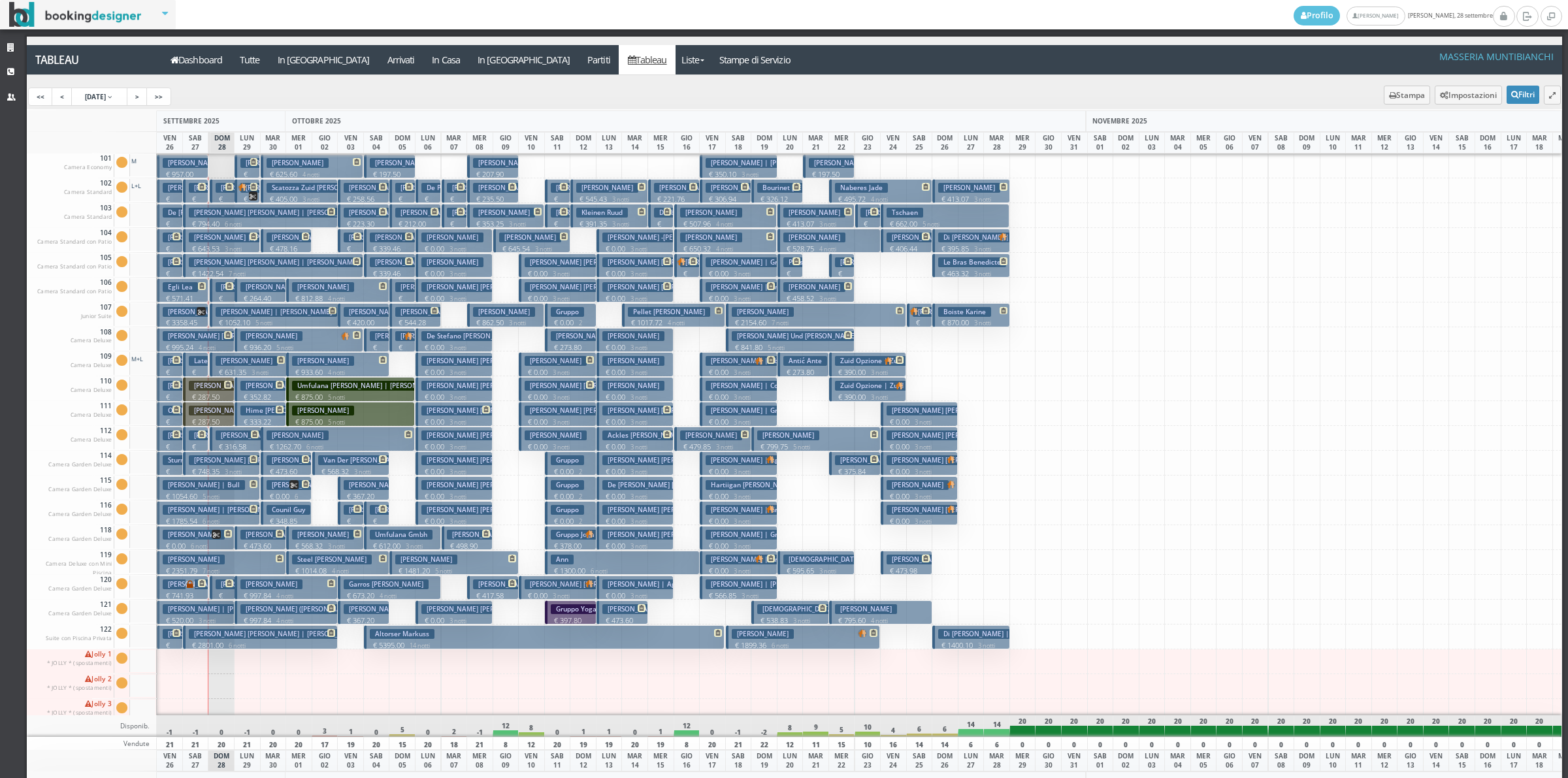
click at [190, 296] on p "€ 571.41 3 notti" at bounding box center [184, 303] width 42 height 20
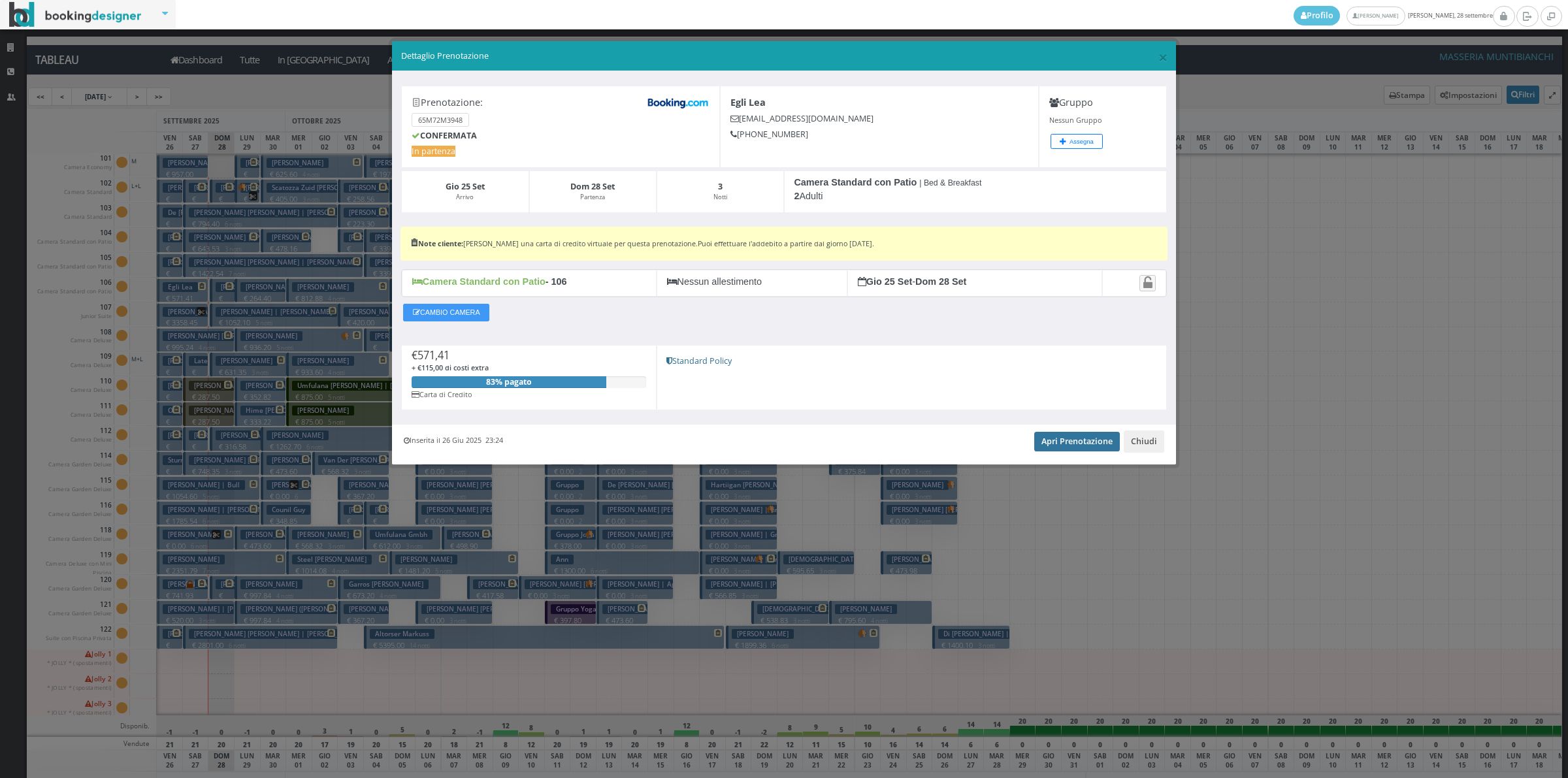
click at [1096, 444] on link "Apri Prenotazione" at bounding box center [1077, 441] width 86 height 19
click at [1142, 442] on button "Chiudi" at bounding box center [1144, 441] width 40 height 22
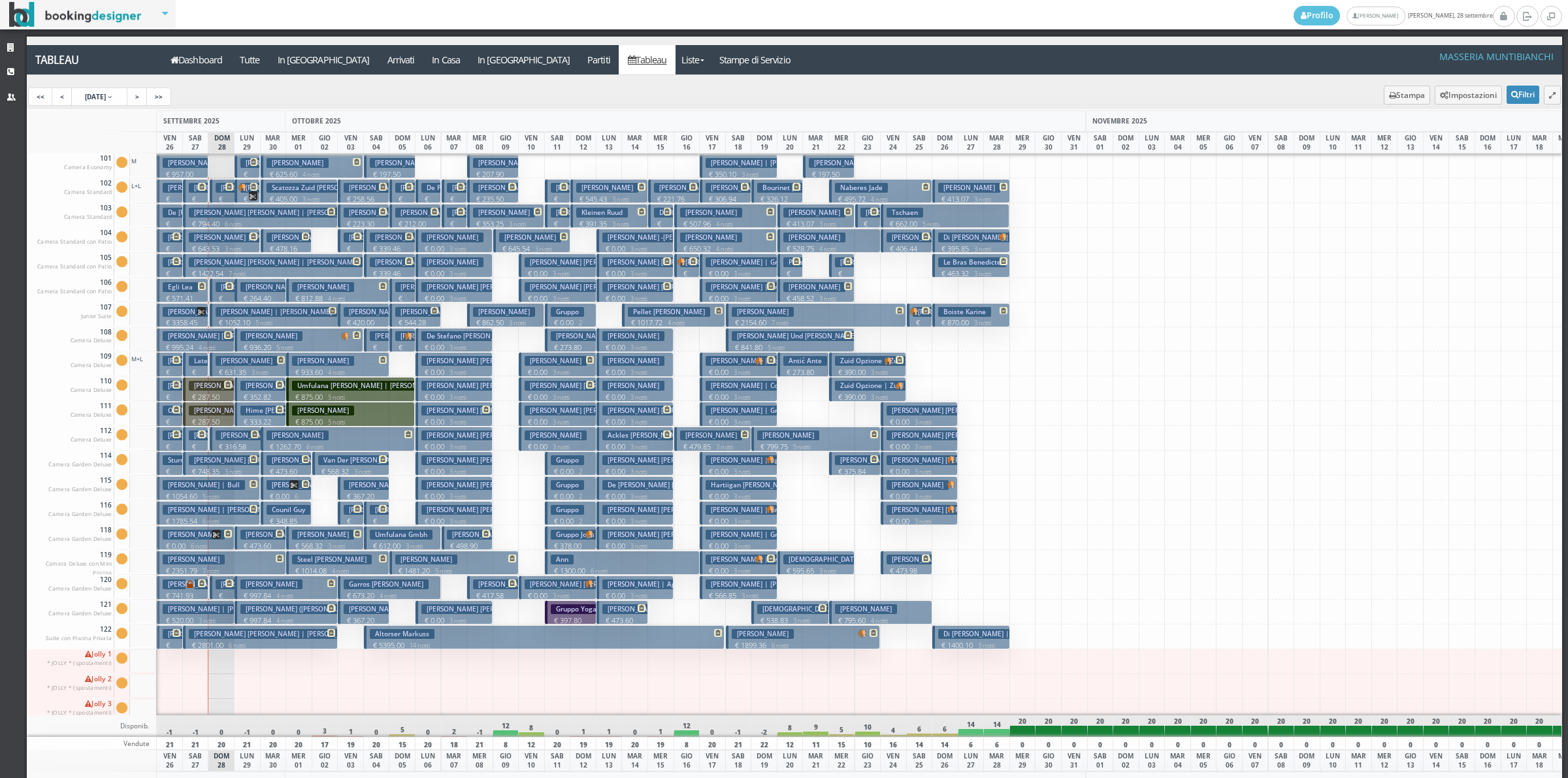
click at [192, 440] on h3 "[PERSON_NAME]" at bounding box center [220, 435] width 62 height 10
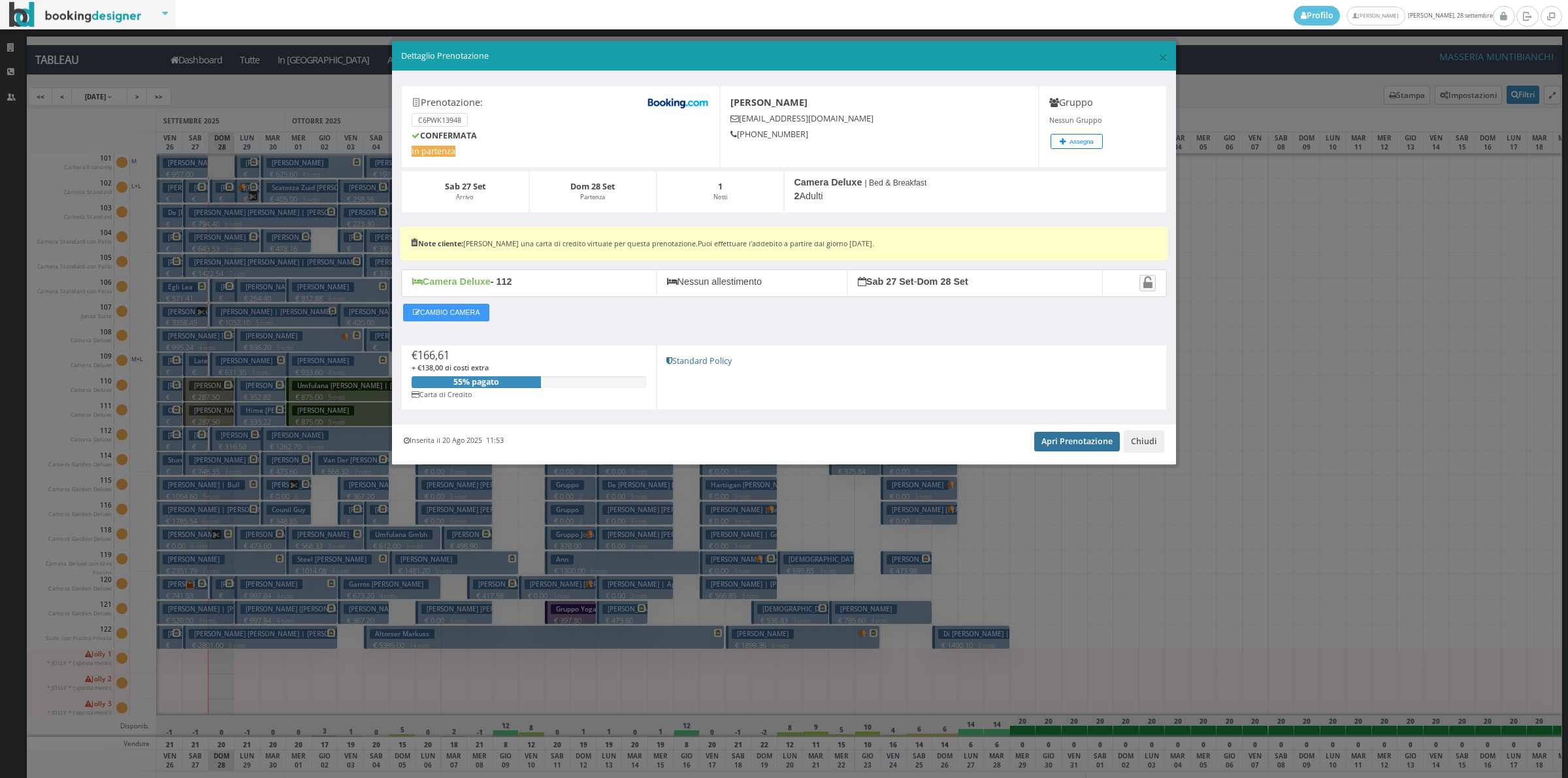
click at [1085, 444] on link "Apri Prenotazione" at bounding box center [1077, 441] width 86 height 19
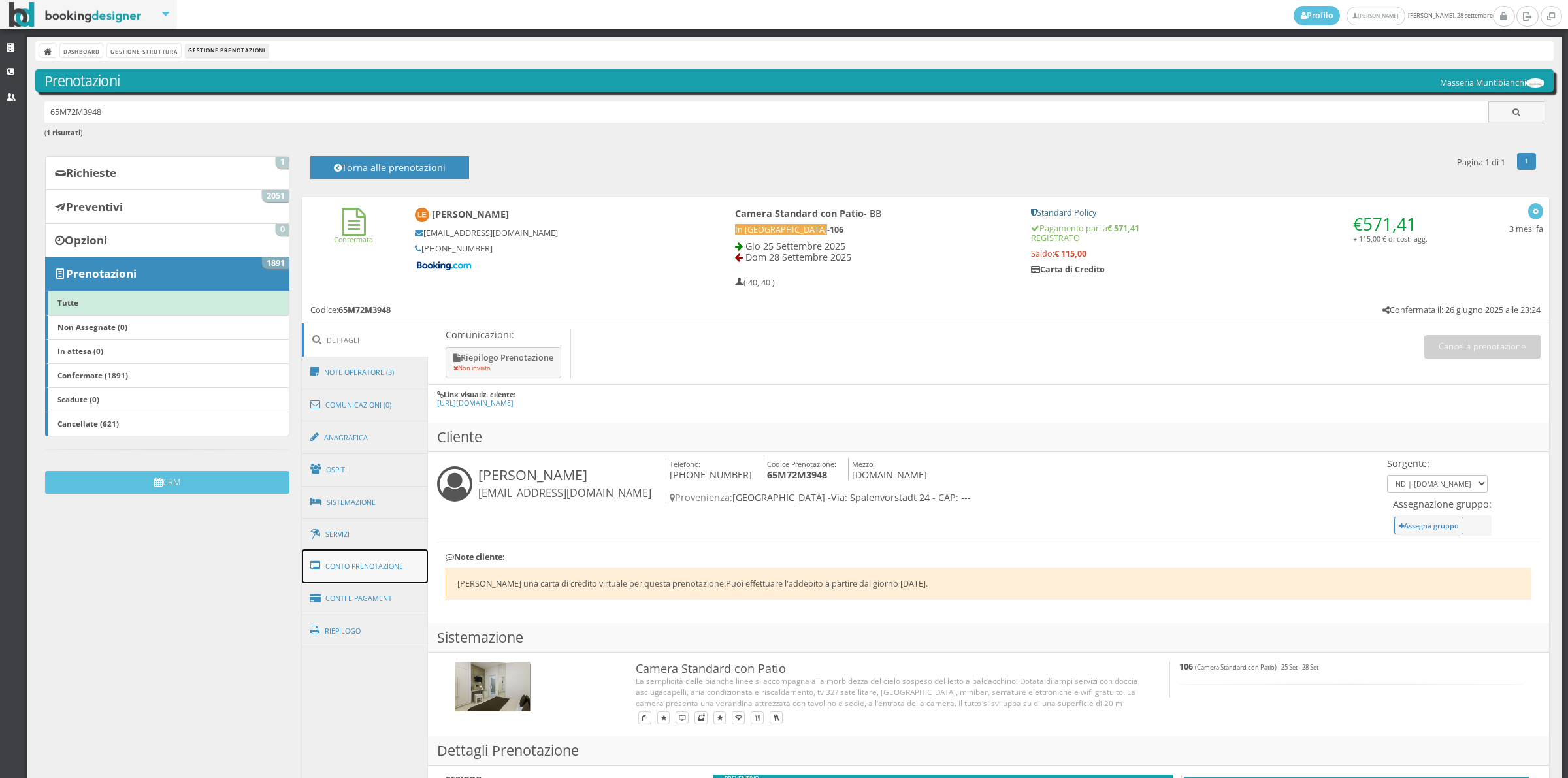
click at [371, 579] on link "Conto Prenotazione" at bounding box center [365, 566] width 127 height 34
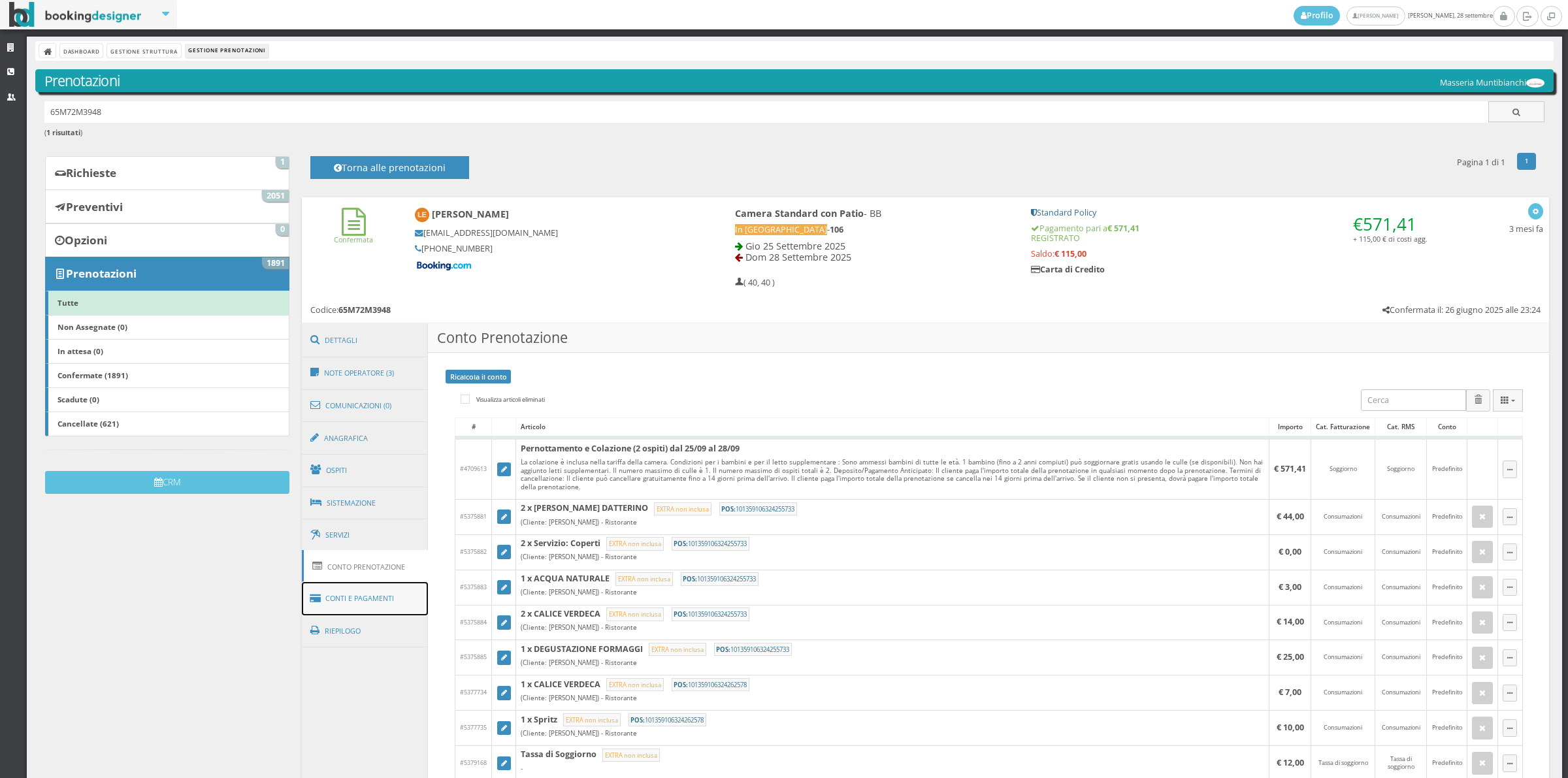
click at [398, 615] on link "Conti e Pagamenti" at bounding box center [365, 599] width 127 height 34
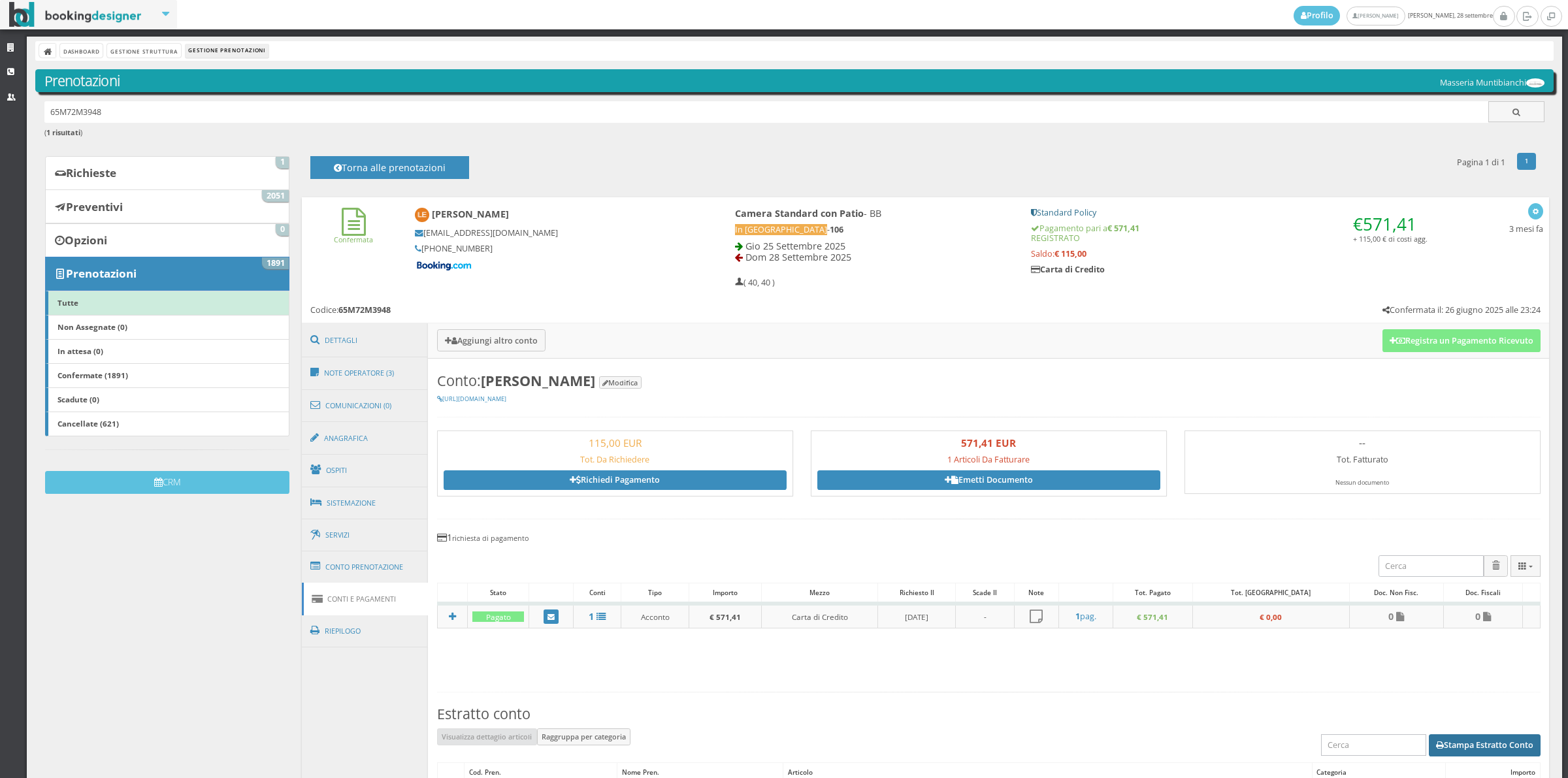
click at [1439, 749] on button "Stampa Estratto Conto" at bounding box center [1485, 745] width 112 height 22
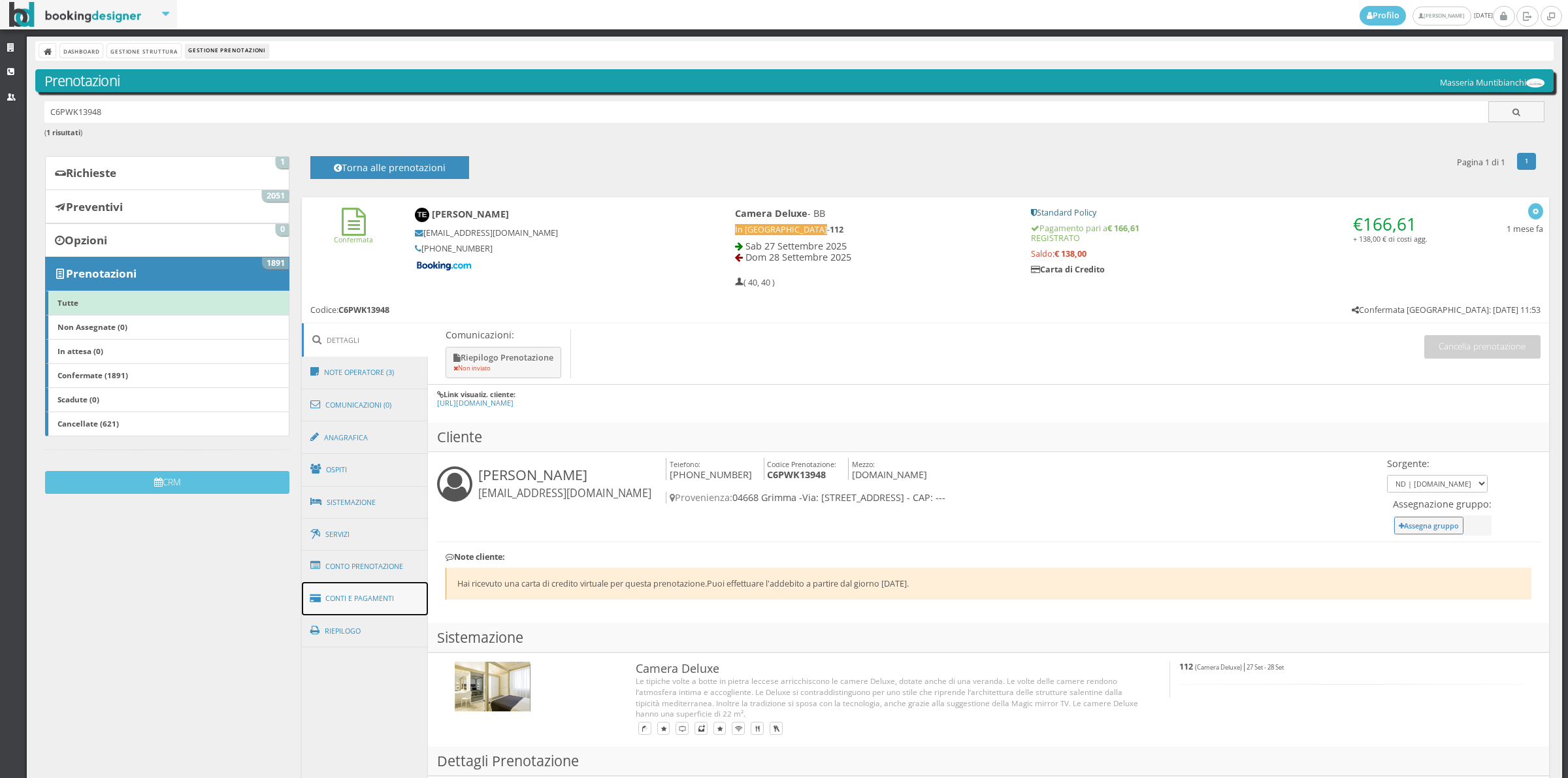
click at [397, 612] on link "Conti e Pagamenti" at bounding box center [365, 599] width 127 height 34
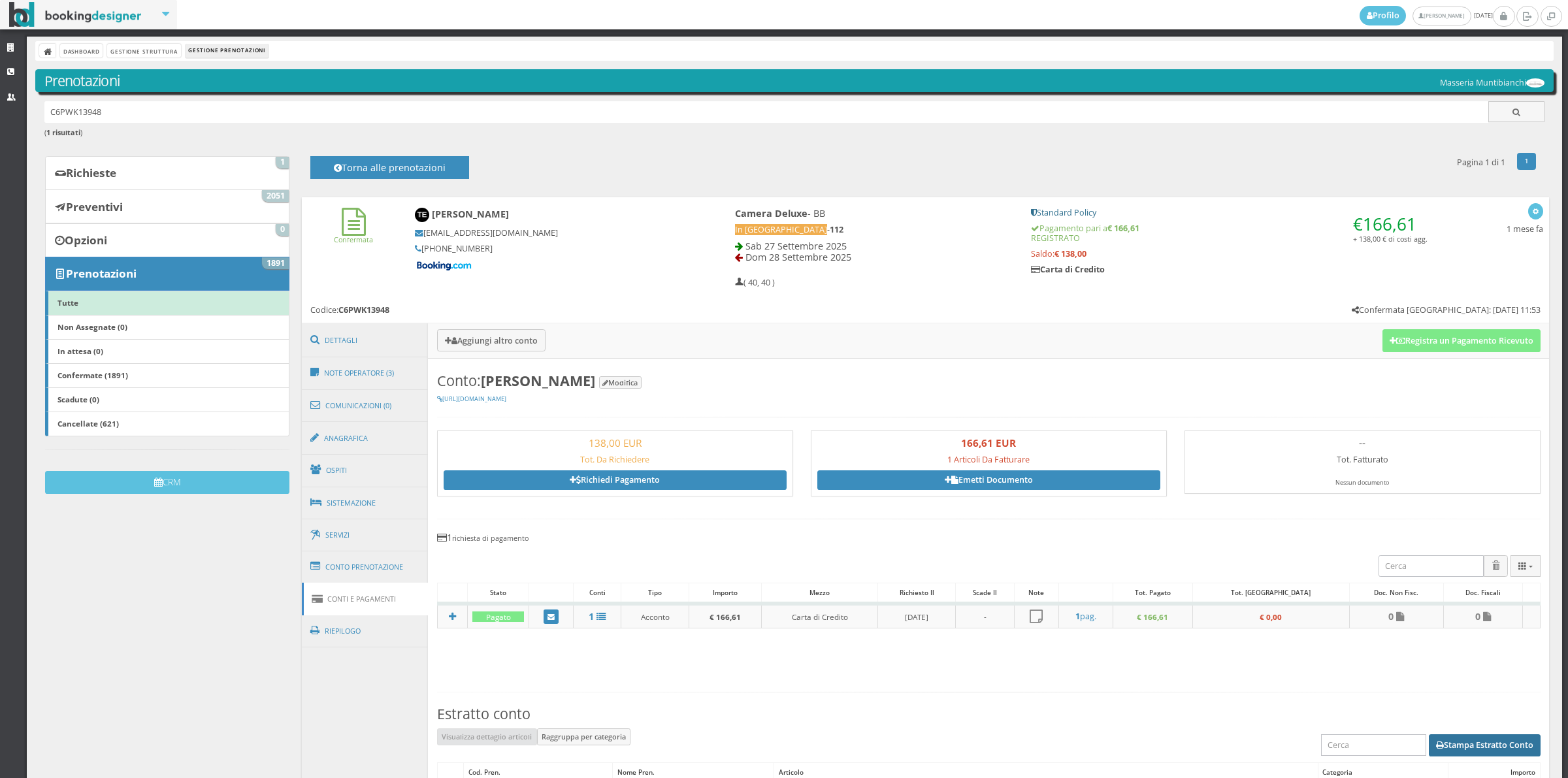
click at [1503, 750] on button "Stampa Estratto Conto" at bounding box center [1485, 745] width 112 height 22
